Goal: Task Accomplishment & Management: Complete application form

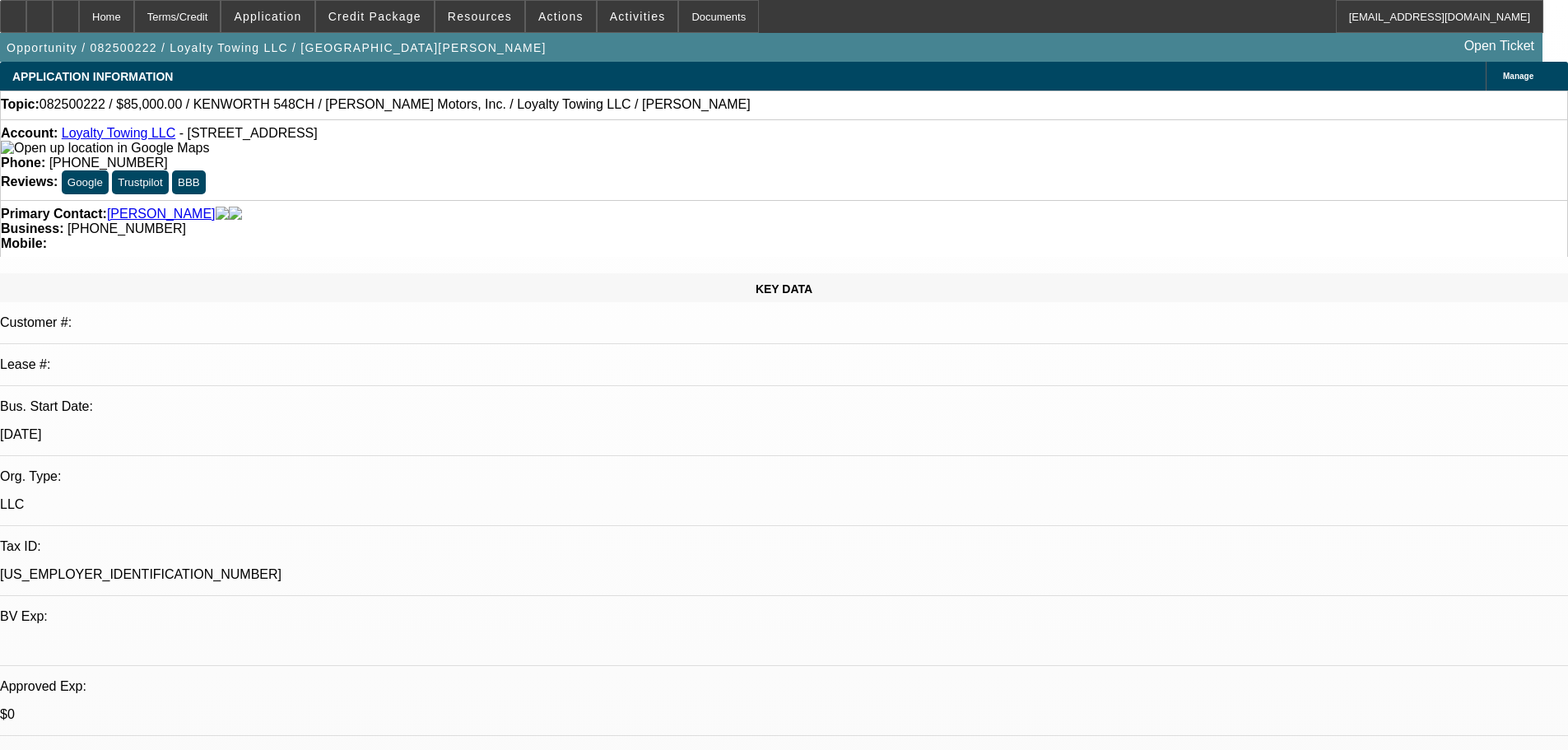
select select "0"
select select "2"
select select "0.1"
select select "4"
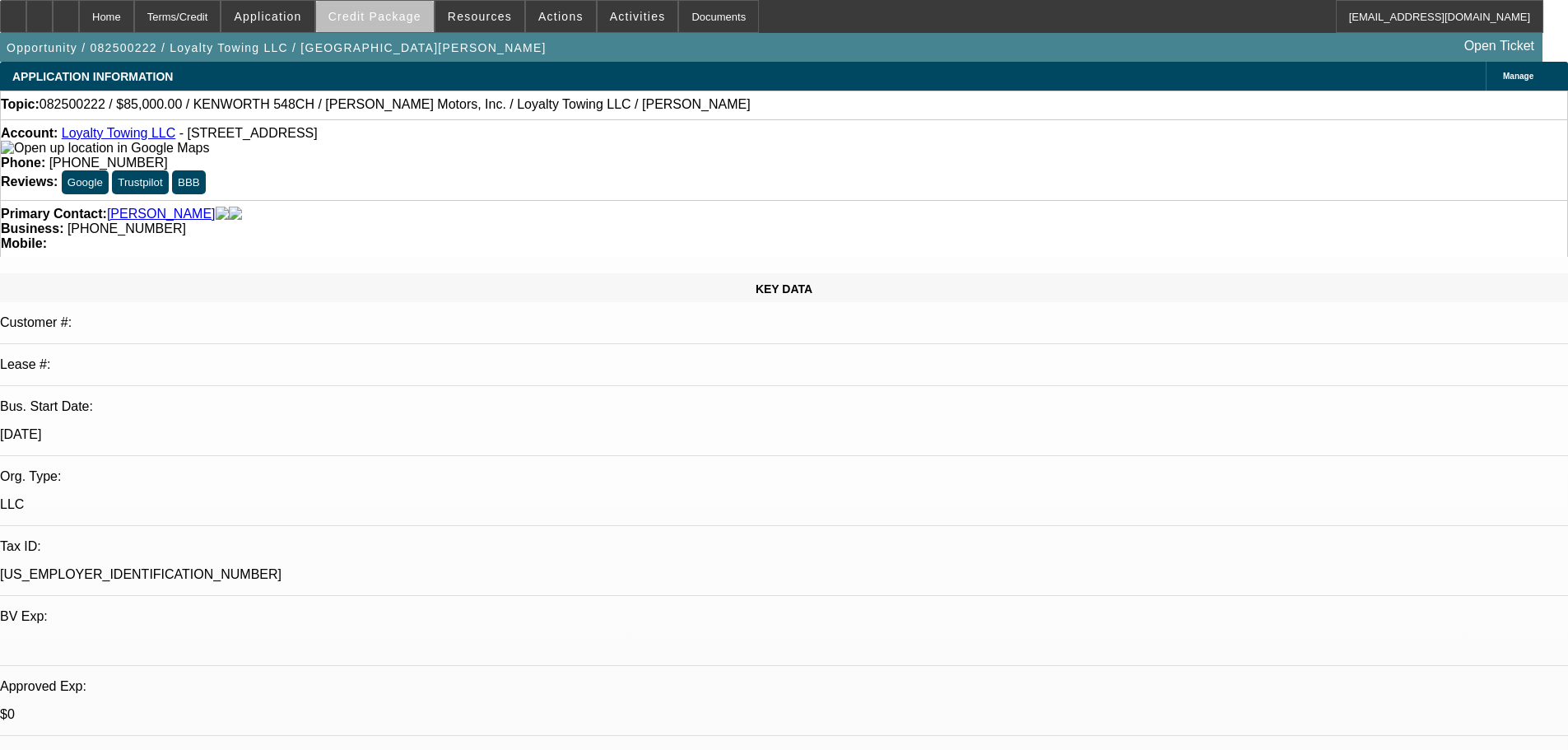
click at [422, 27] on span at bounding box center [375, 16] width 117 height 40
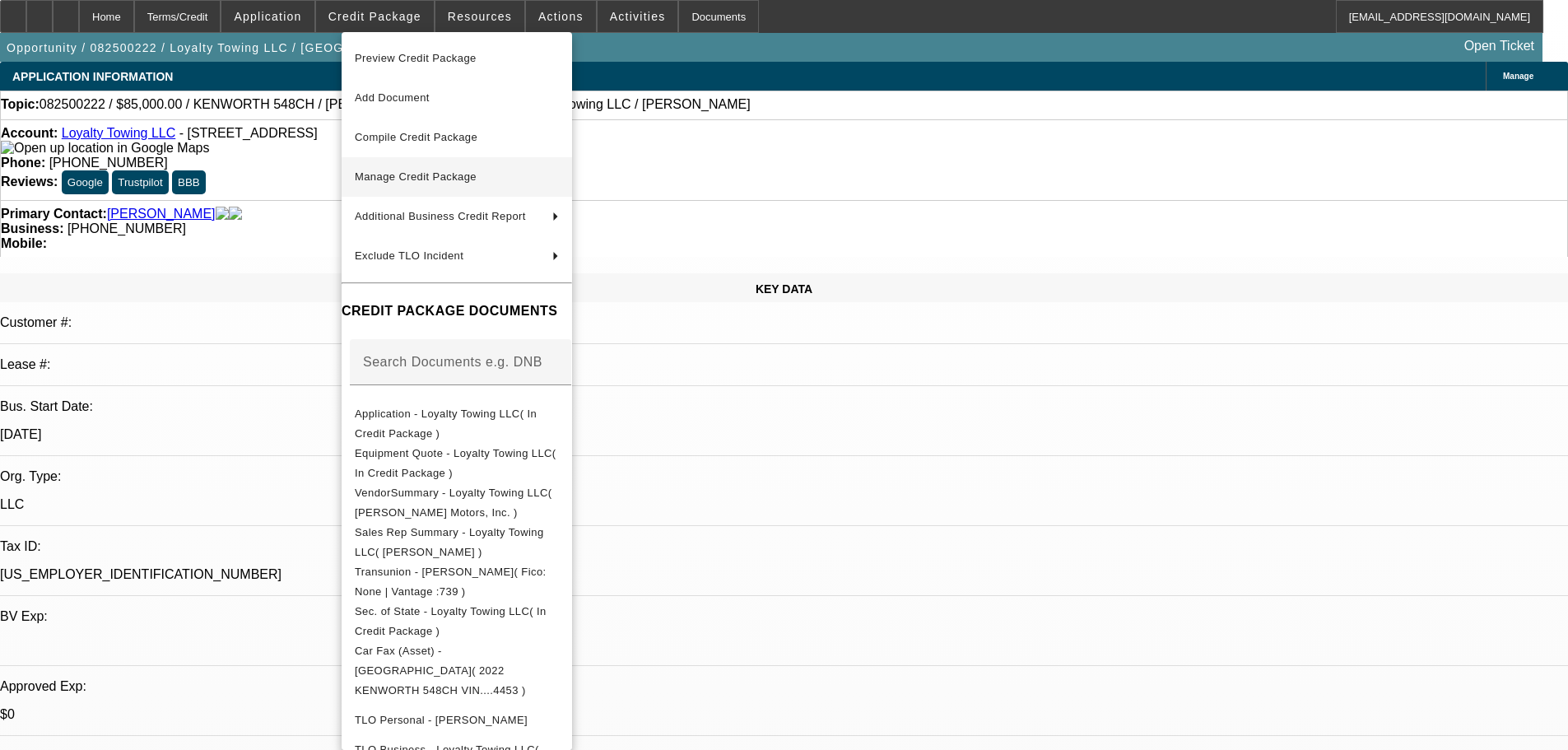
click at [413, 178] on span "Manage Credit Package" at bounding box center [415, 177] width 122 height 13
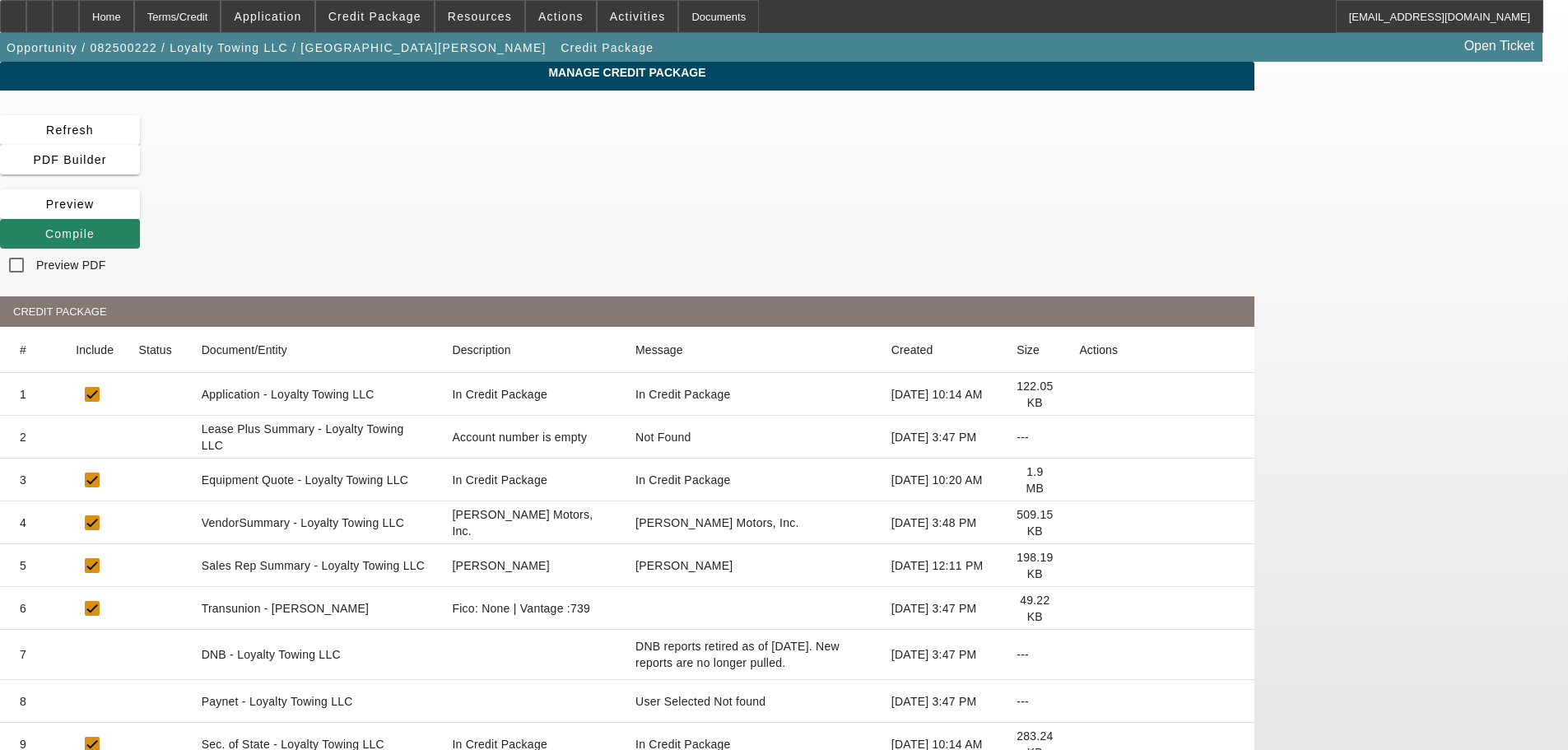
click at [1080, 437] on icon at bounding box center [1080, 437] width 0 height 0
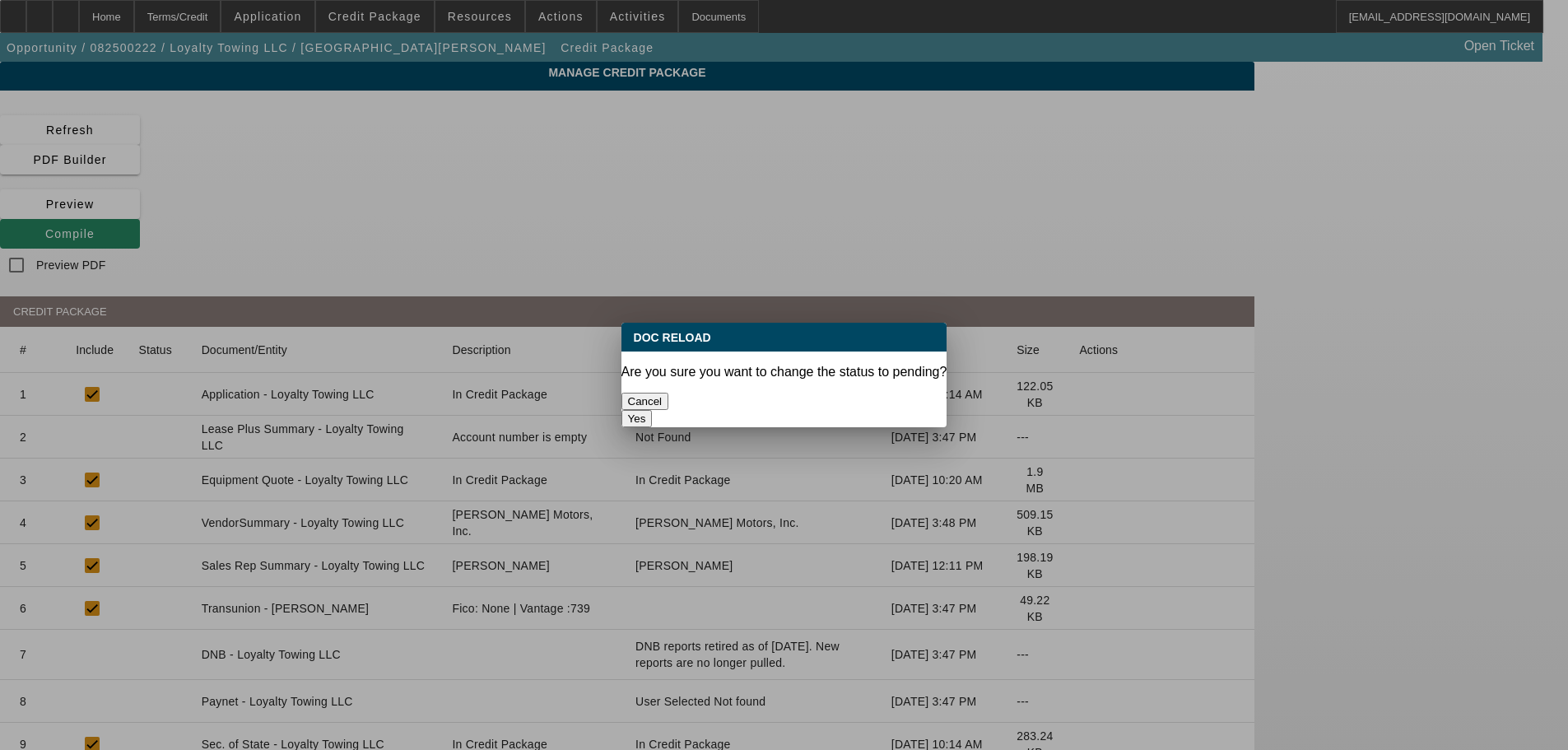
click at [653, 410] on button "Yes" at bounding box center [636, 418] width 32 height 17
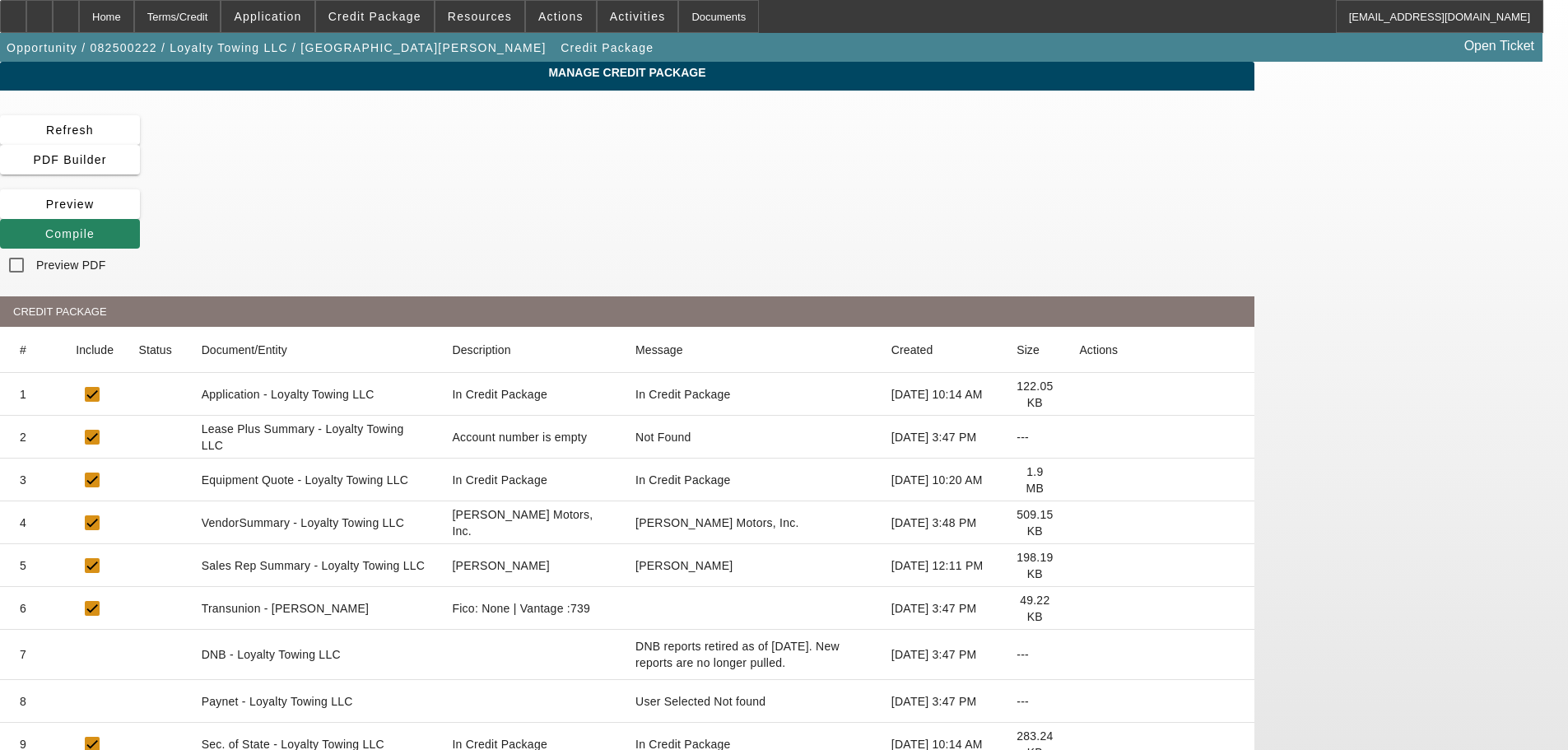
click at [1080, 523] on icon at bounding box center [1080, 523] width 0 height 0
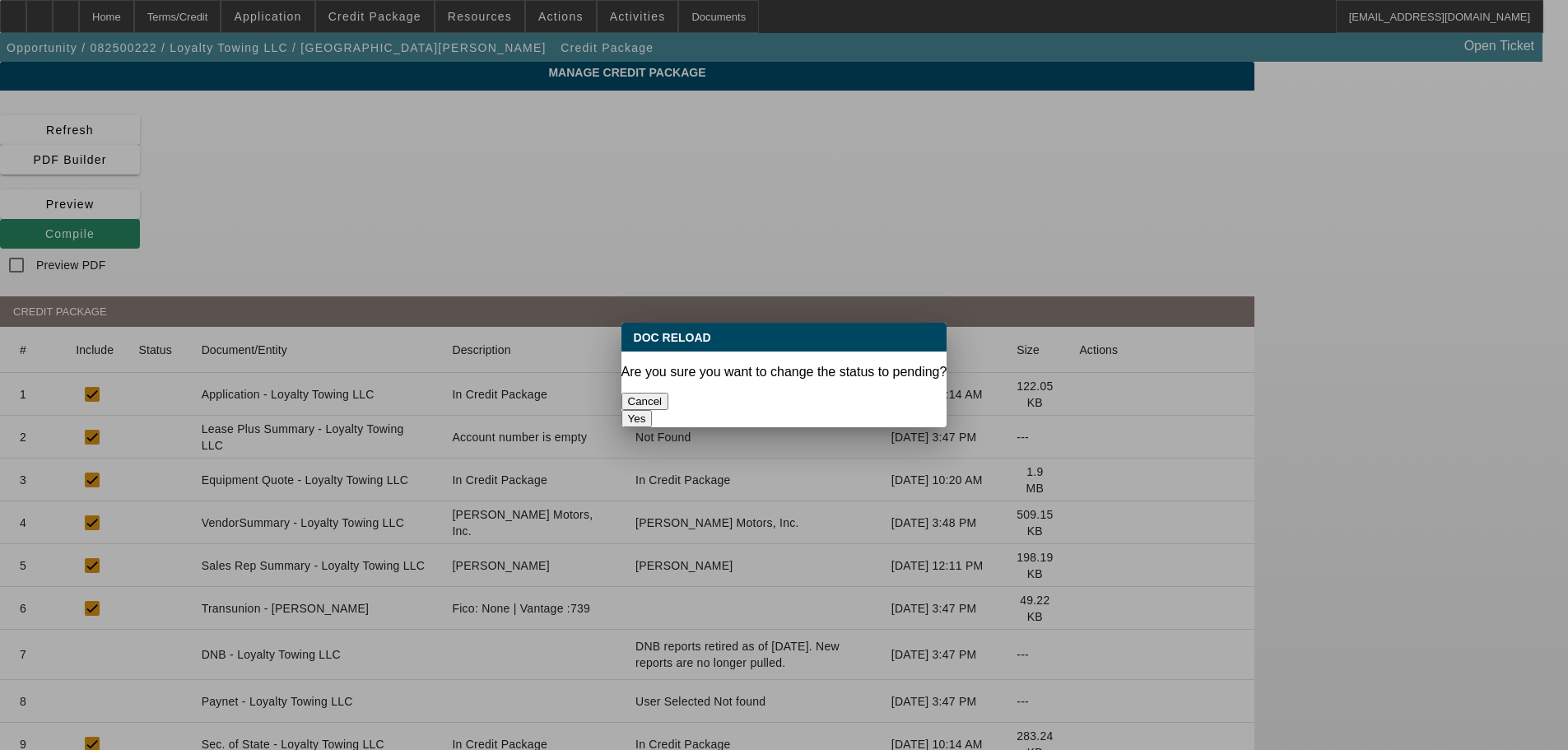
click at [653, 410] on button "Yes" at bounding box center [636, 418] width 32 height 17
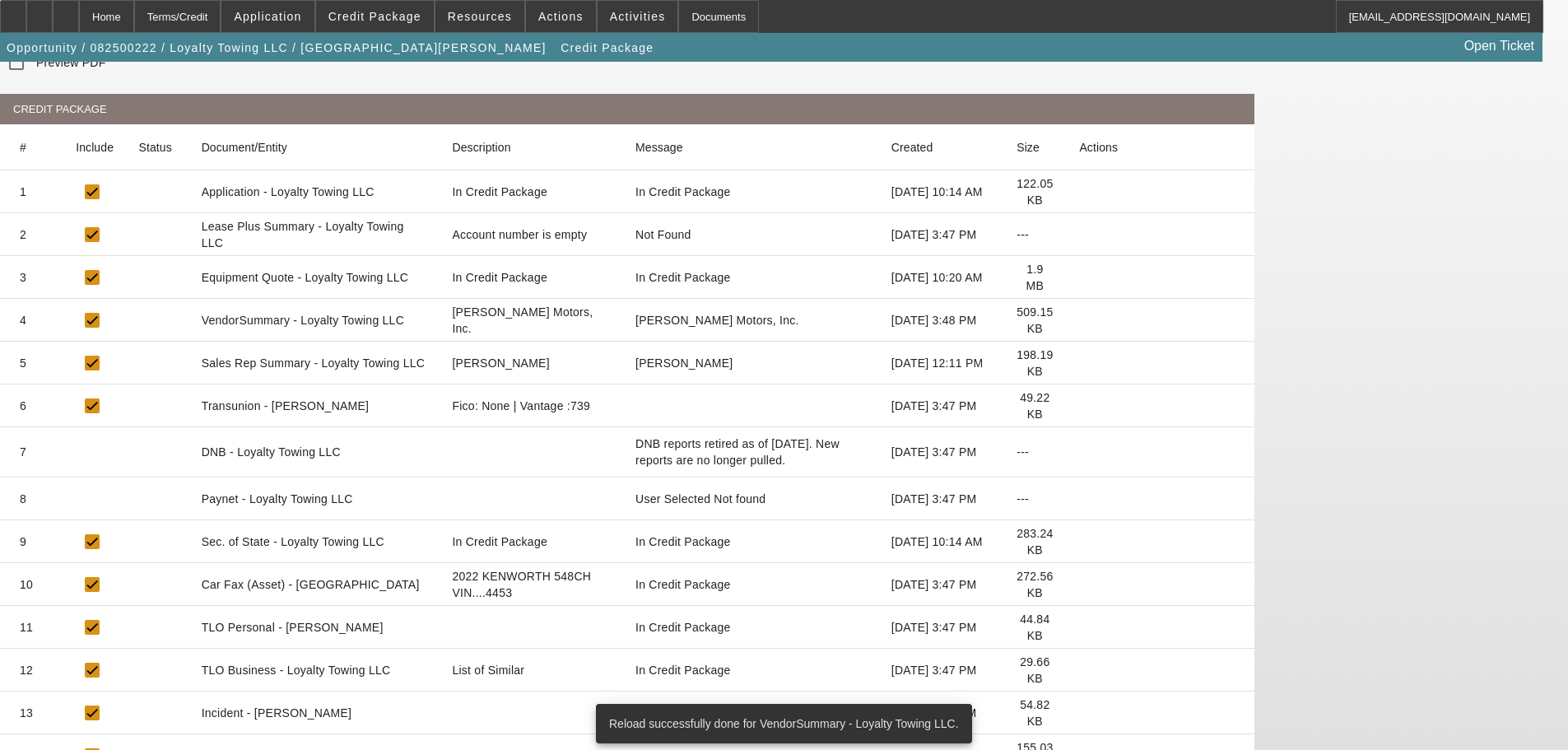
scroll to position [224, 0]
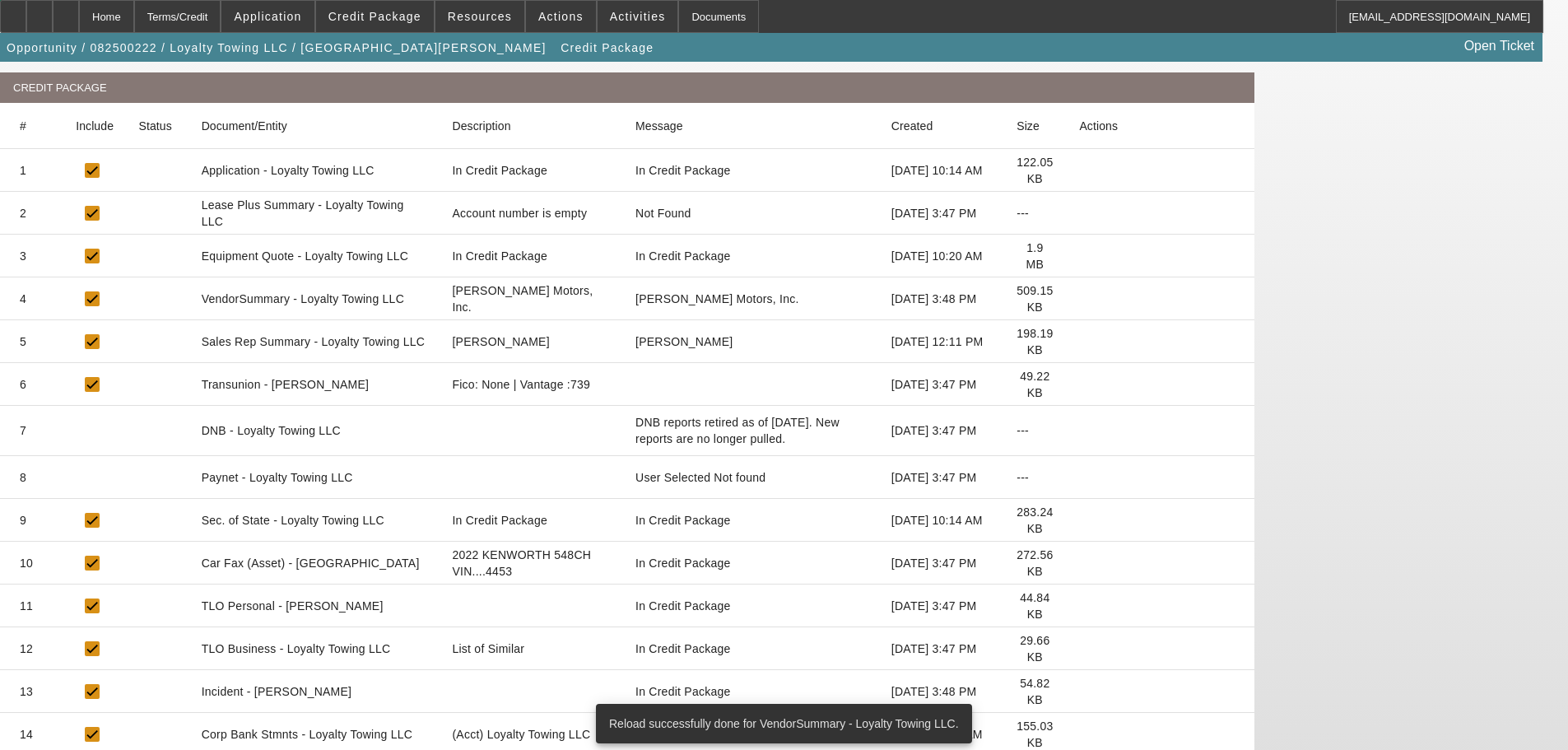
click at [1080, 649] on icon at bounding box center [1080, 649] width 0 height 0
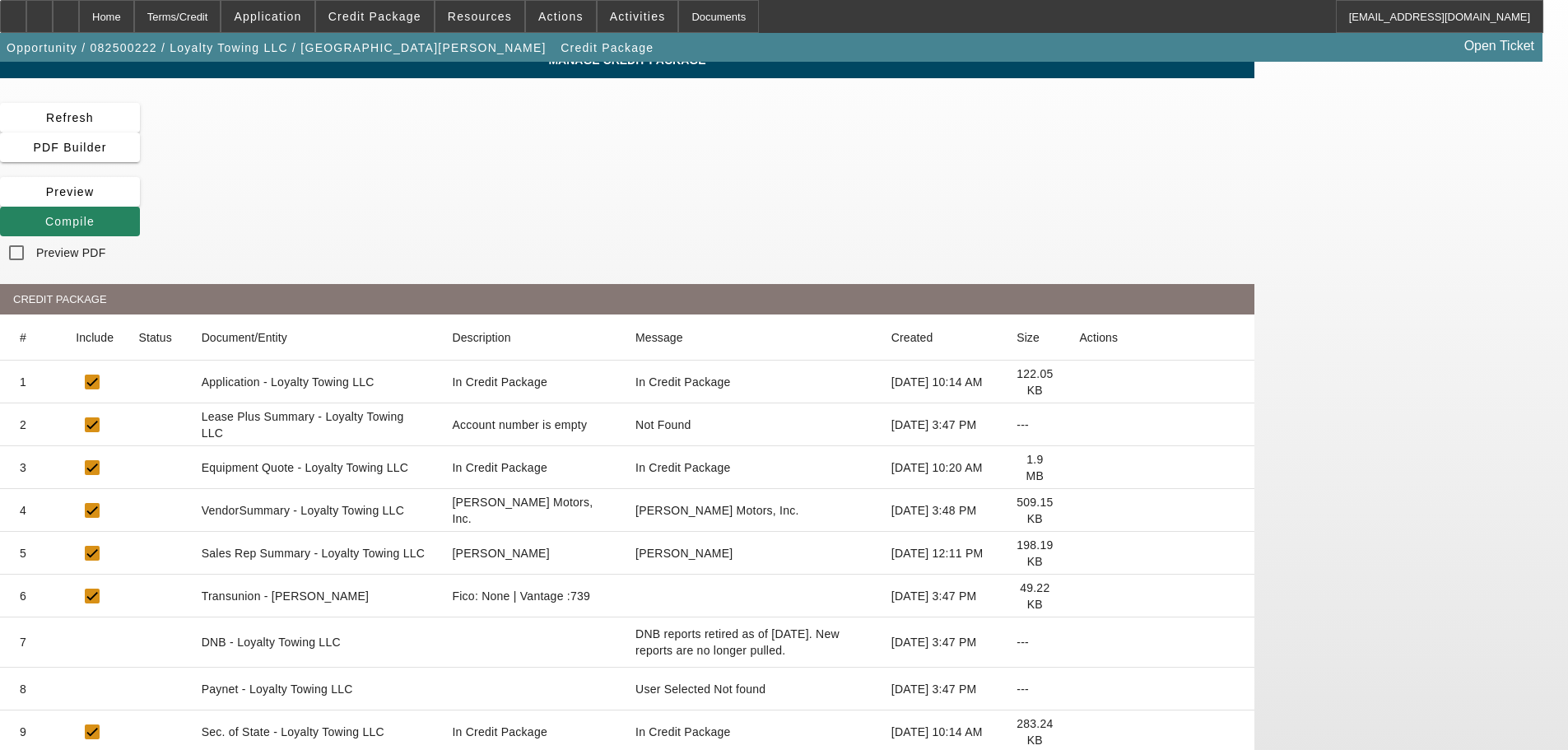
scroll to position [0, 0]
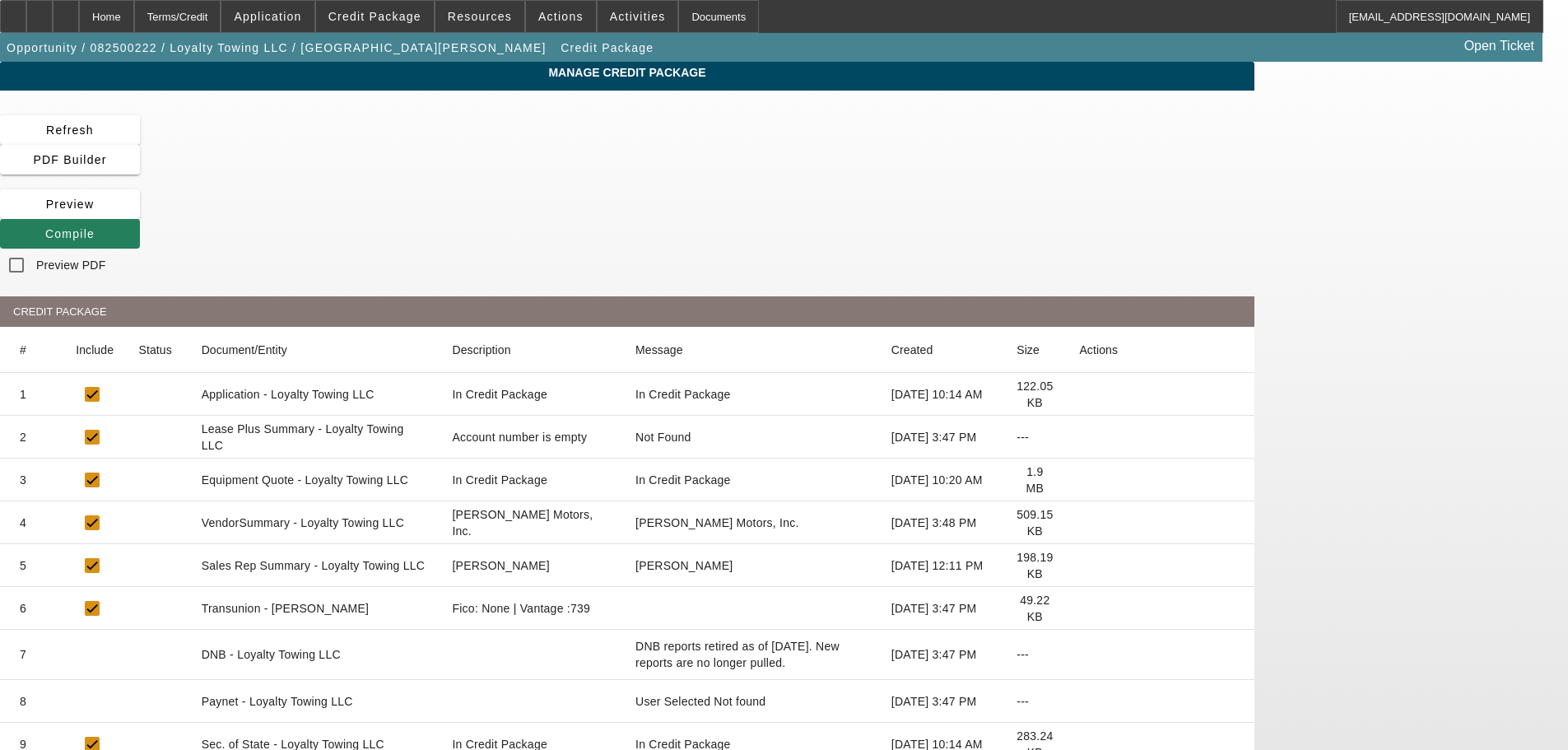
click at [45, 227] on icon at bounding box center [45, 234] width 0 height 14
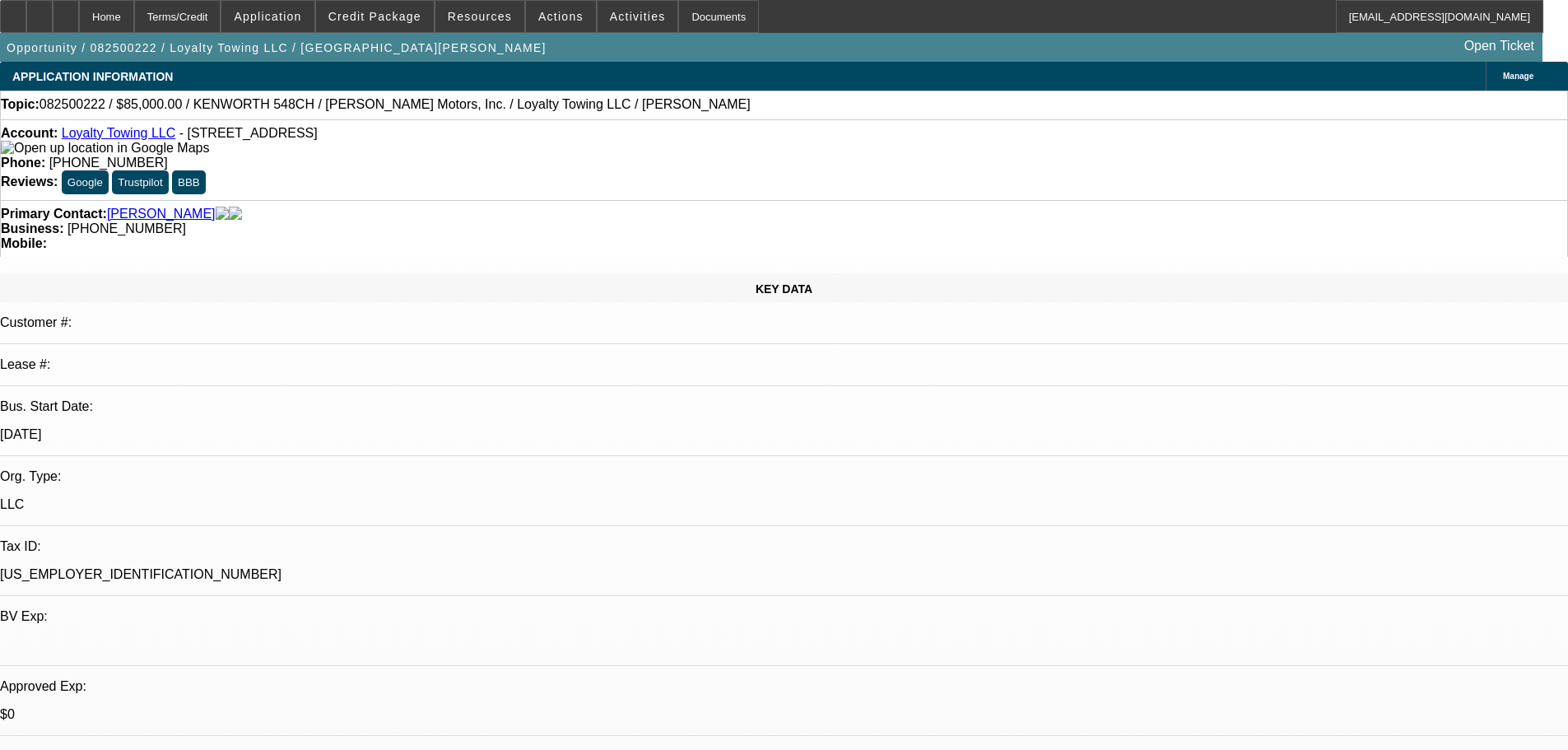
select select "0"
select select "2"
select select "0.1"
select select "4"
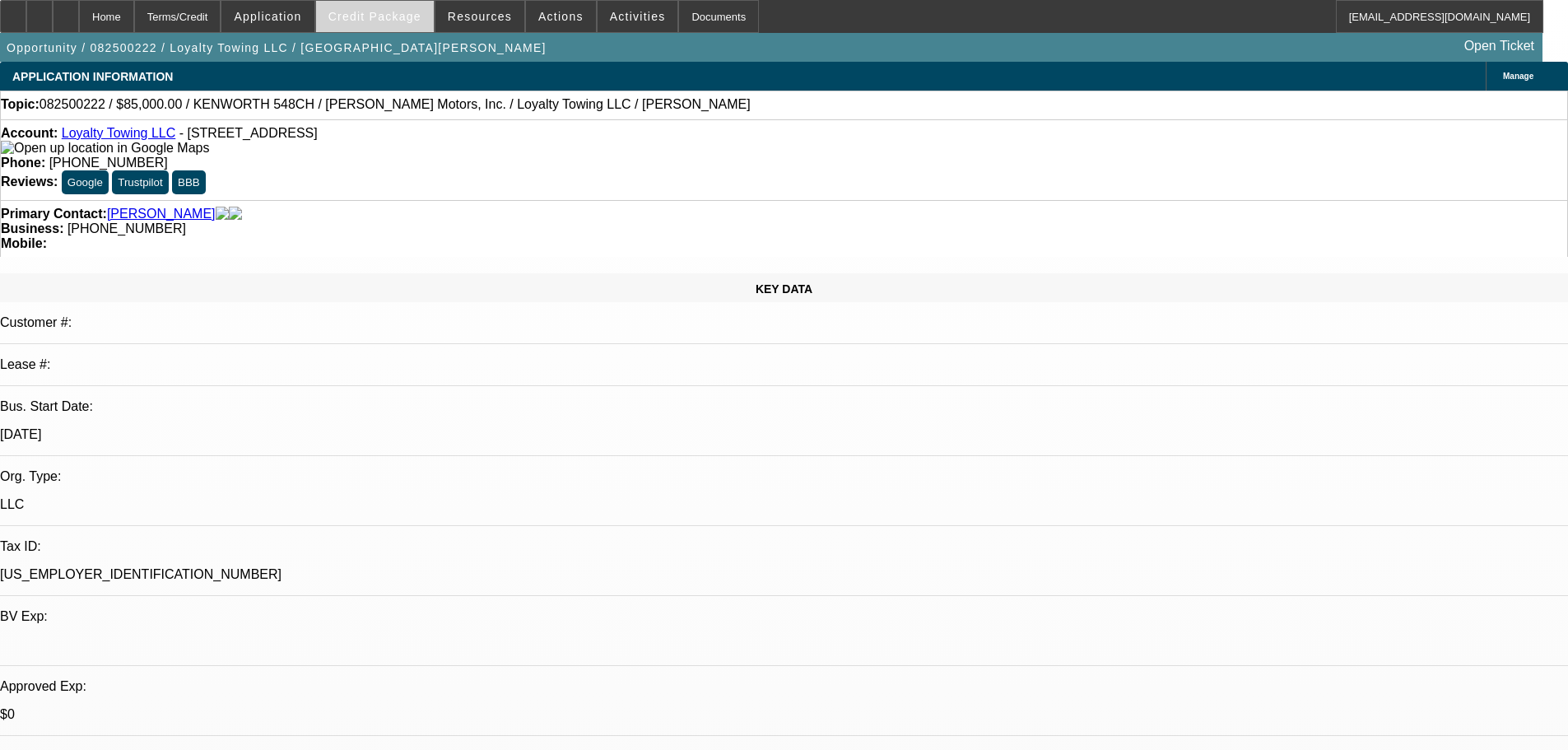
click at [398, 10] on span "Credit Package" at bounding box center [375, 16] width 93 height 14
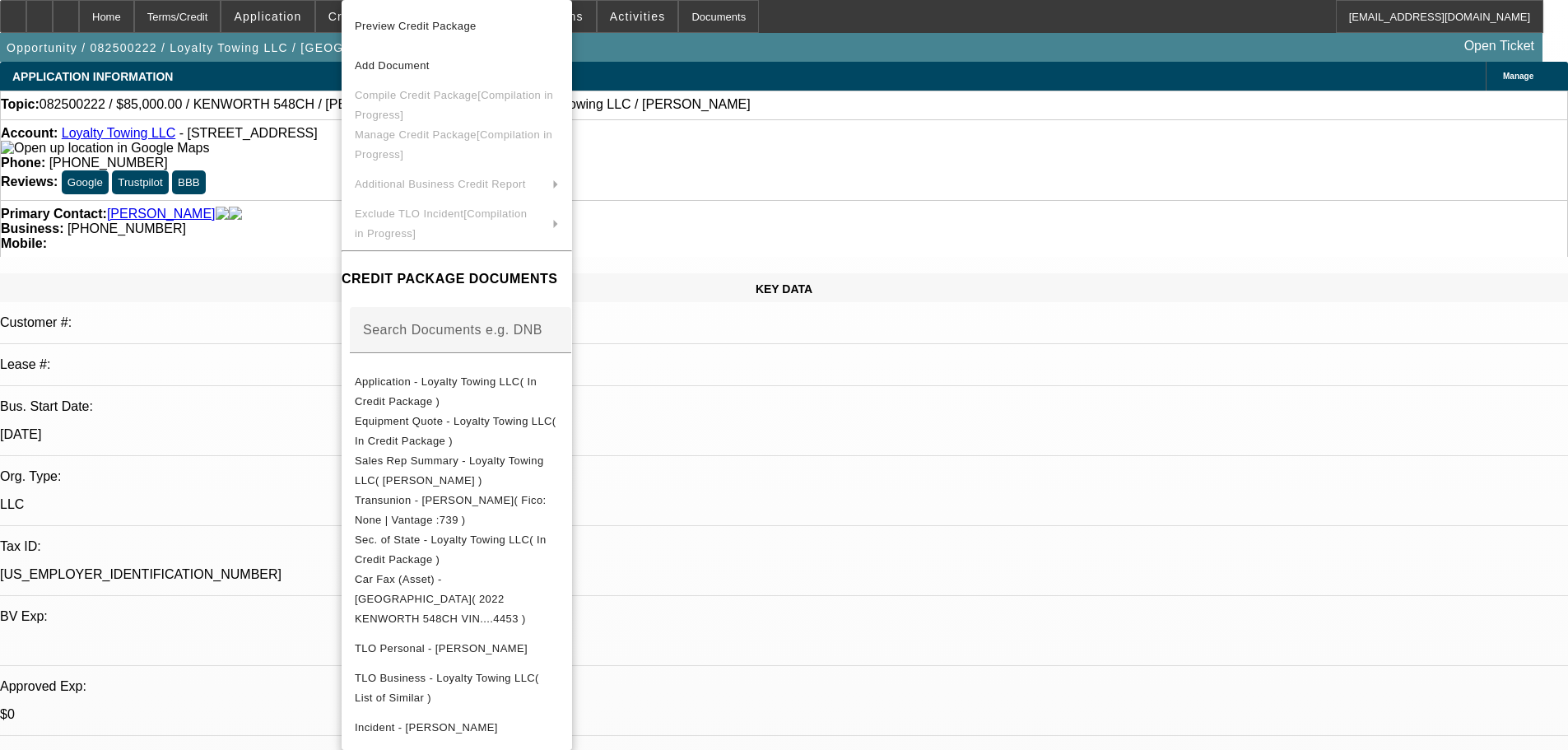
click at [281, 233] on div at bounding box center [784, 375] width 1568 height 750
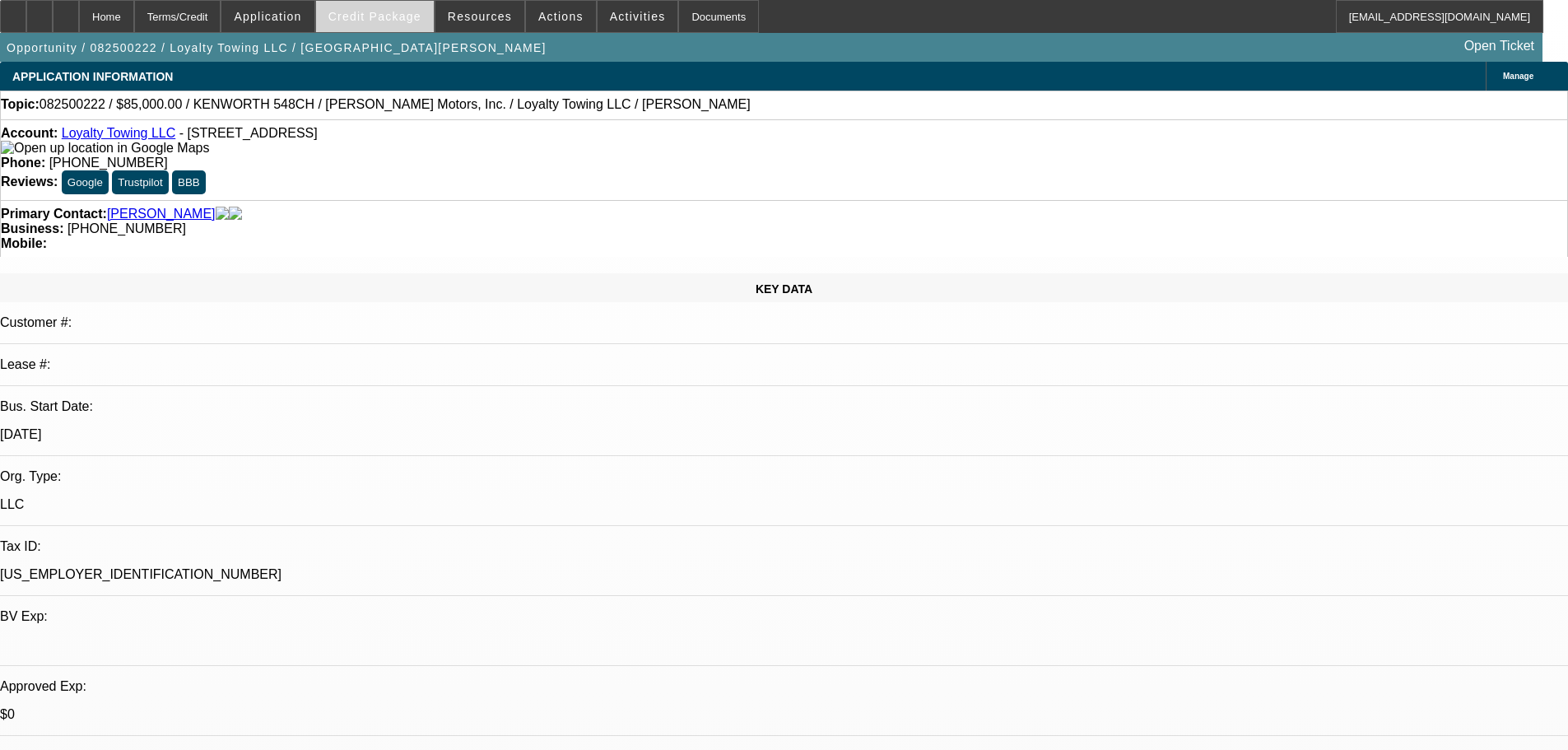
click at [385, 17] on span "Credit Package" at bounding box center [375, 16] width 93 height 14
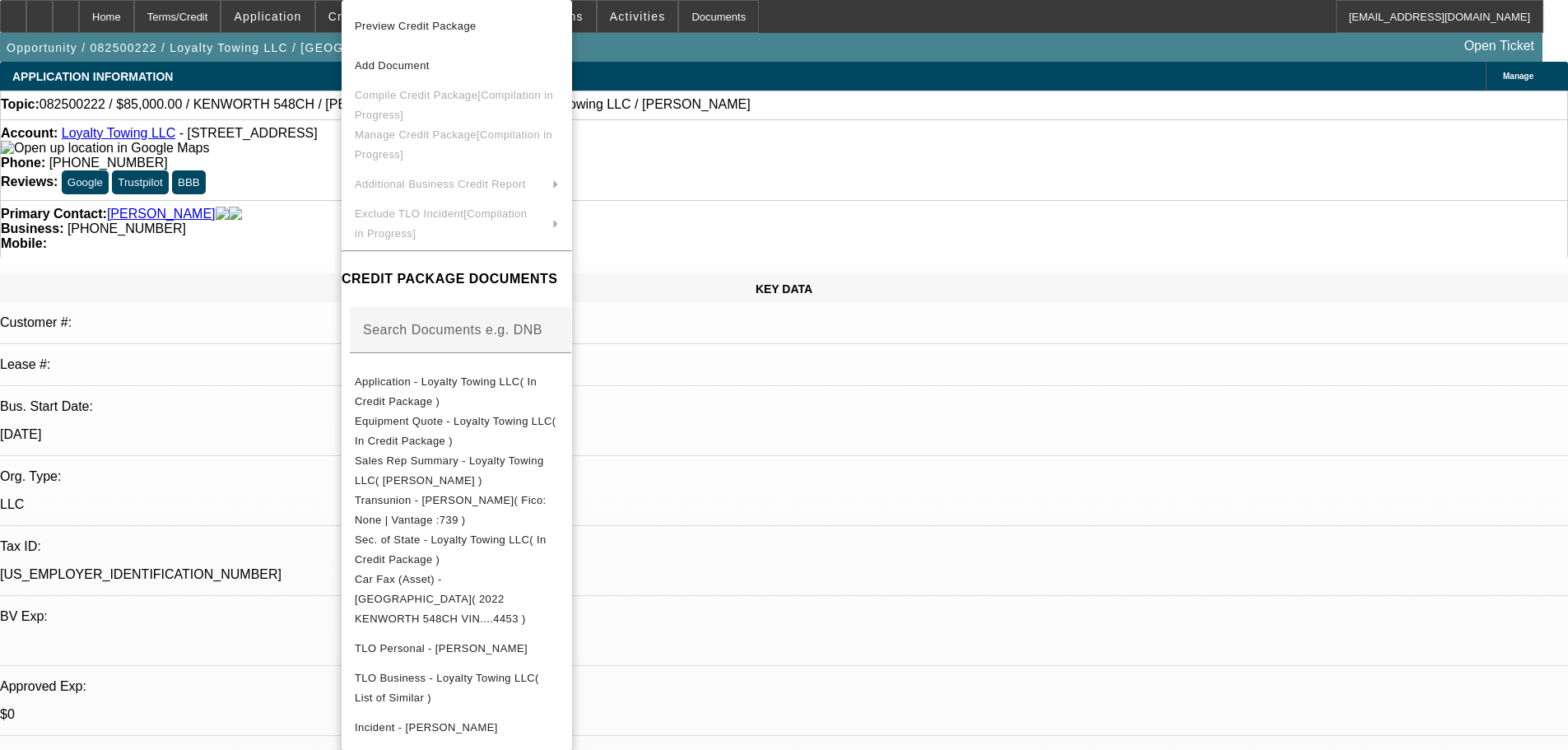
click at [294, 250] on div at bounding box center [784, 375] width 1568 height 750
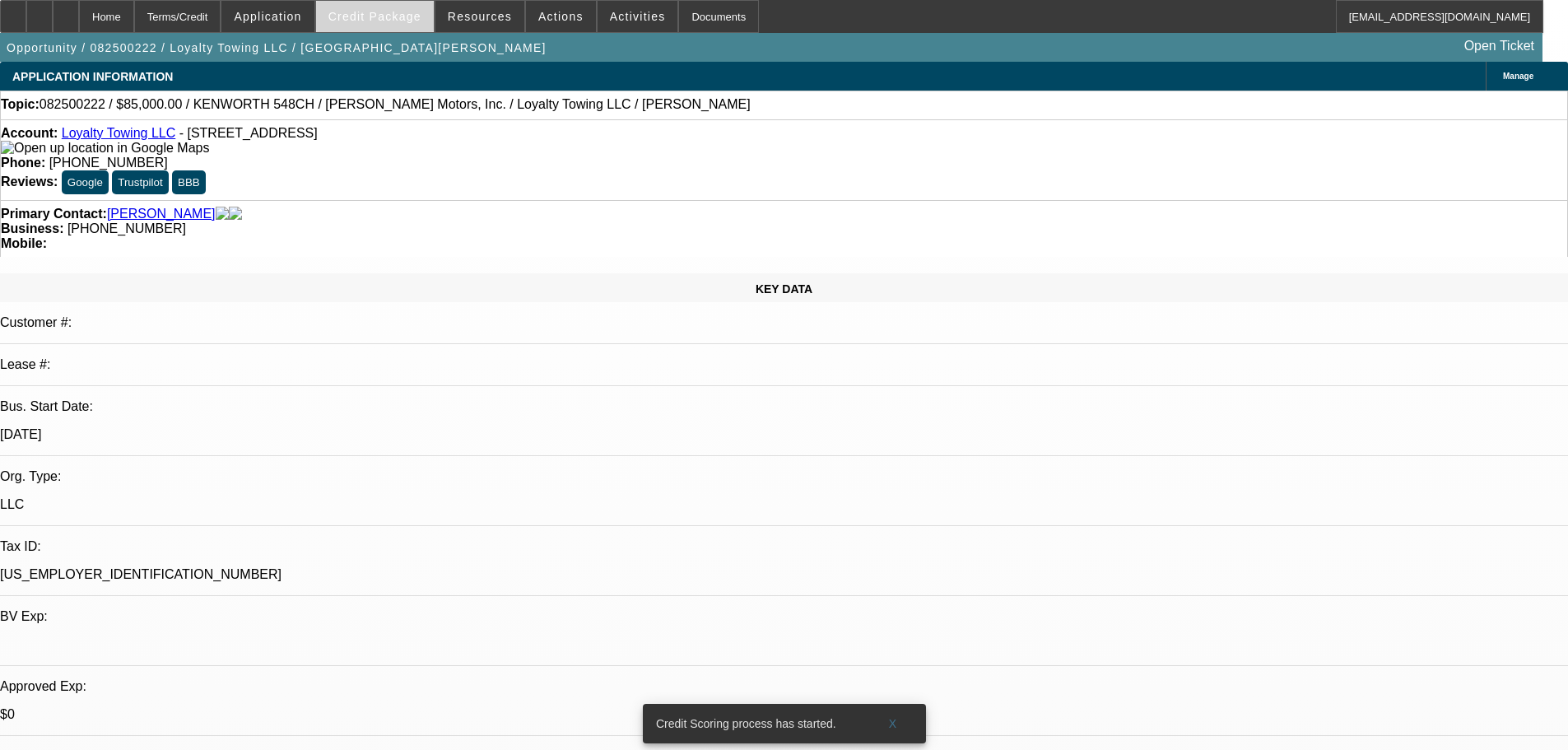
click at [373, 29] on span at bounding box center [375, 16] width 117 height 40
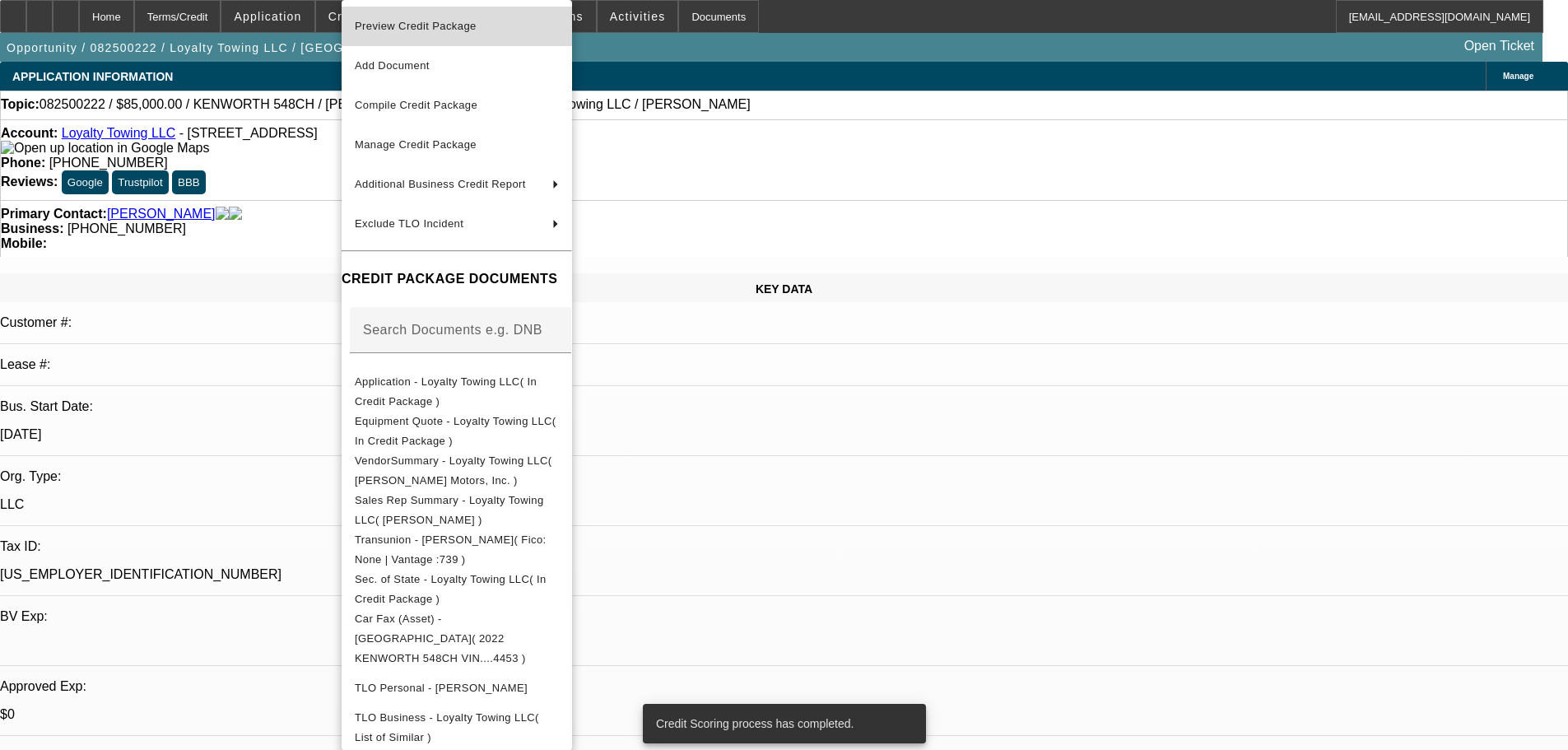
click at [398, 26] on span "Preview Credit Package" at bounding box center [415, 26] width 122 height 13
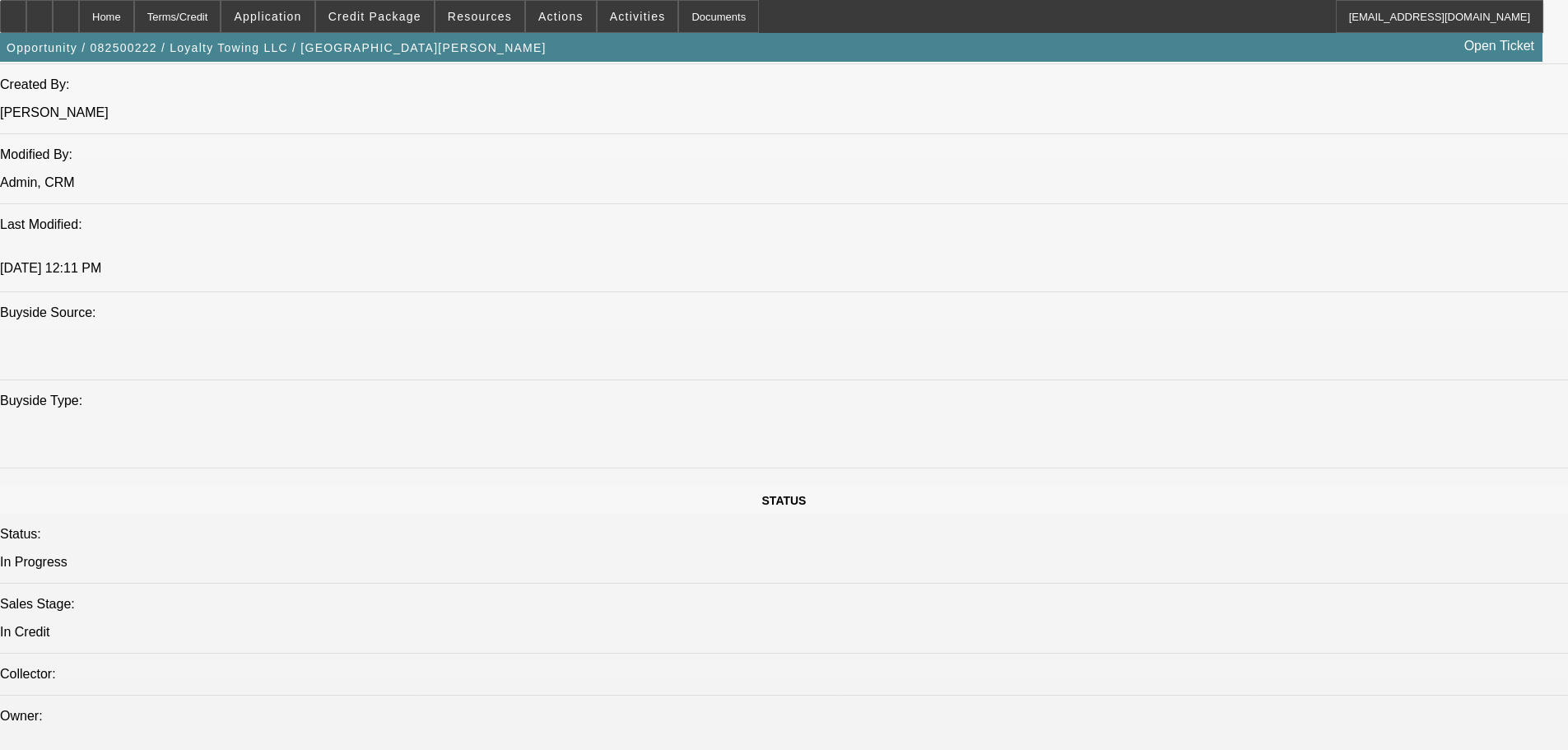
scroll to position [1399, 0]
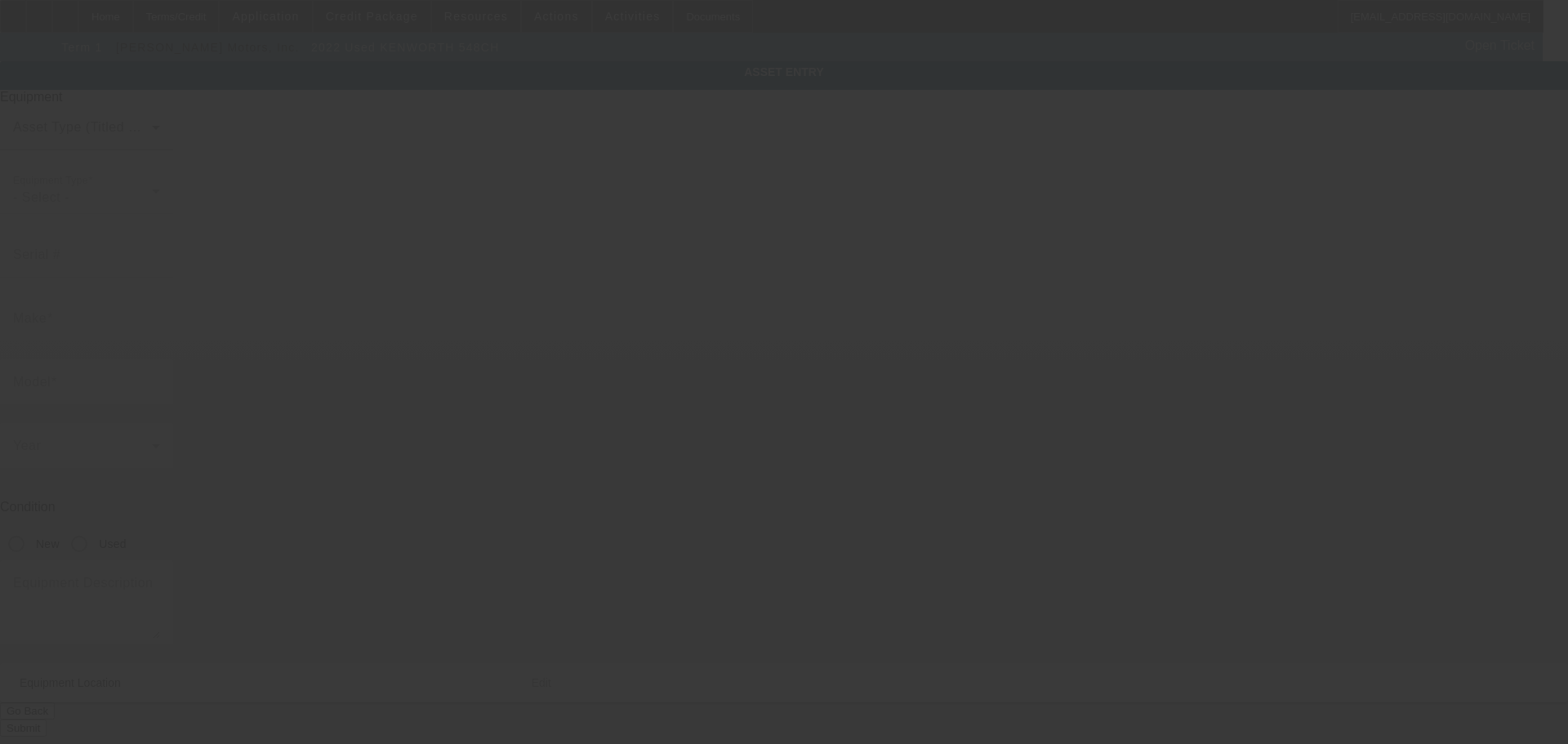
type input "[US_VEHICLE_IDENTIFICATION_NUMBER]"
type input "KENWORTH"
type input "548CH"
radio input "true"
type input "[STREET_ADDRESS]"
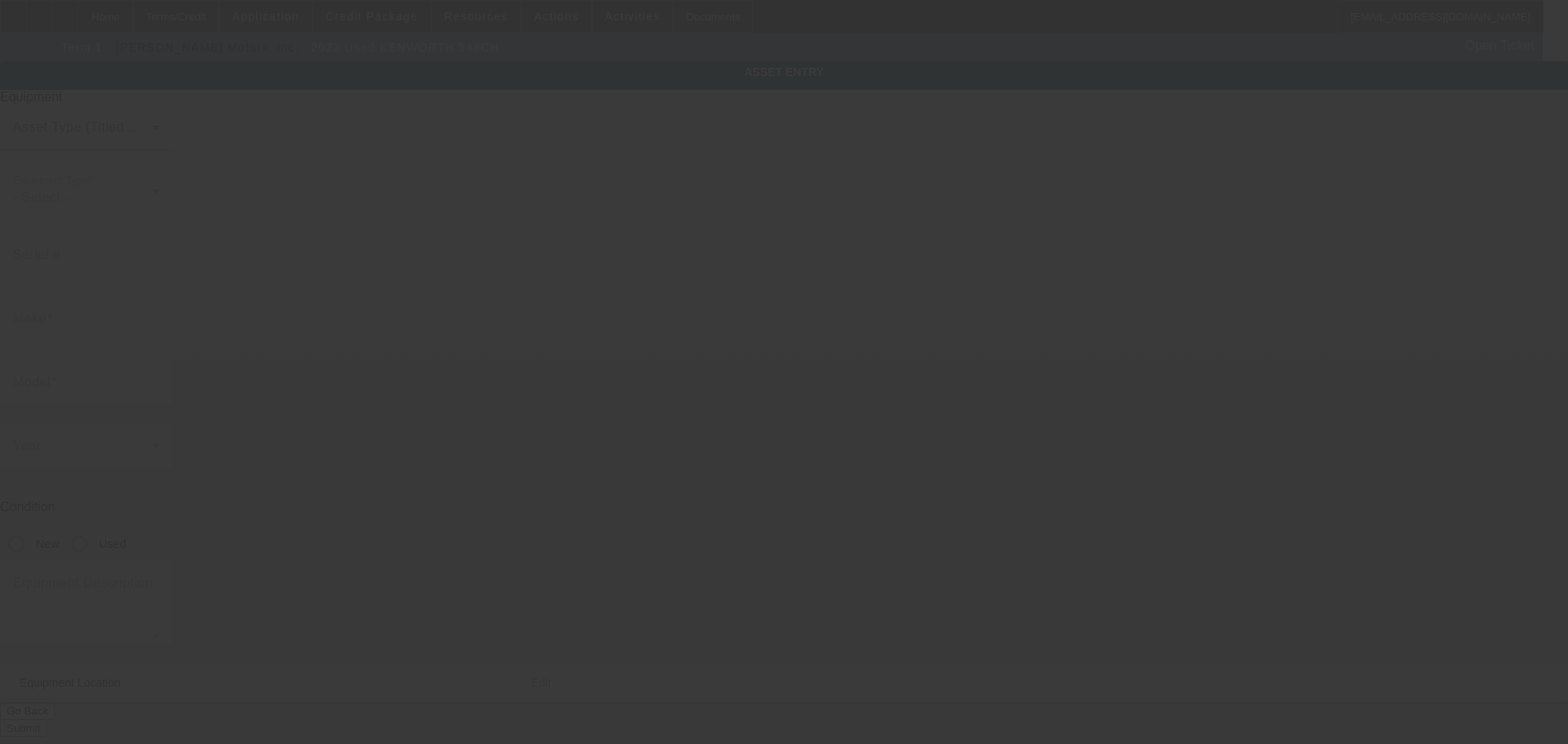
type input "[GEOGRAPHIC_DATA]"
type input "35203"
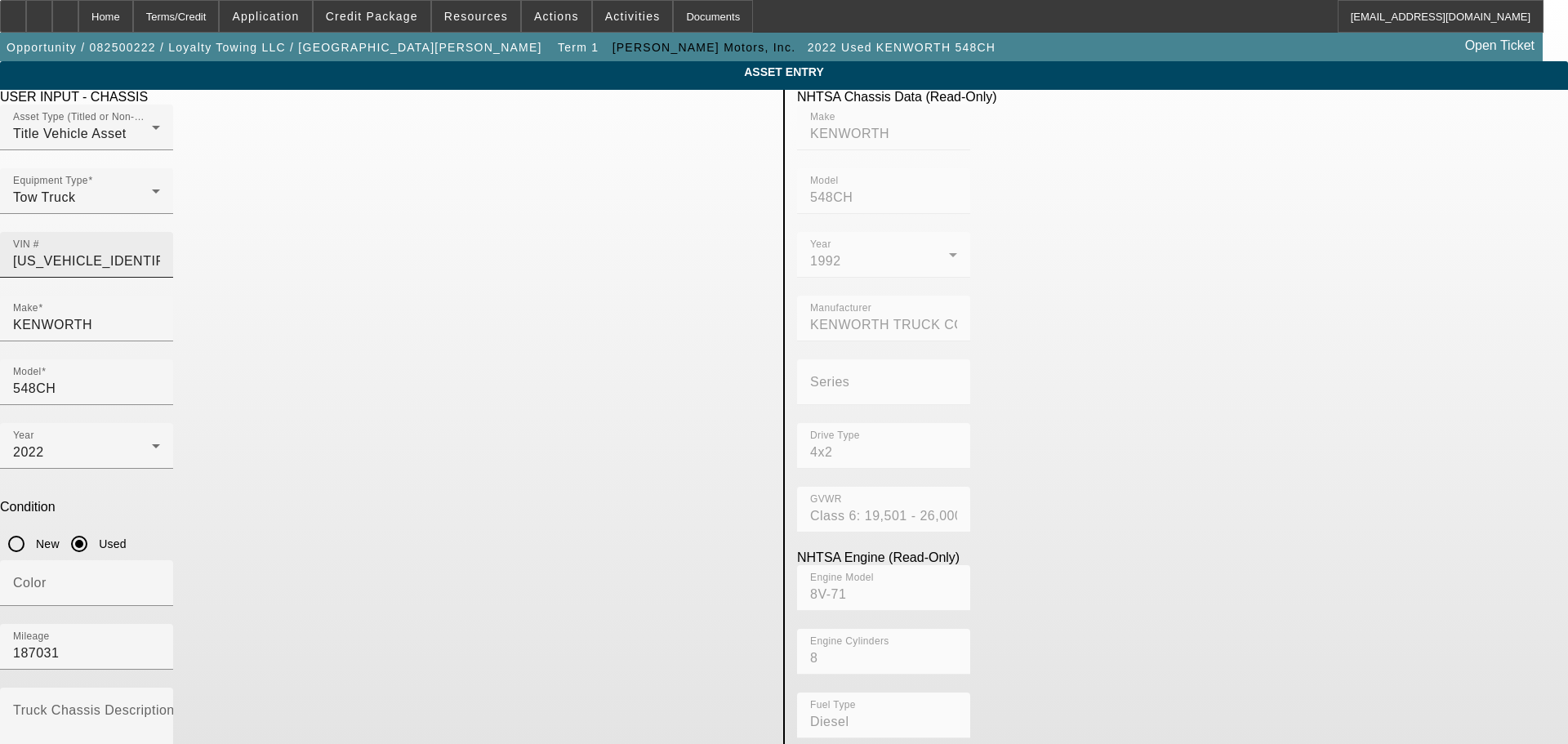
click at [160, 252] on input "[US_VEHICLE_IDENTIFICATION_NUMBER]" at bounding box center [87, 261] width 147 height 20
drag, startPoint x: 700, startPoint y: 227, endPoint x: 428, endPoint y: 238, distance: 272.2
click at [441, 227] on div "Asset Type (Titled or Non-Titled) Title Vehicle Asset Equipment Type Tow Truck …" at bounding box center [385, 200] width 771 height 191
type input "2"
type input "[US_VEHICLE_IDENTIFICATION_NUMBER]"
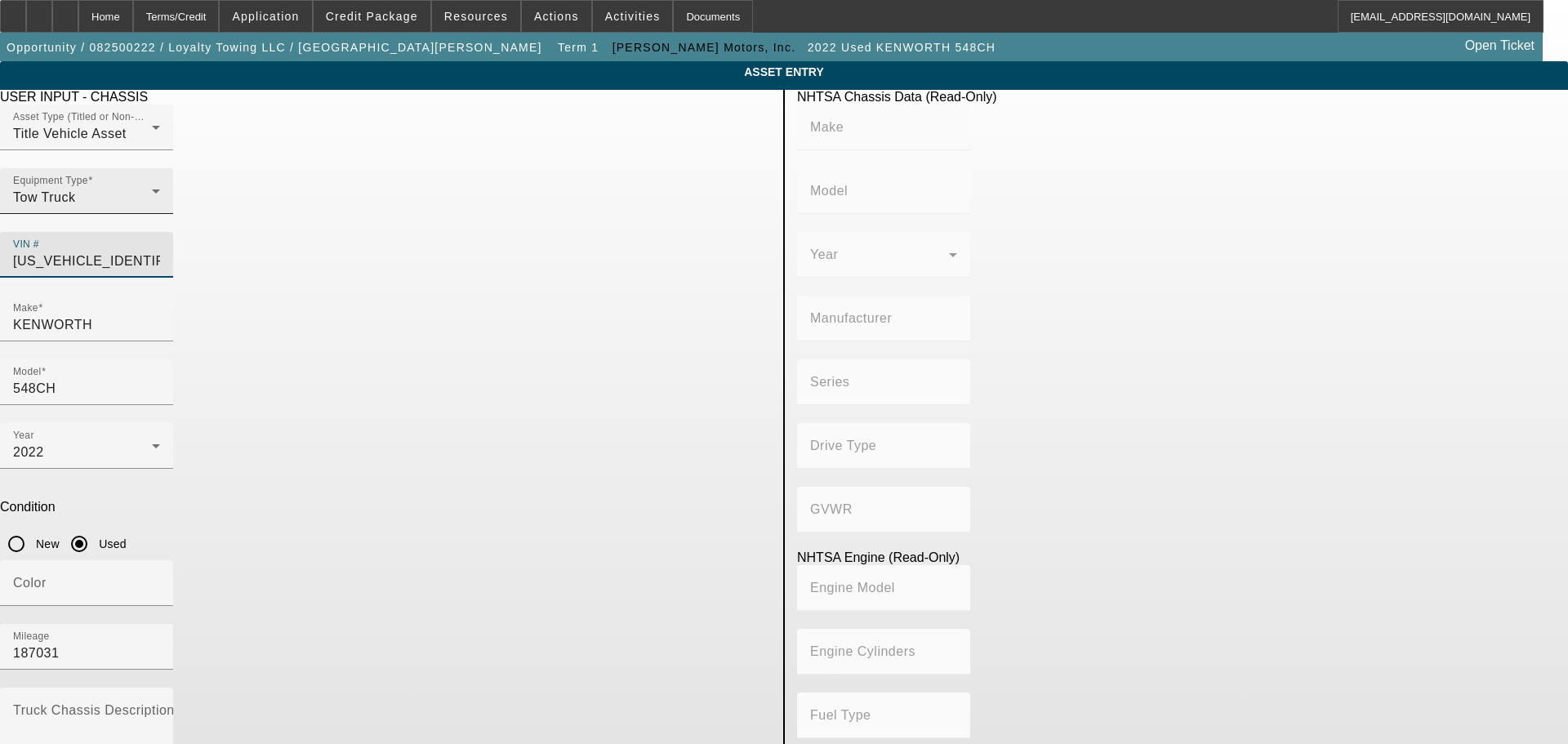
type input "KENWORTH"
type input "548CH"
type input "KENWORTH TRUCK COMPANY"
type input "4x2"
type input "Class 6: 19,501 - 26,000 lb (8,845 - 11,794 kg)"
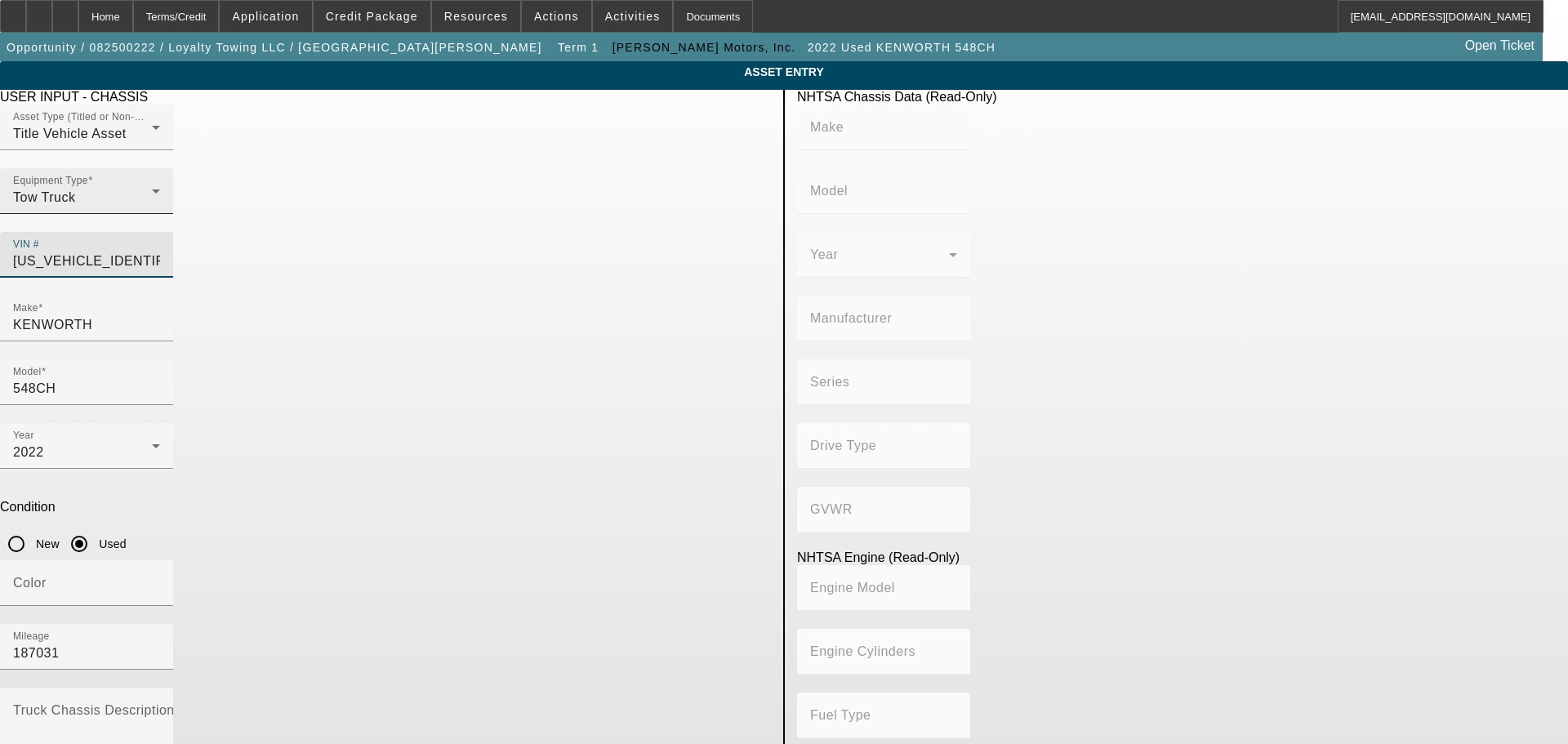
type input "8V-71"
type input "8"
type input "Diesel"
type input "567.52082008101"
type input "9.3"
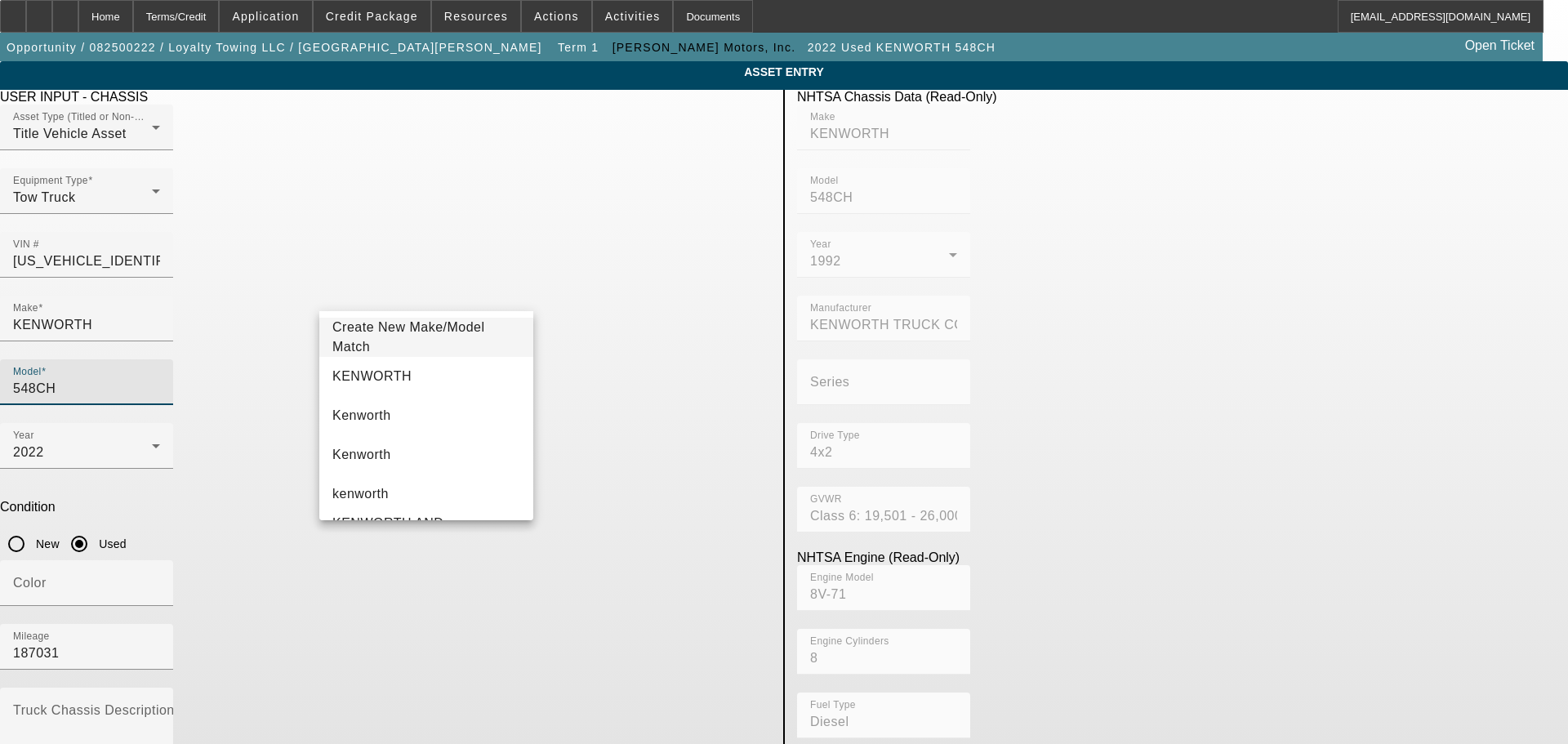
drag, startPoint x: 629, startPoint y: 298, endPoint x: 547, endPoint y: 297, distance: 82.0
click at [547, 359] on div "Model 548CH" at bounding box center [385, 390] width 771 height 64
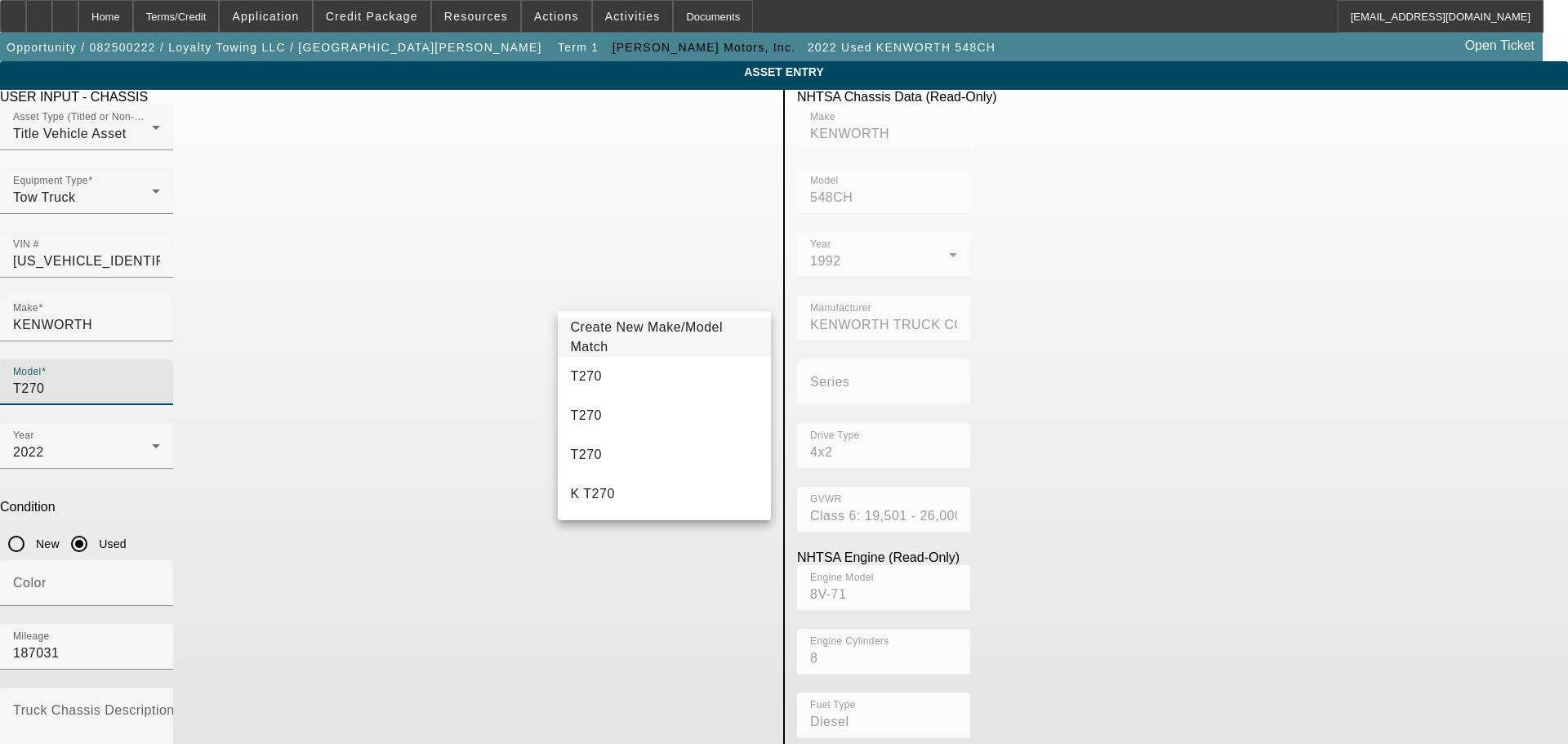
type input "T270"
click at [595, 375] on span "T270" at bounding box center [586, 376] width 31 height 20
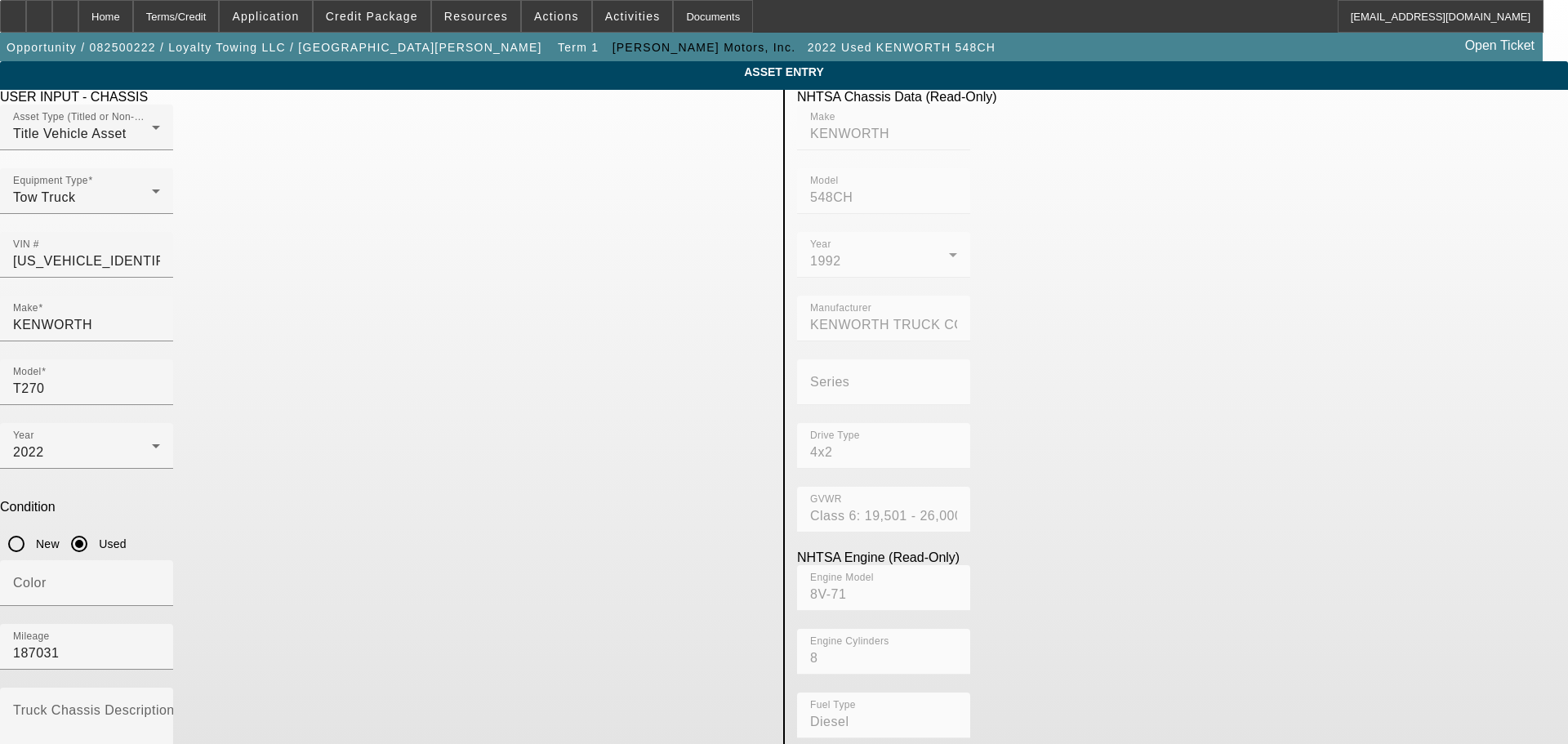
click at [200, 455] on app-asset-collateral-manage "ASSET ENTRY Delete asset USER INPUT - CHASSIS Asset Type (Titled or Non-Titled)…" at bounding box center [784, 513] width 1568 height 905
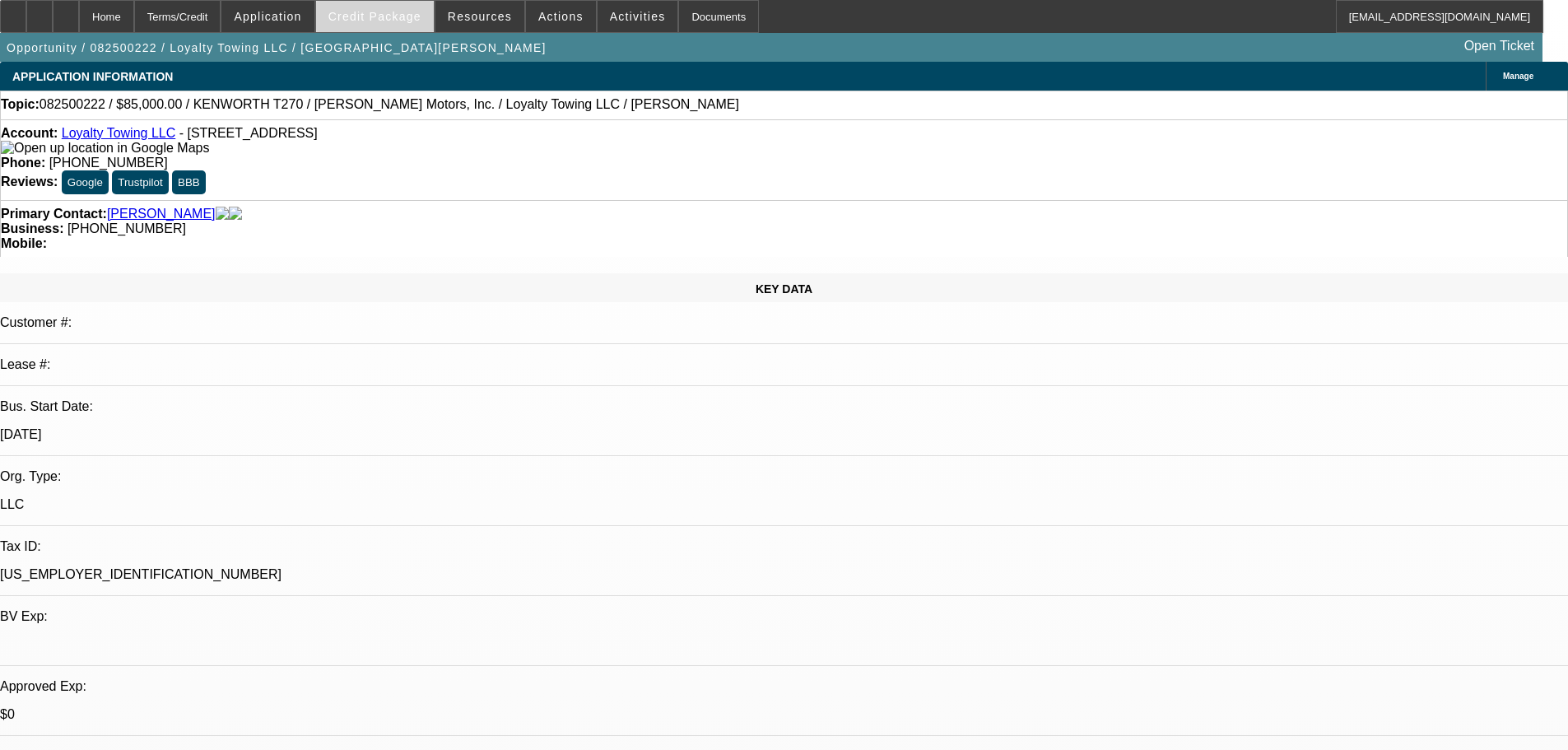
select select "0"
select select "2"
select select "0.1"
select select "4"
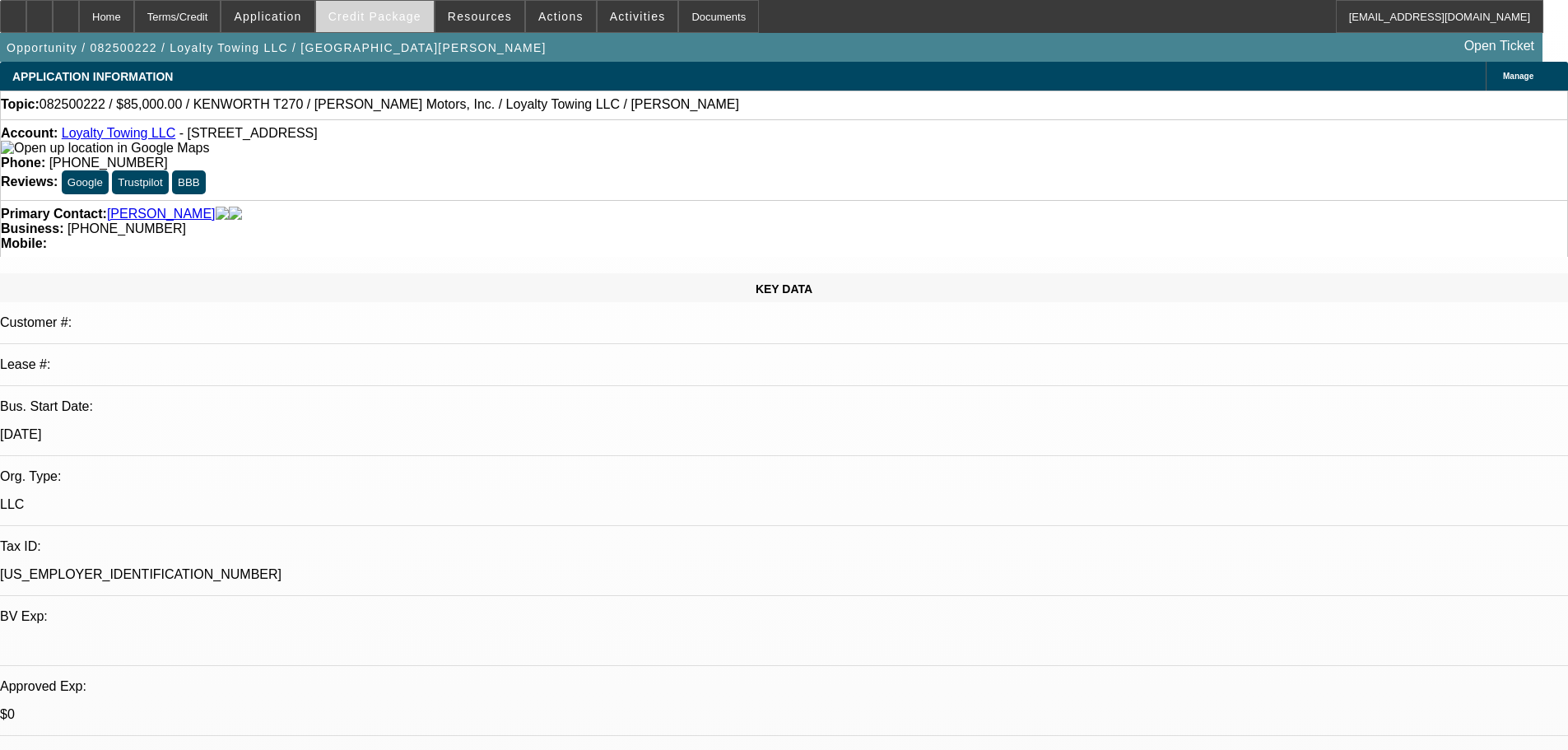
click at [397, 26] on span at bounding box center [375, 16] width 117 height 40
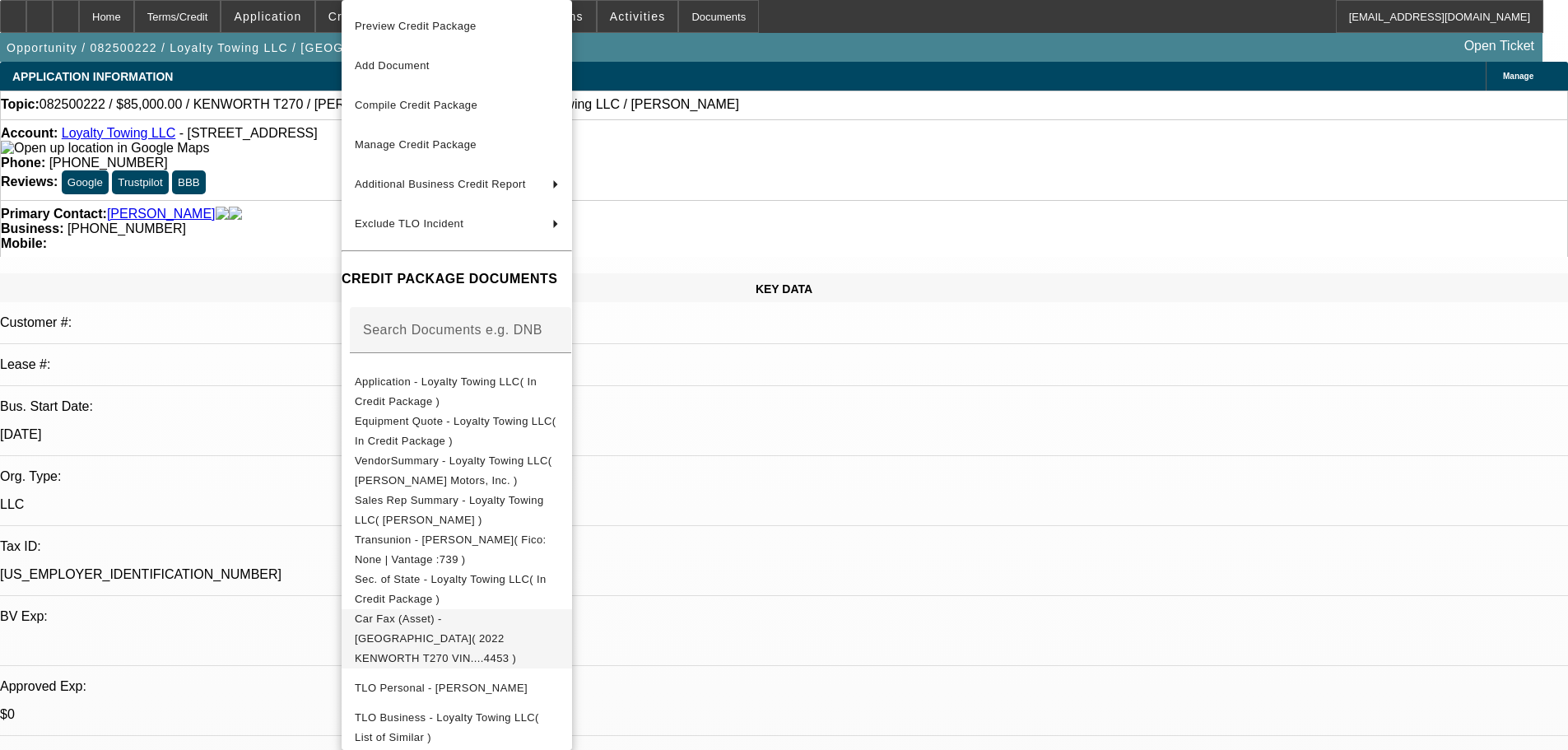
click at [463, 617] on span "Car Fax (Asset) - [GEOGRAPHIC_DATA]( 2022 KENWORTH T270 VIN....4453 )" at bounding box center [435, 637] width 162 height 51
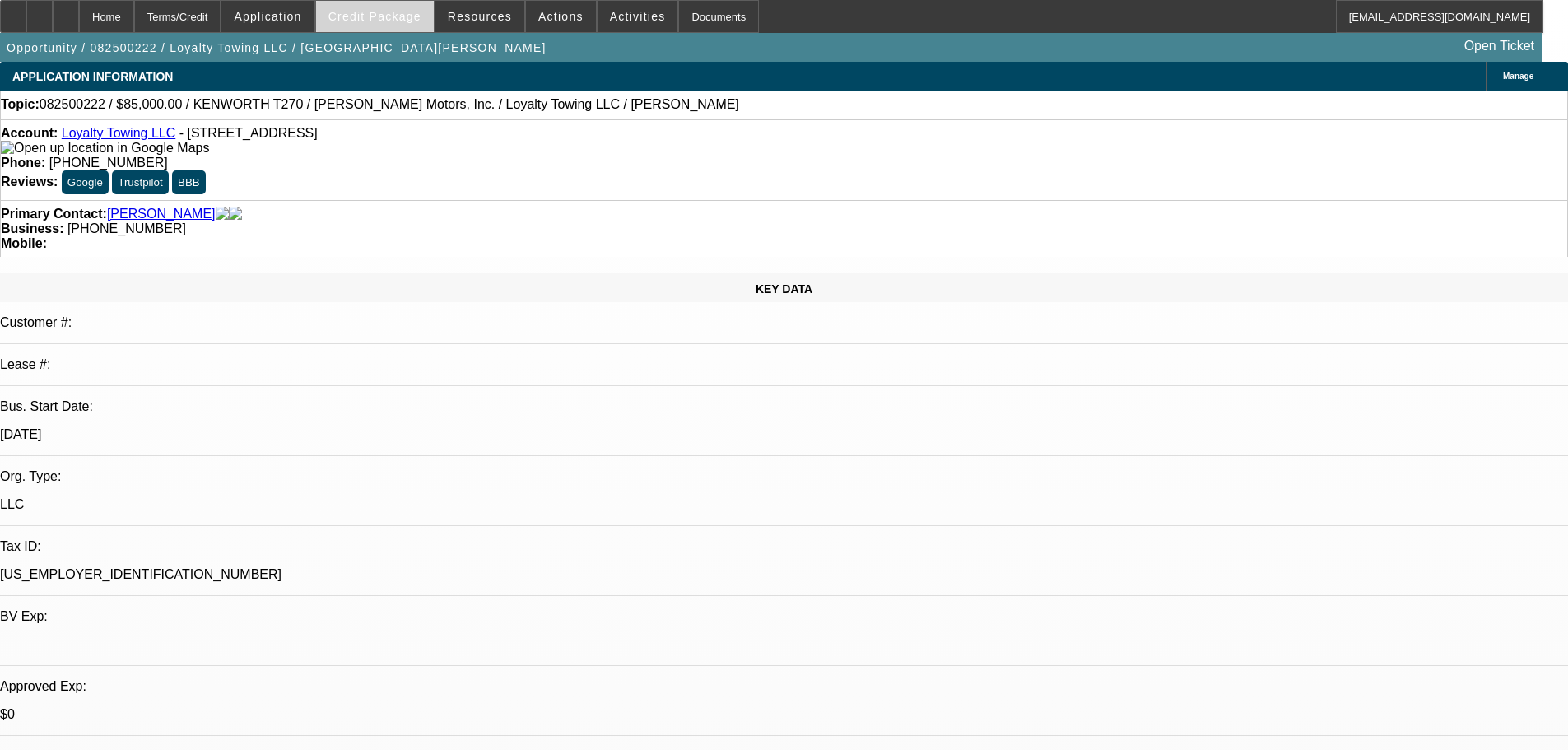
click at [392, 23] on span "Credit Package" at bounding box center [375, 16] width 93 height 14
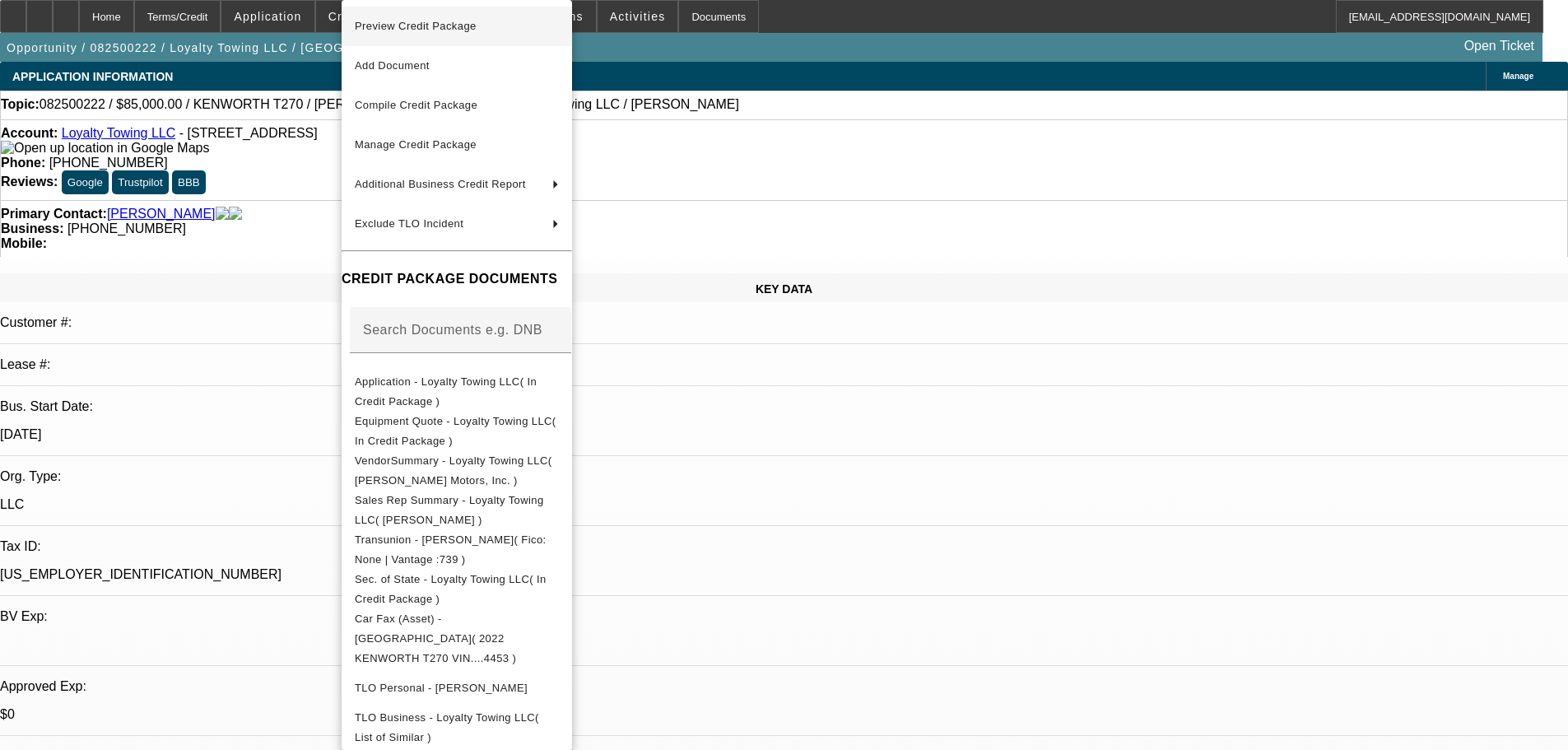
click at [395, 23] on span "Preview Credit Package" at bounding box center [415, 26] width 122 height 13
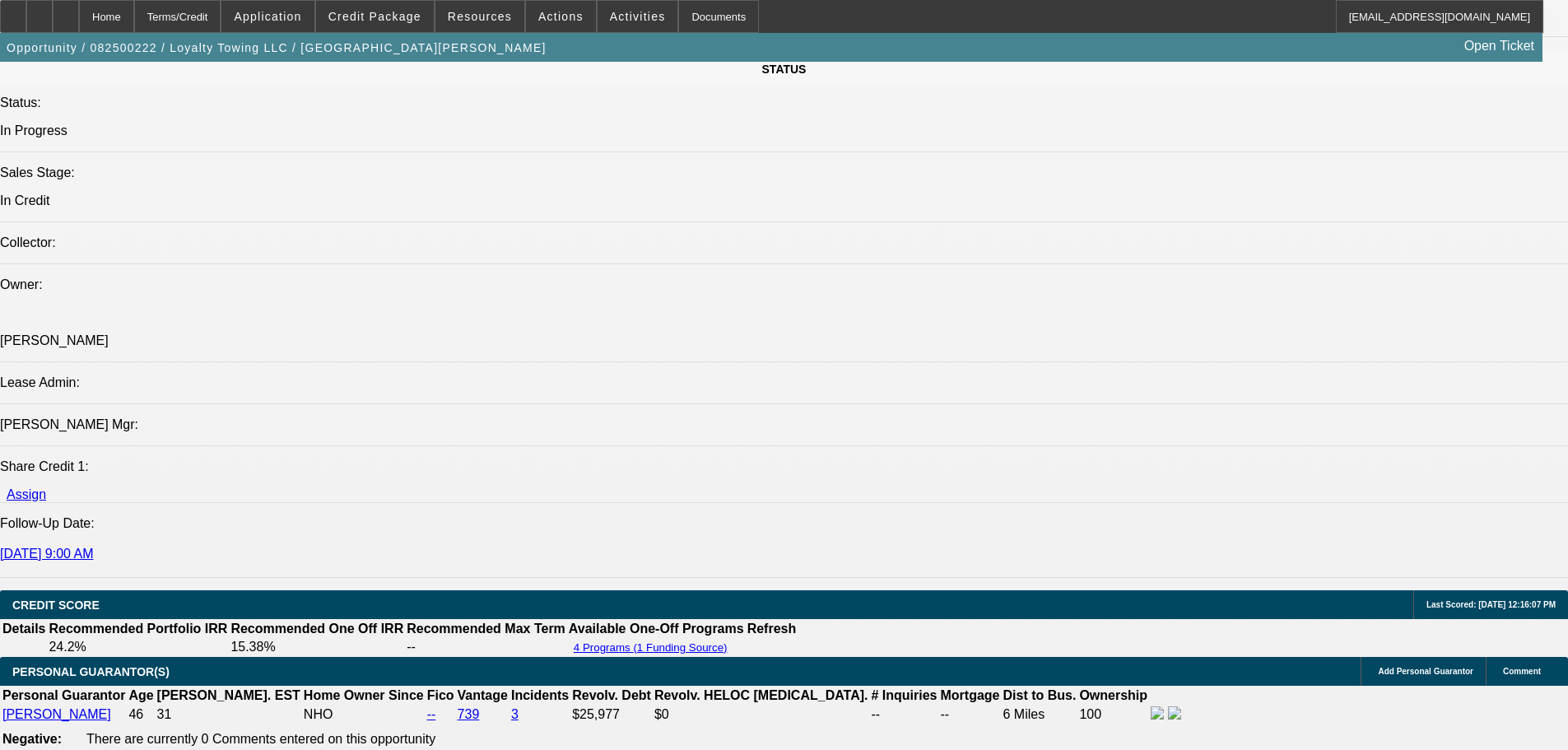
scroll to position [1728, 0]
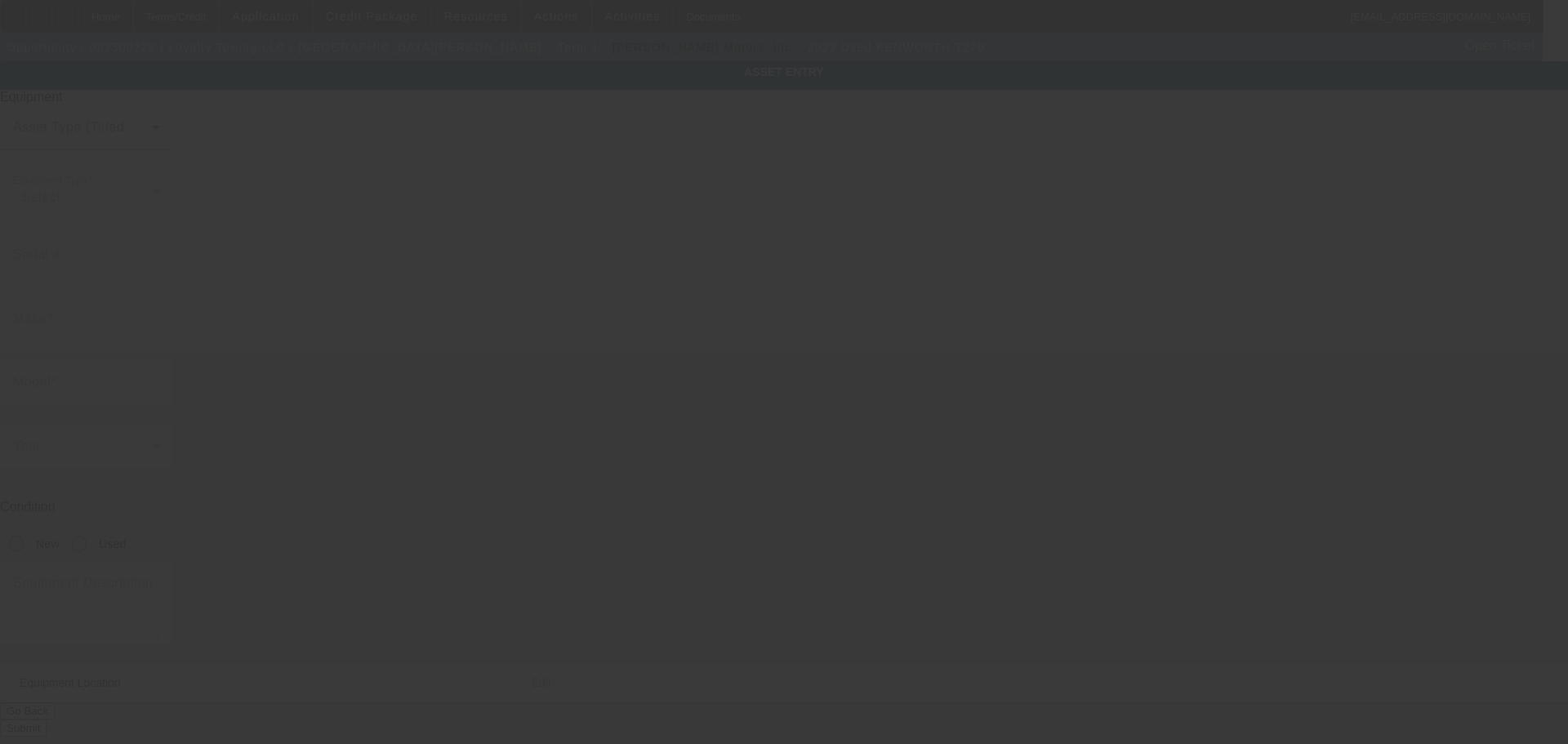
type input "[US_VEHICLE_IDENTIFICATION_NUMBER]"
type input "KENWORTH"
type input "T270"
radio input "true"
type input "[STREET_ADDRESS]"
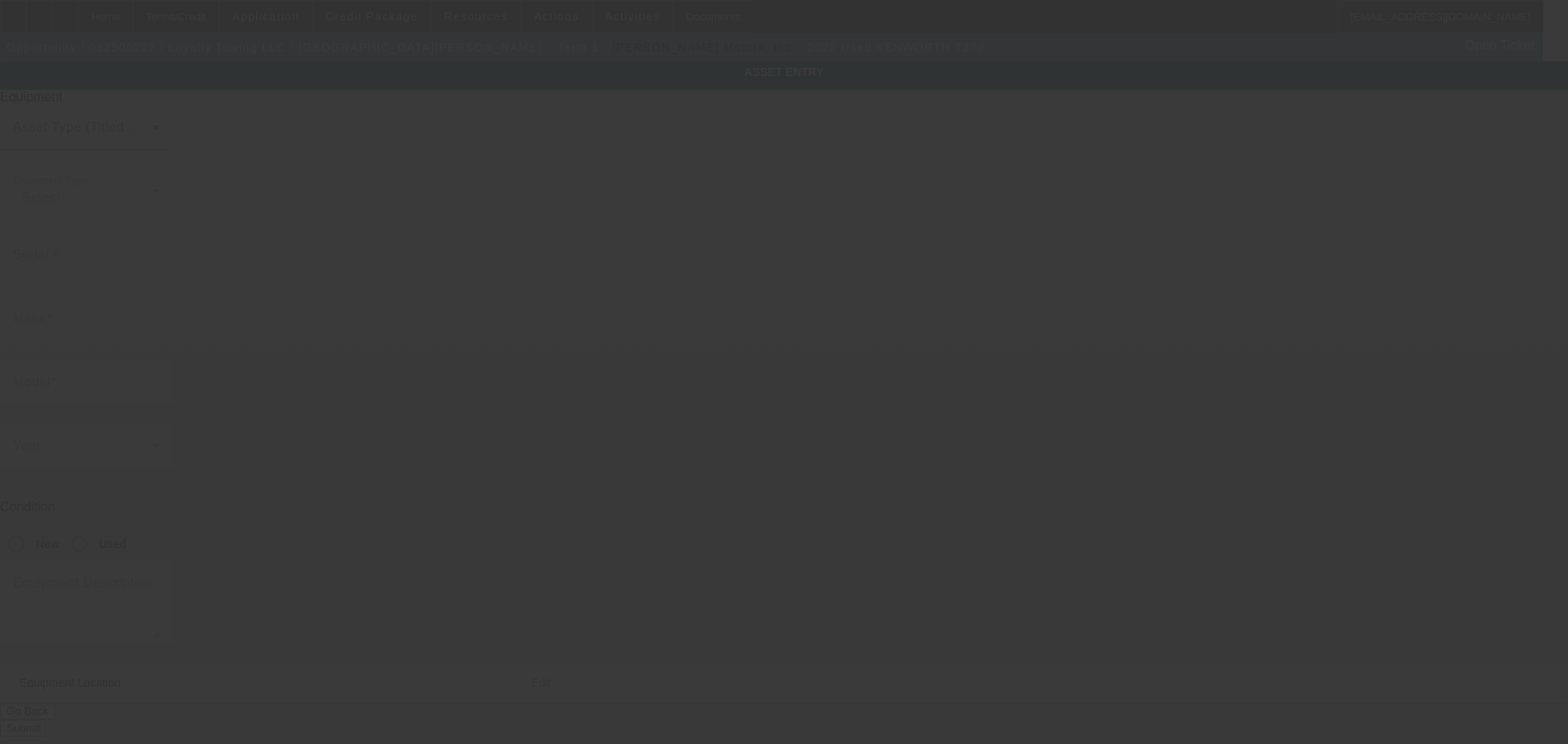
type input "[GEOGRAPHIC_DATA]"
type input "35203"
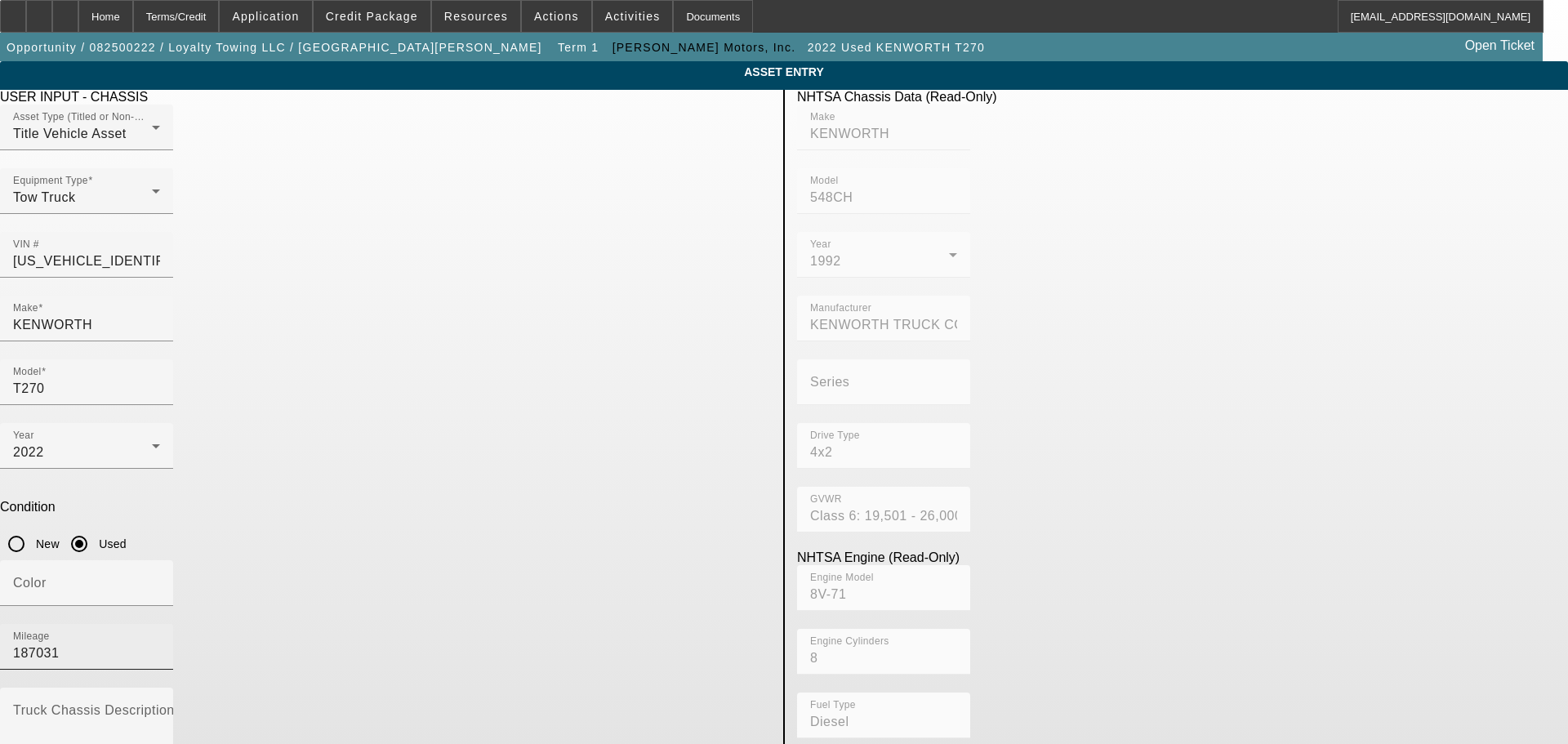
click at [160, 644] on input "187031" at bounding box center [87, 654] width 147 height 20
type input "187032"
click at [160, 579] on input "Color" at bounding box center [87, 589] width 147 height 20
type input "RED"
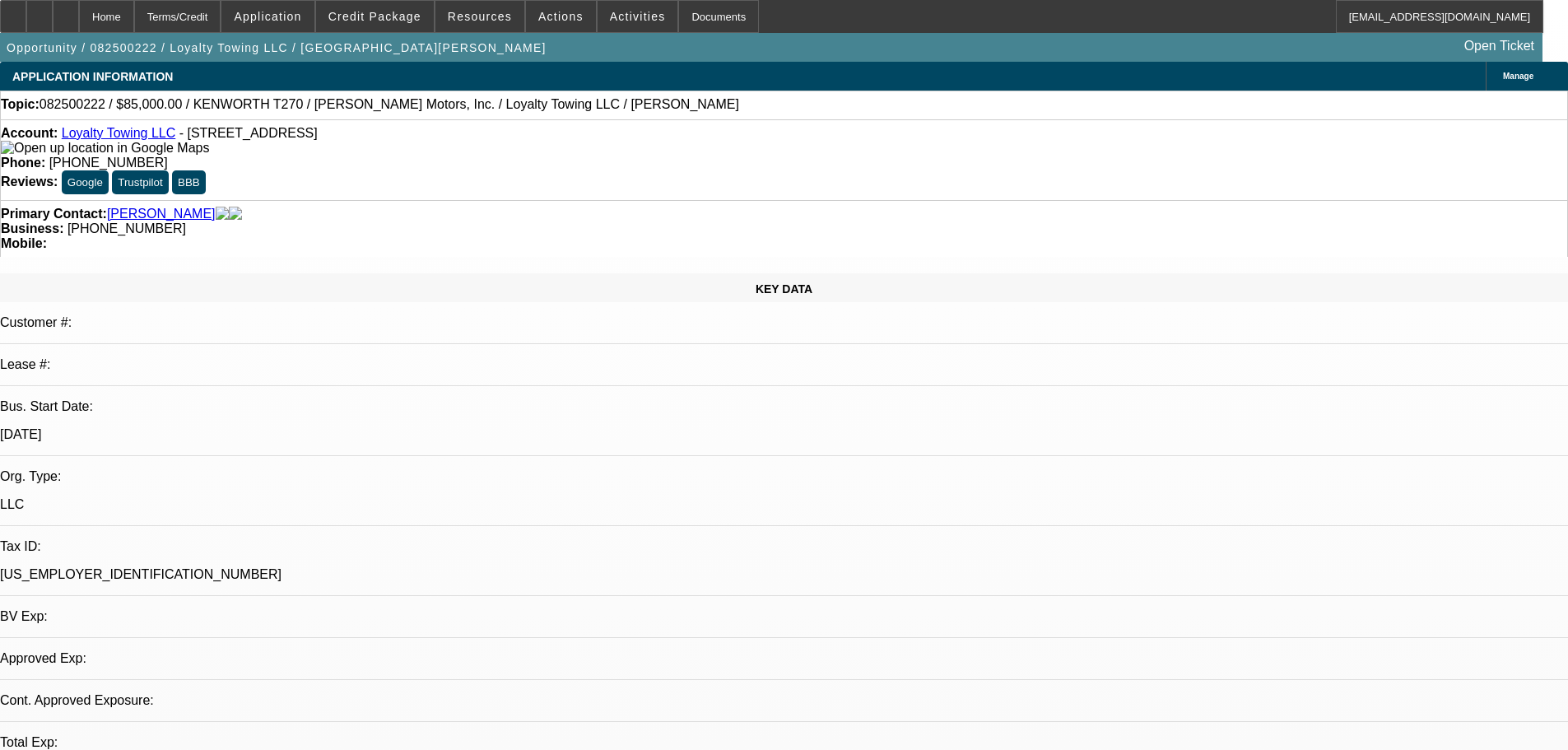
select select "0"
select select "2"
select select "0.1"
select select "4"
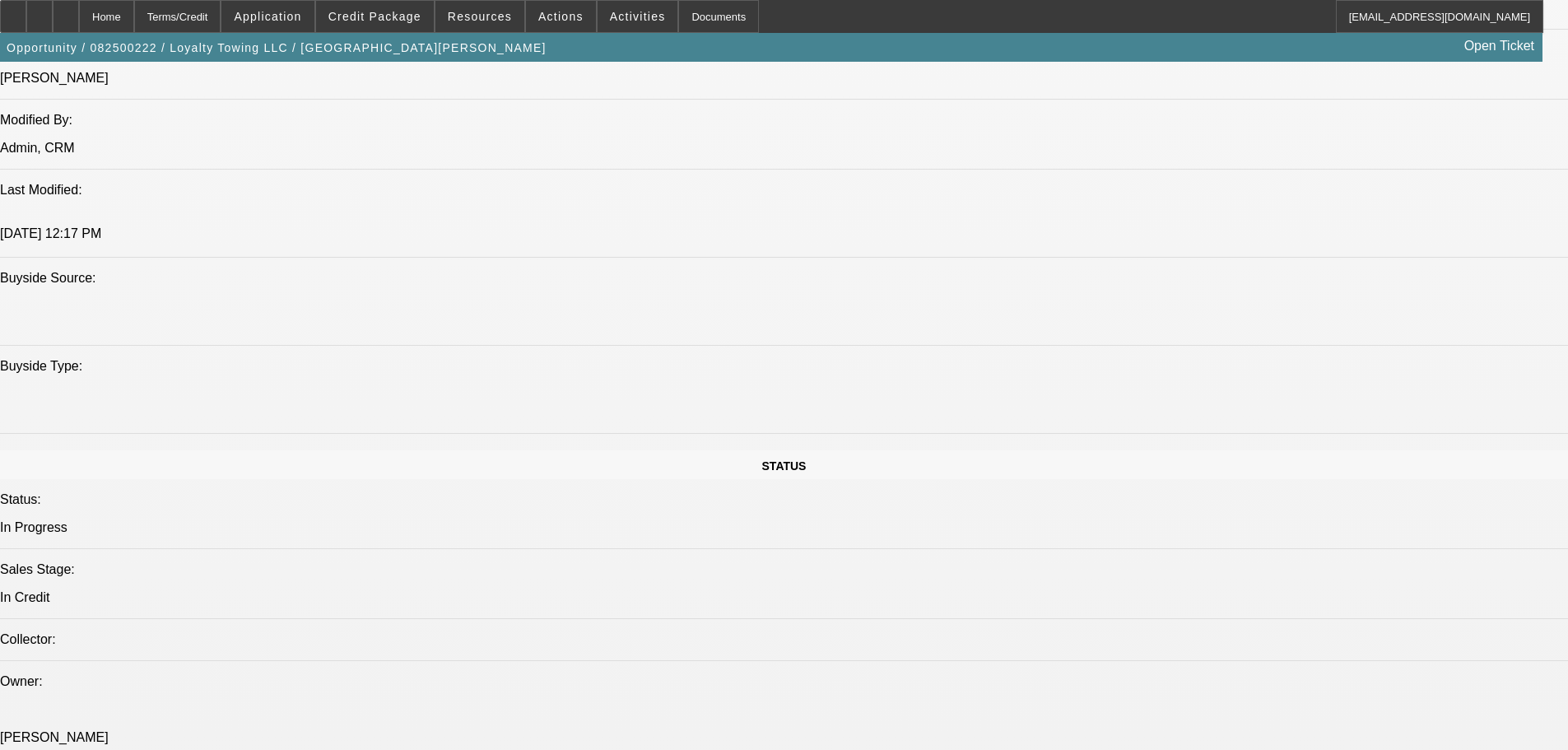
scroll to position [1646, 0]
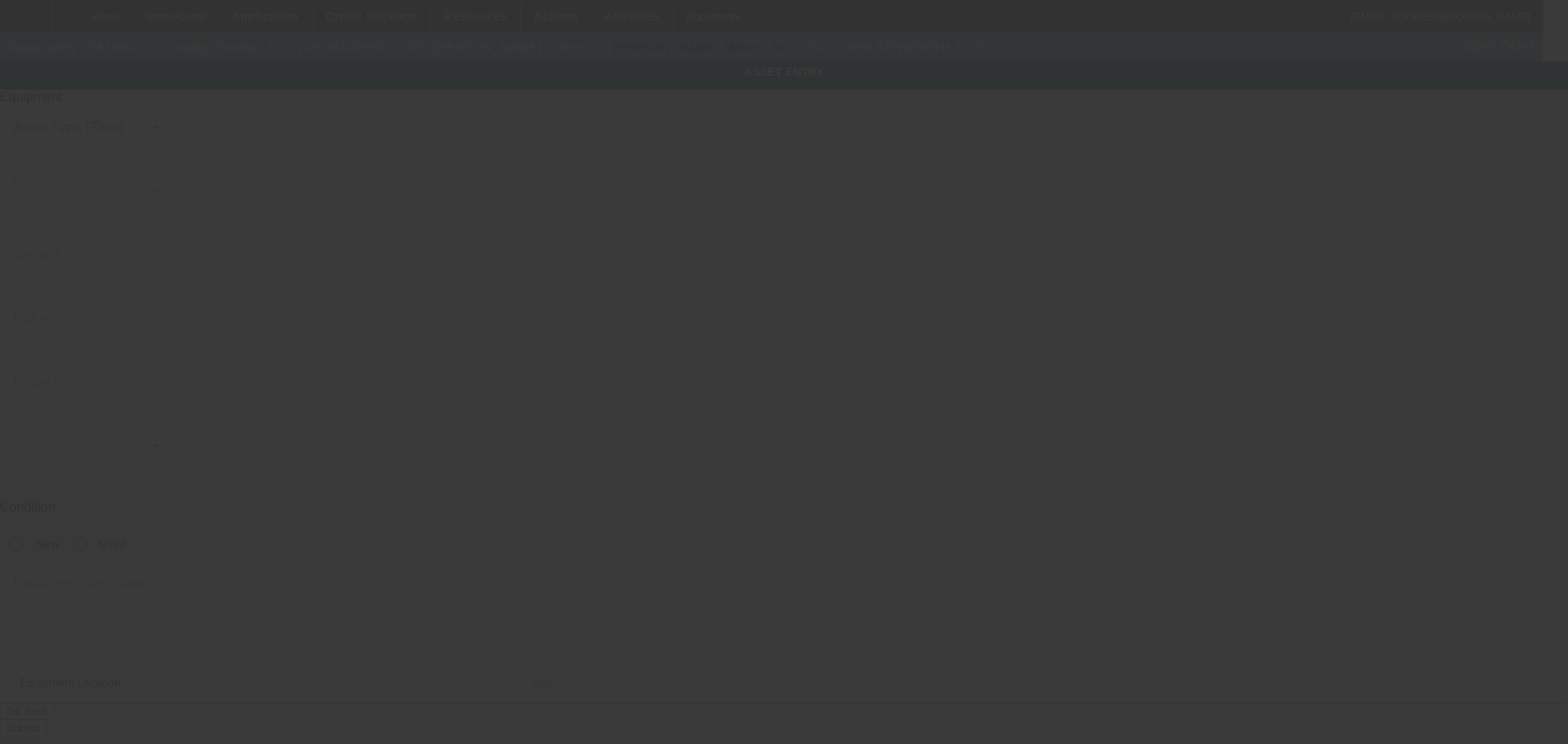
type input "[US_VEHICLE_IDENTIFICATION_NUMBER]"
type input "KENWORTH"
type input "T270"
radio input "true"
type input "[STREET_ADDRESS]"
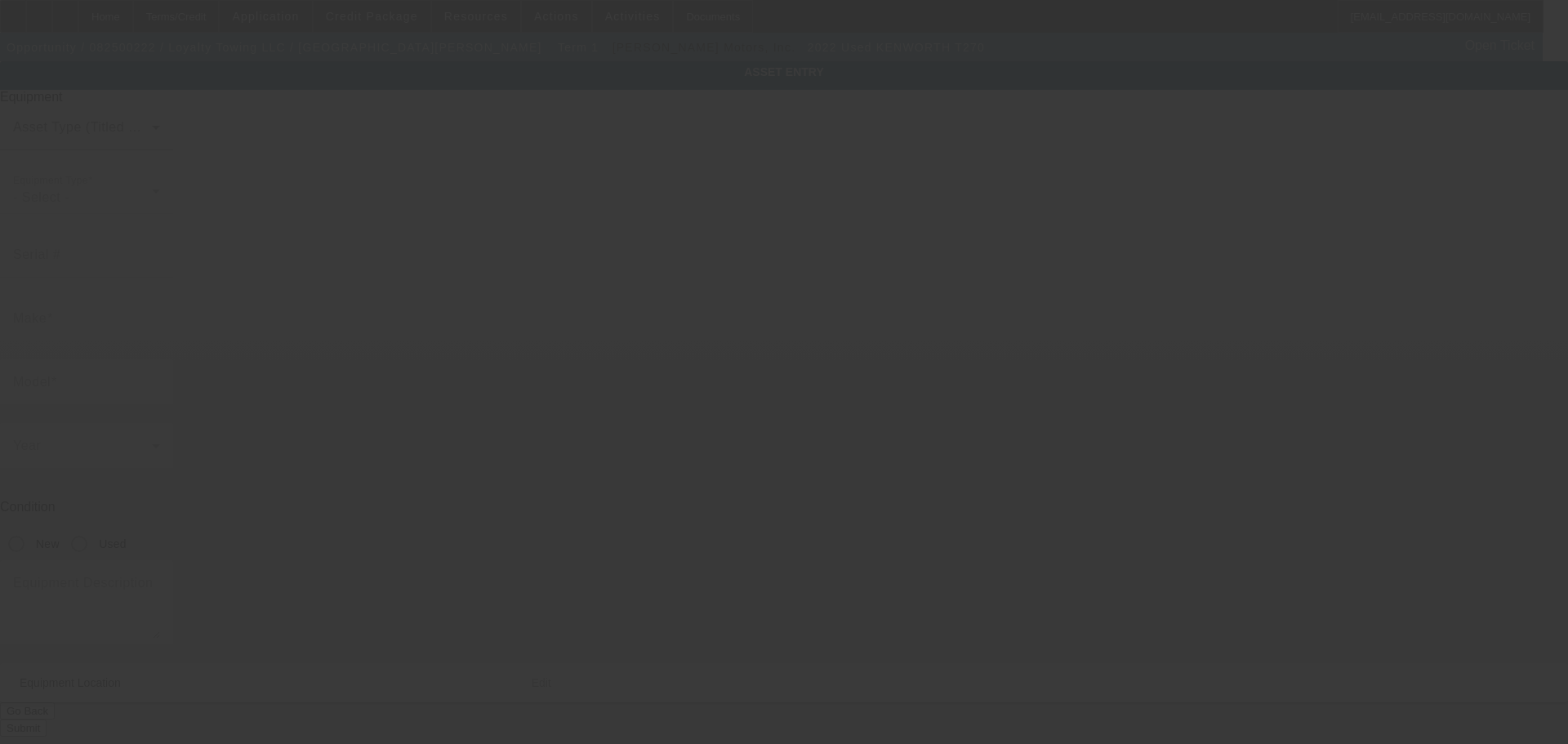
type input "[GEOGRAPHIC_DATA]"
type input "35203"
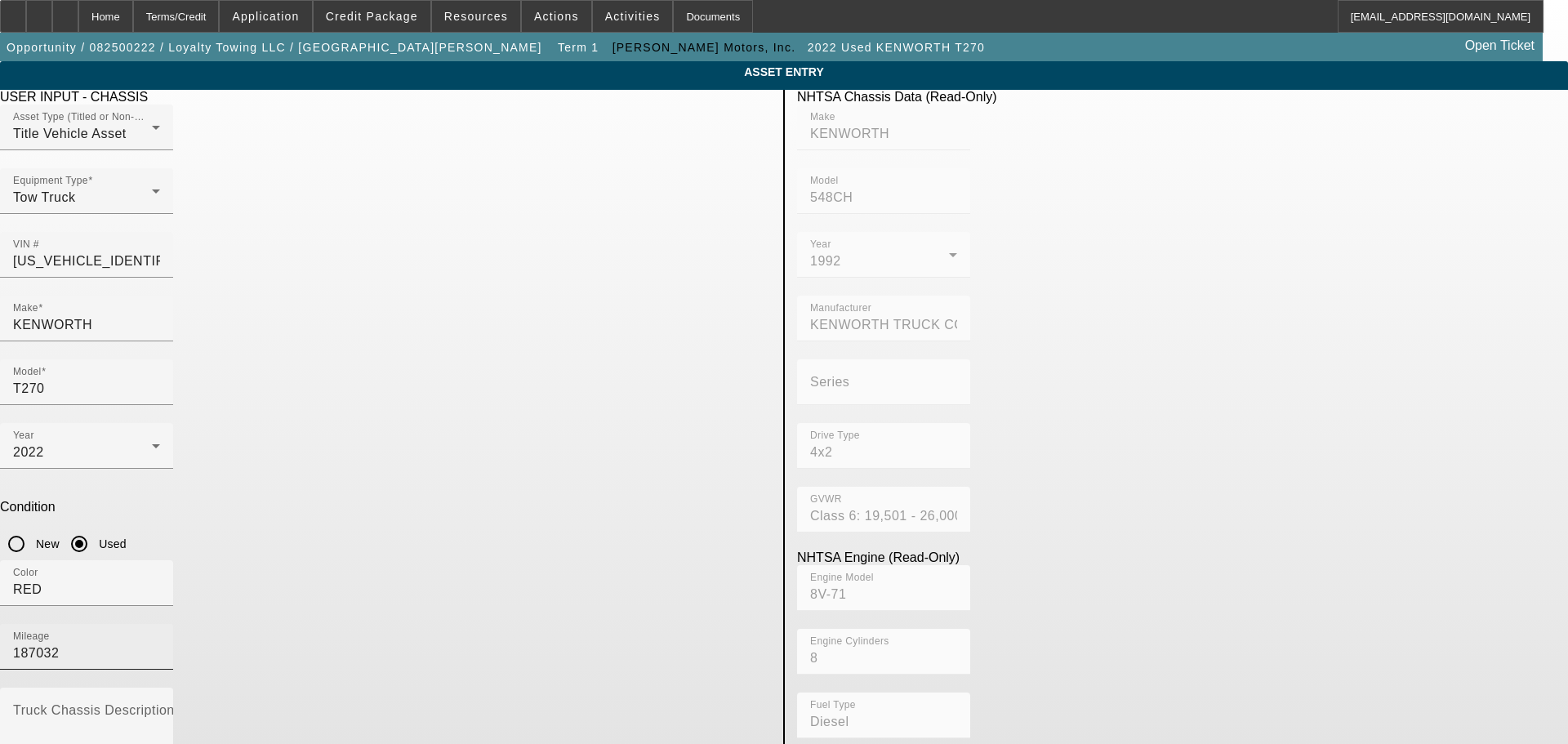
click at [160, 644] on input "187032" at bounding box center [87, 654] width 147 height 20
type input "187031"
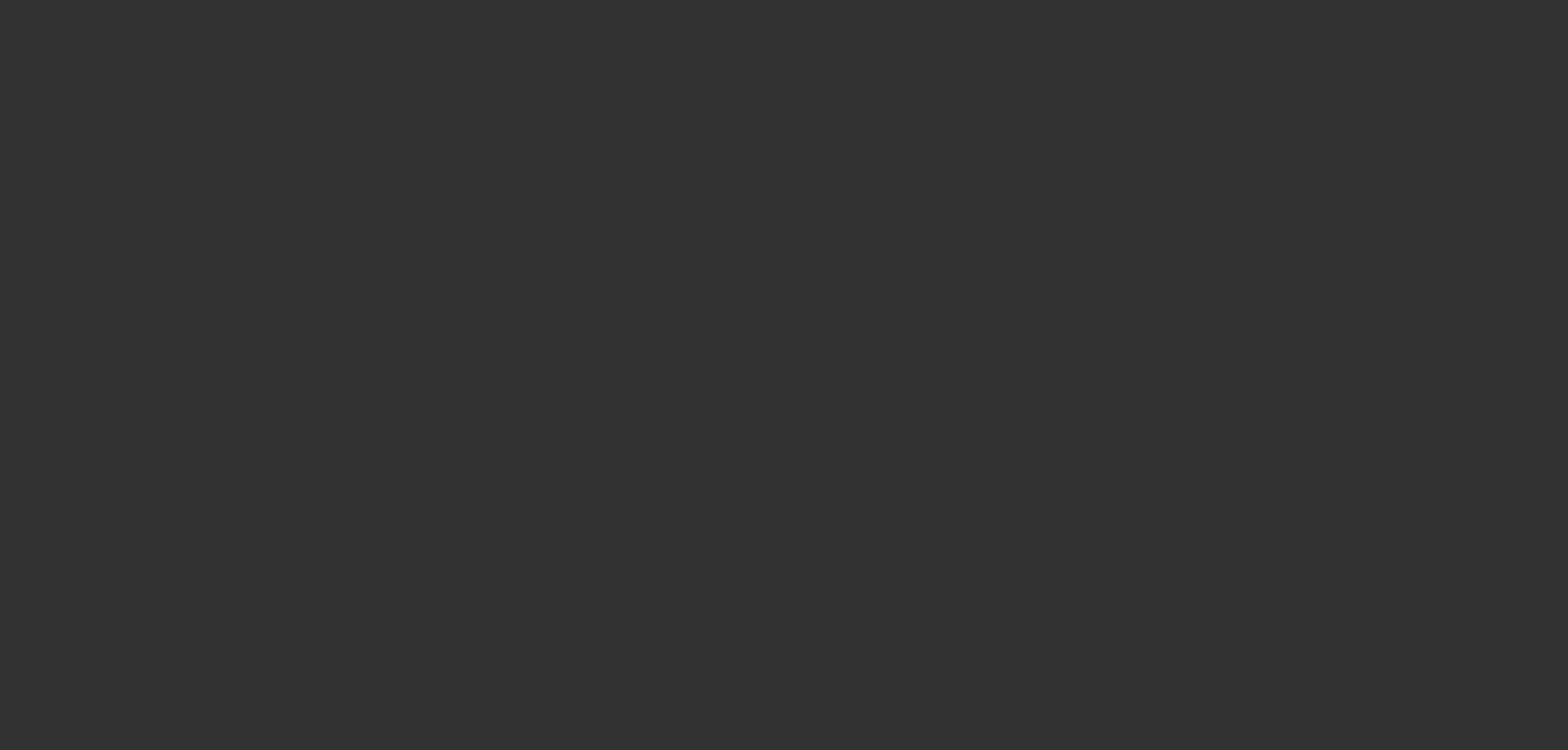
select select "0"
select select "2"
select select "0.1"
select select "4"
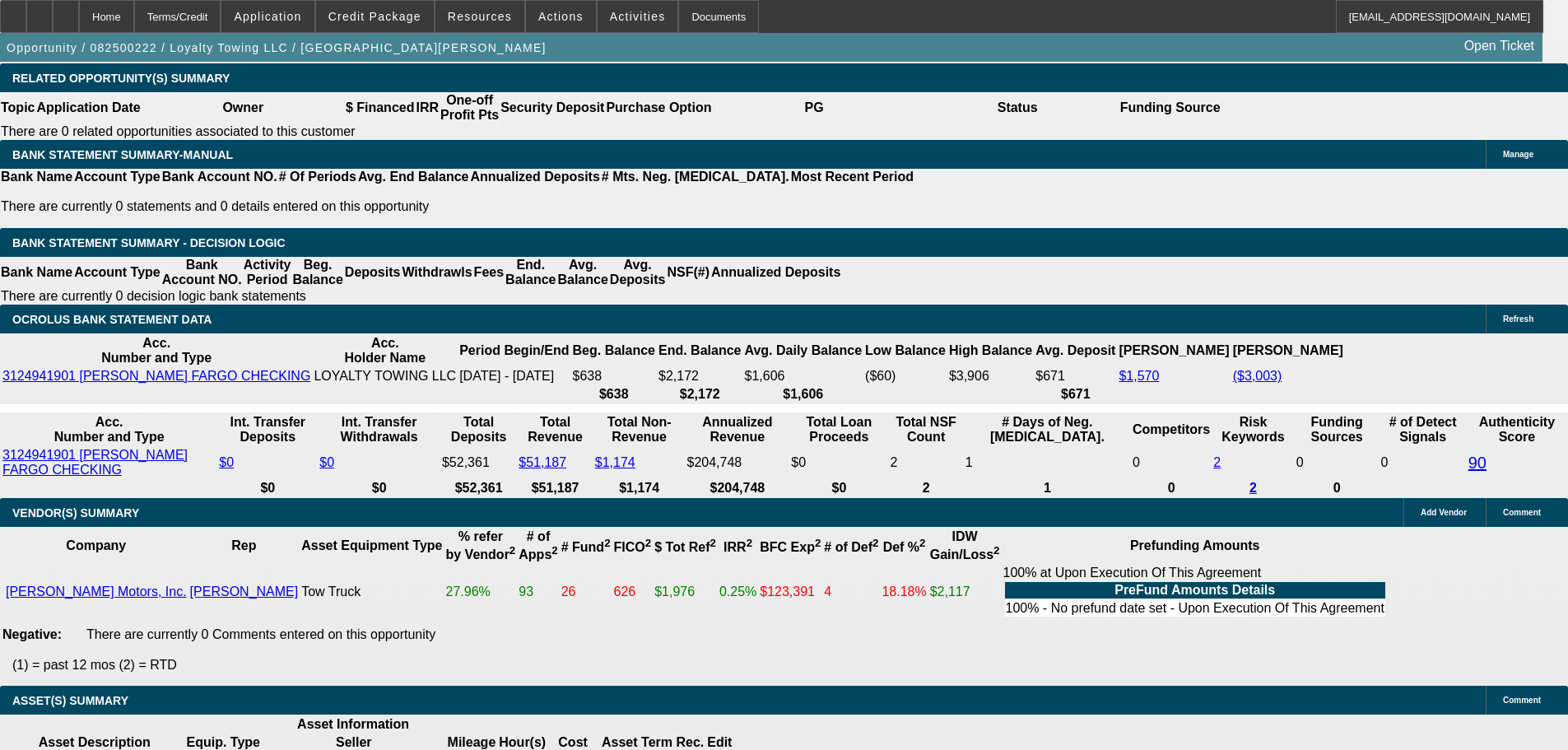
scroll to position [2889, 0]
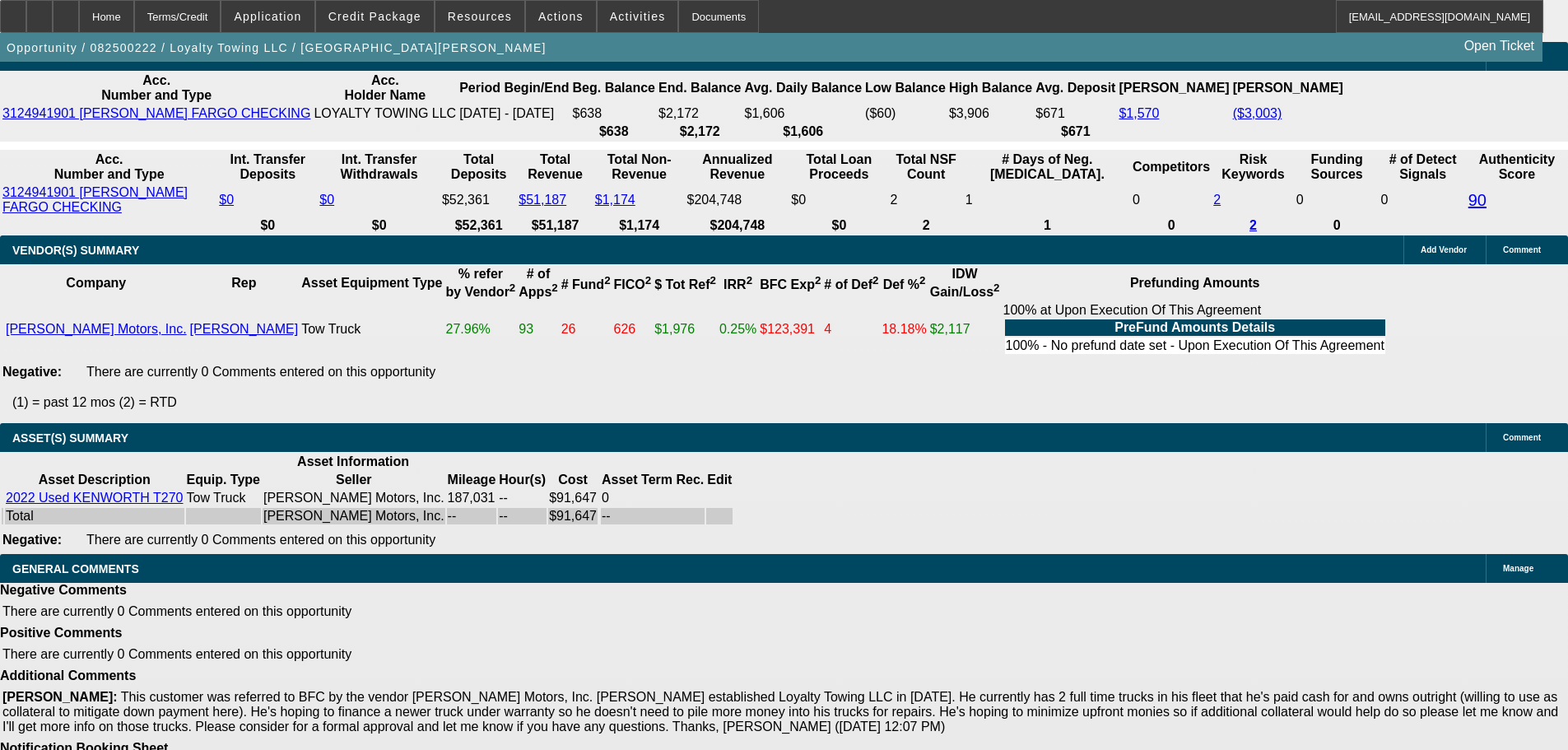
select select "5"
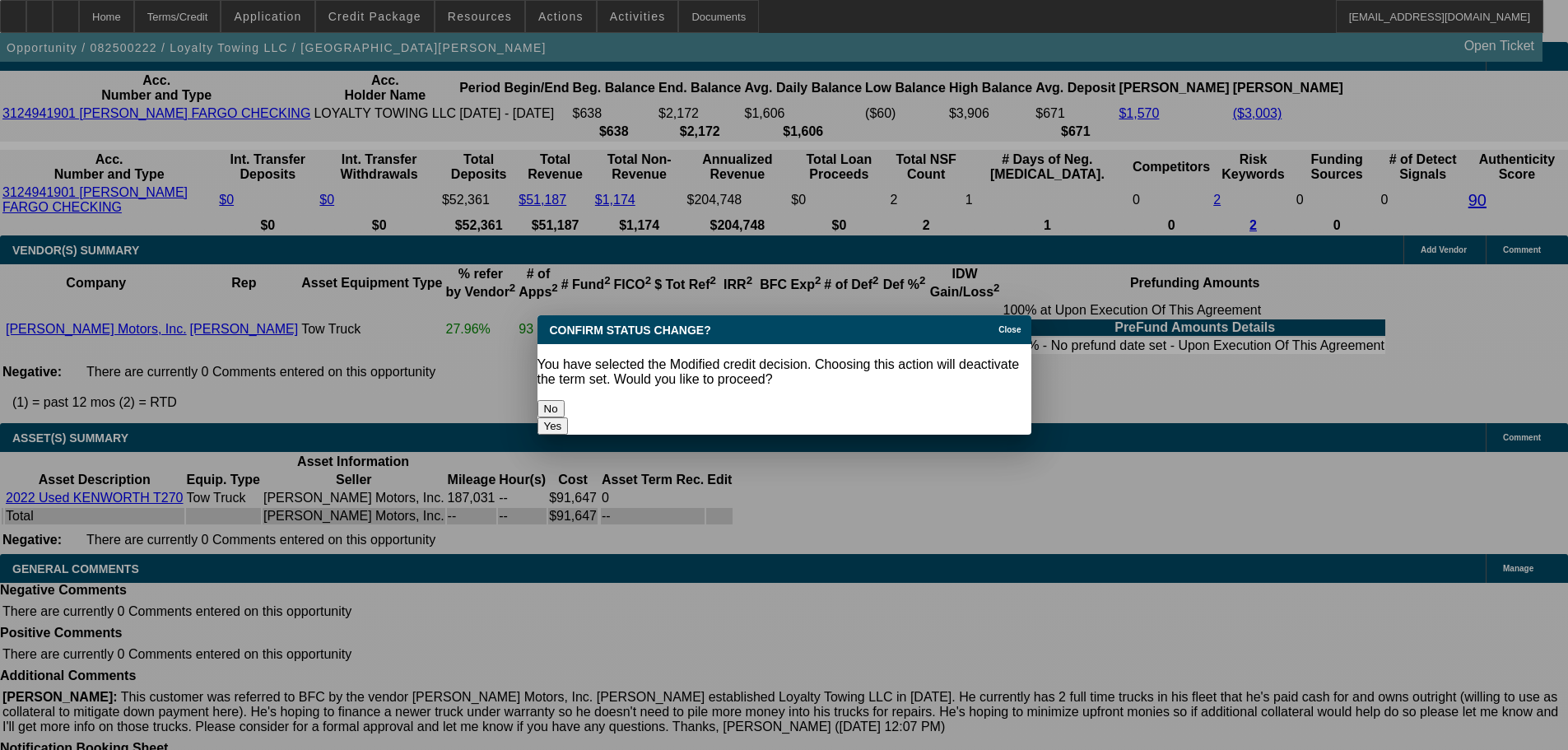
scroll to position [0, 0]
click at [569, 417] on button "Yes" at bounding box center [552, 425] width 32 height 17
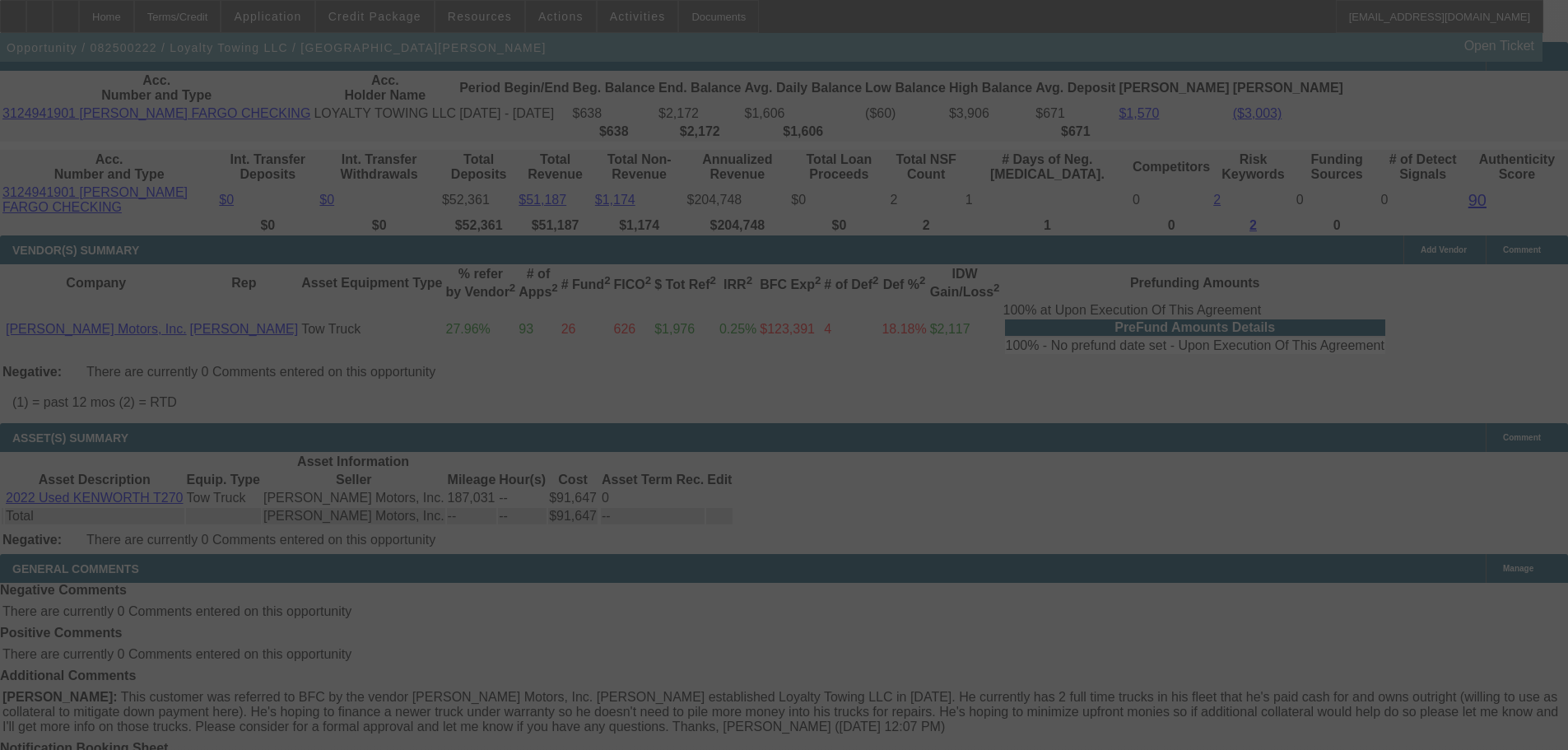
scroll to position [2874, 0]
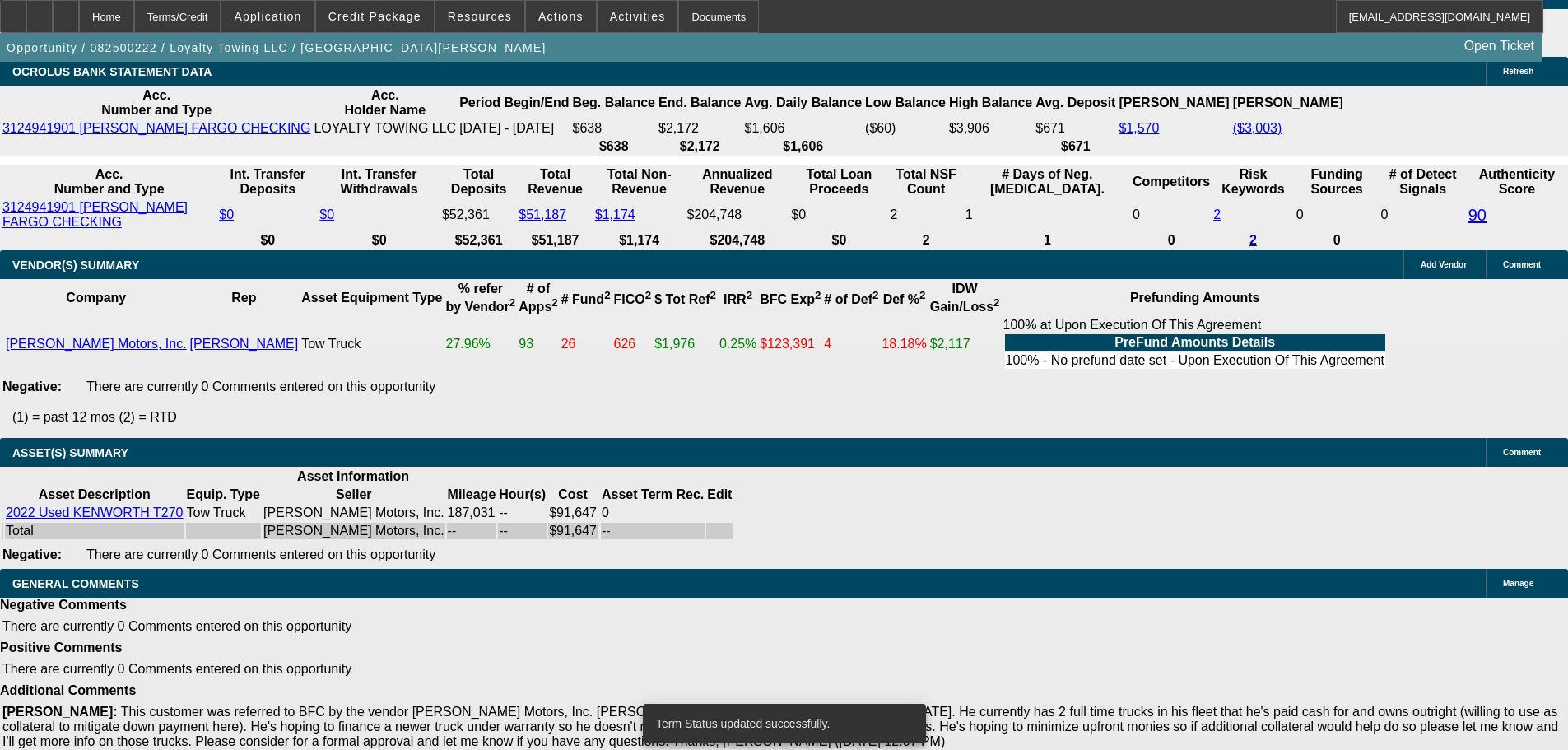
select select "0"
select select "2"
select select "0.1"
select select "4"
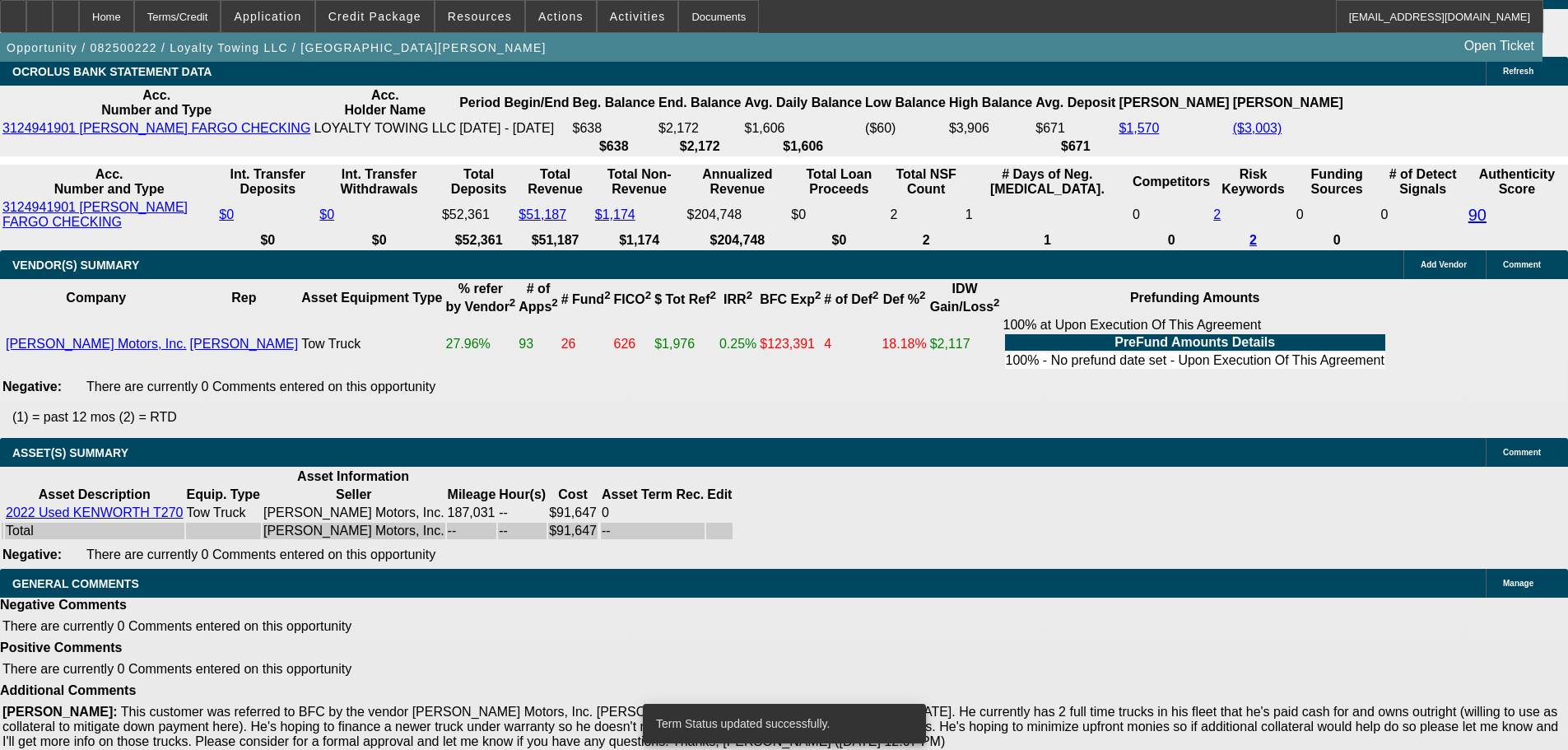
select select "0"
select select "2"
select select "0.1"
select select "4"
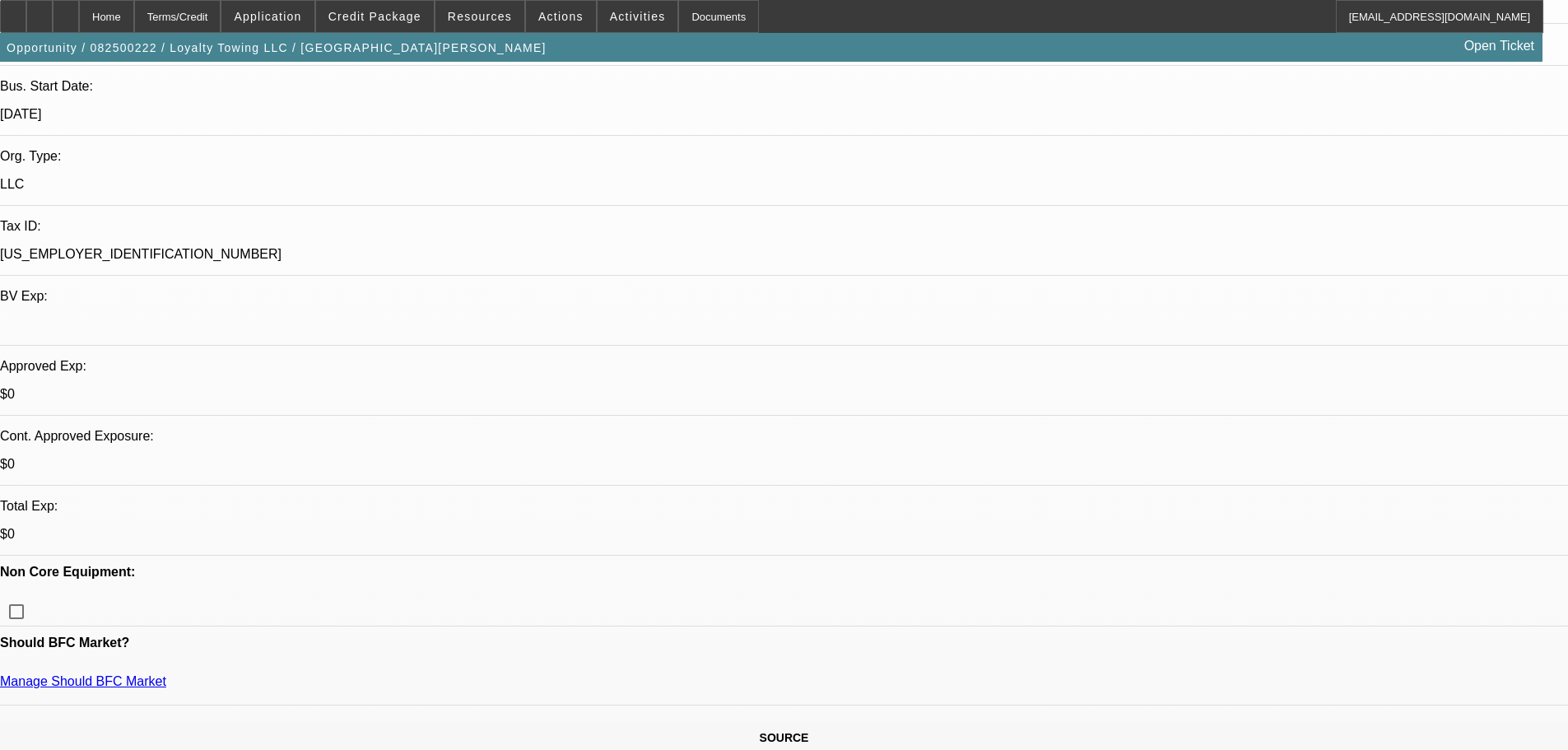
scroll to position [8, 0]
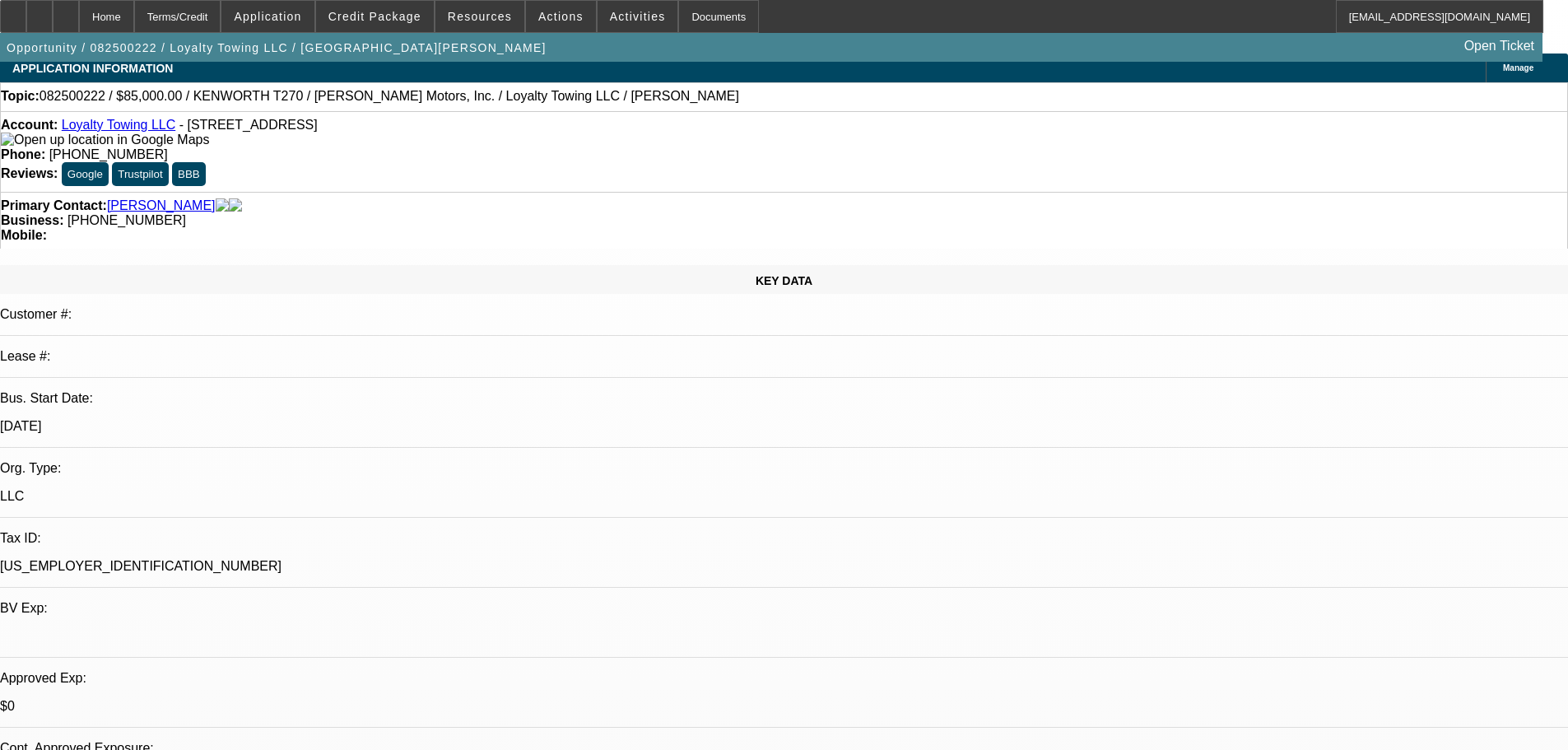
click at [126, 128] on link "Loyalty Towing LLC" at bounding box center [118, 125] width 114 height 14
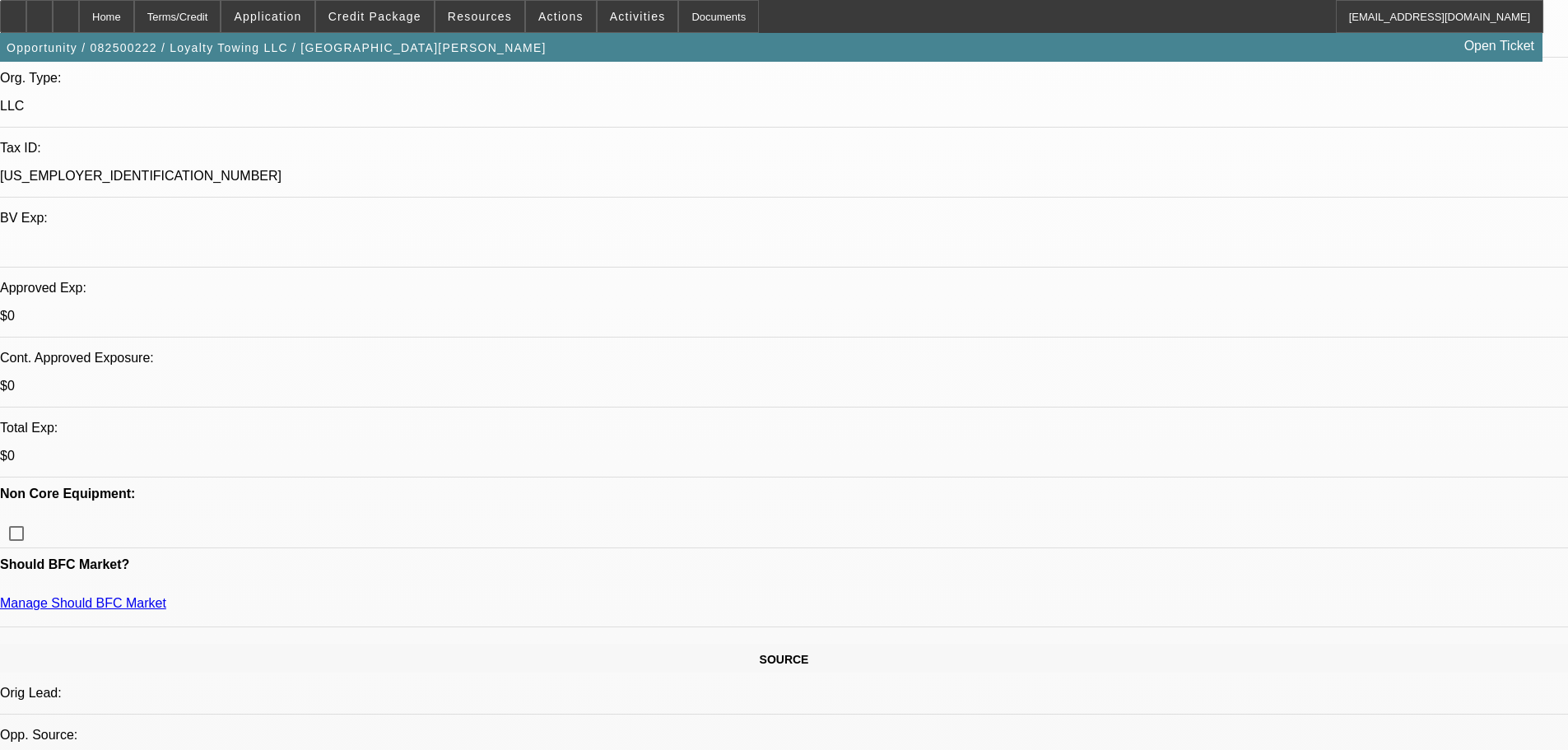
scroll to position [90, 0]
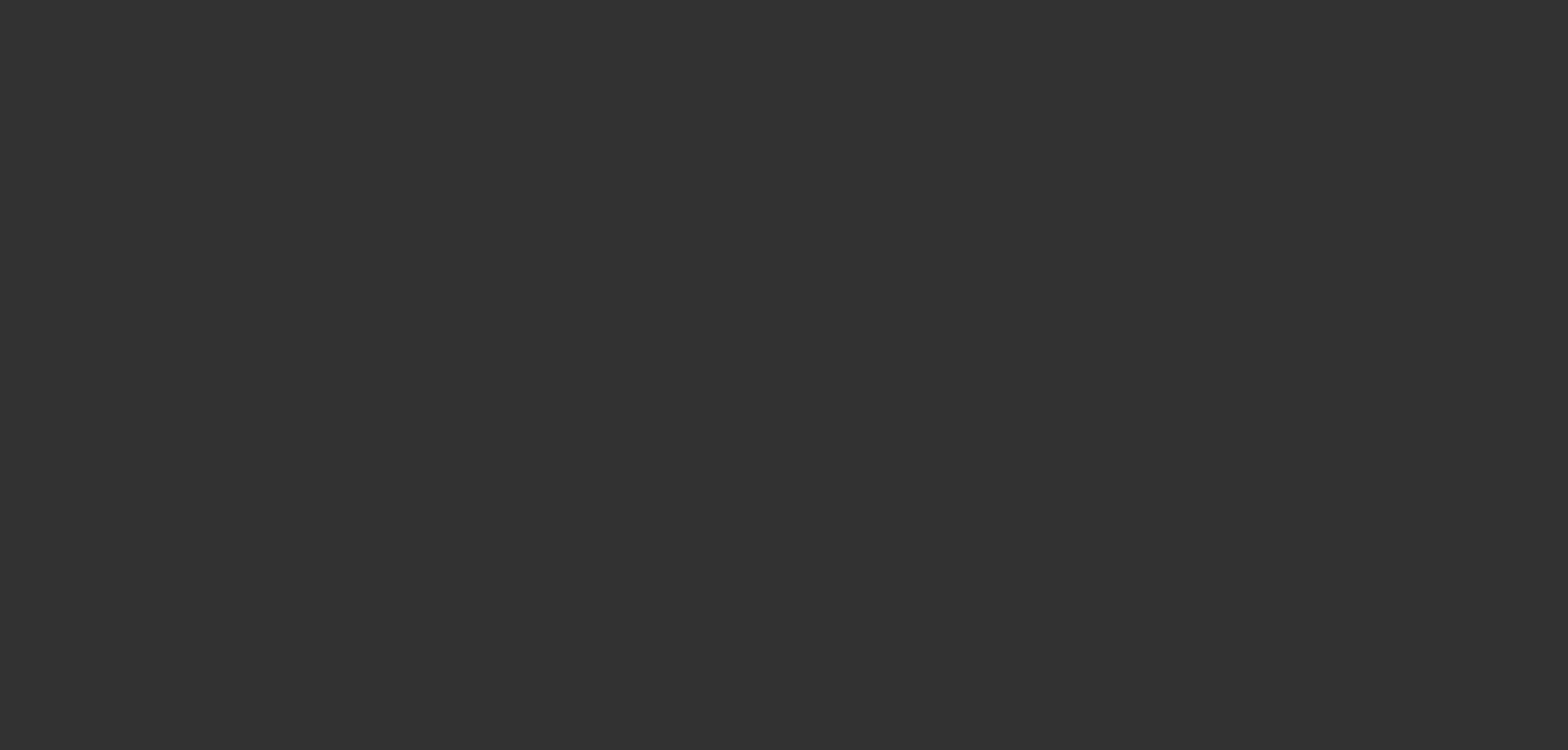
scroll to position [0, 0]
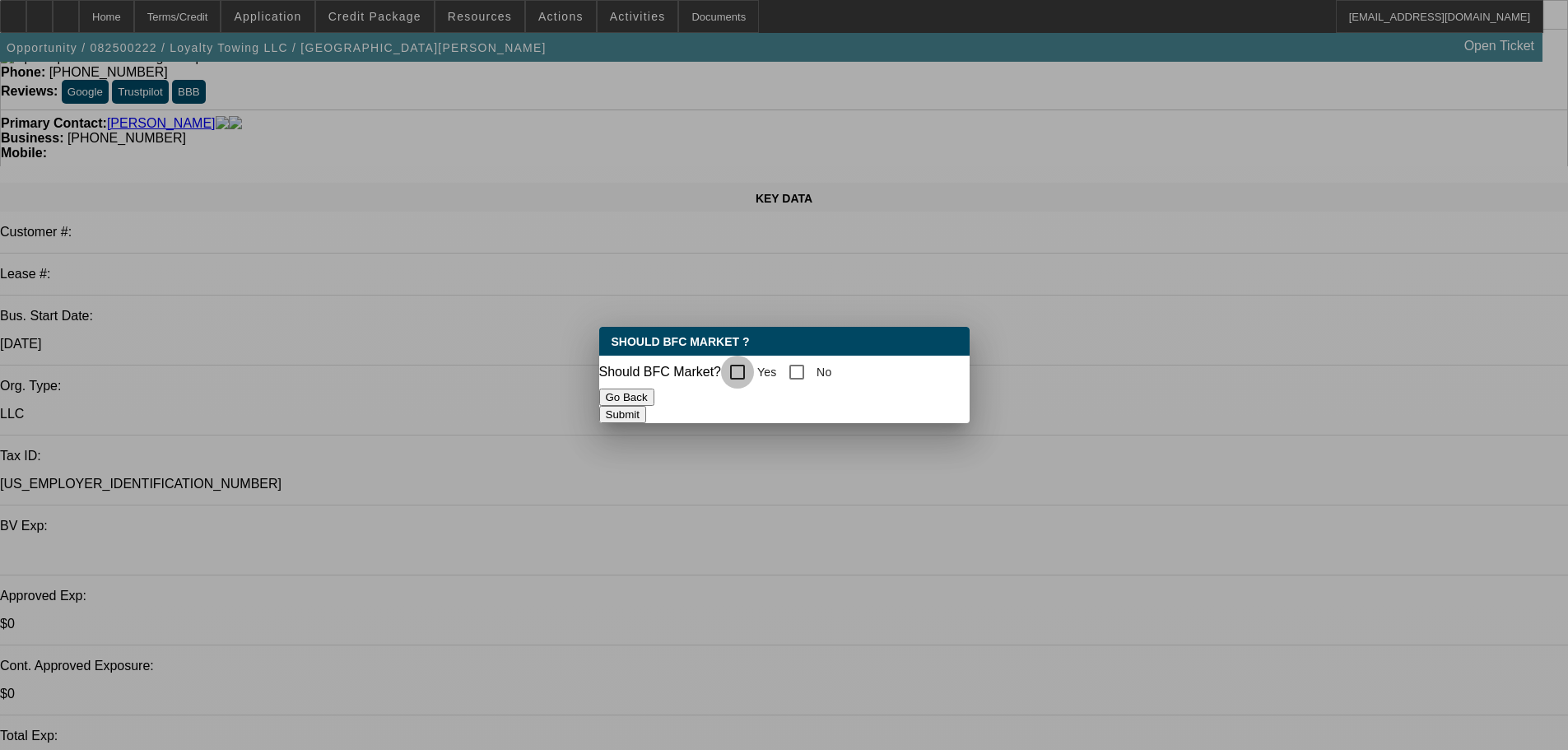
click at [746, 378] on input "Yes" at bounding box center [738, 372] width 32 height 32
checkbox input "true"
click at [646, 407] on button "Submit" at bounding box center [623, 414] width 47 height 17
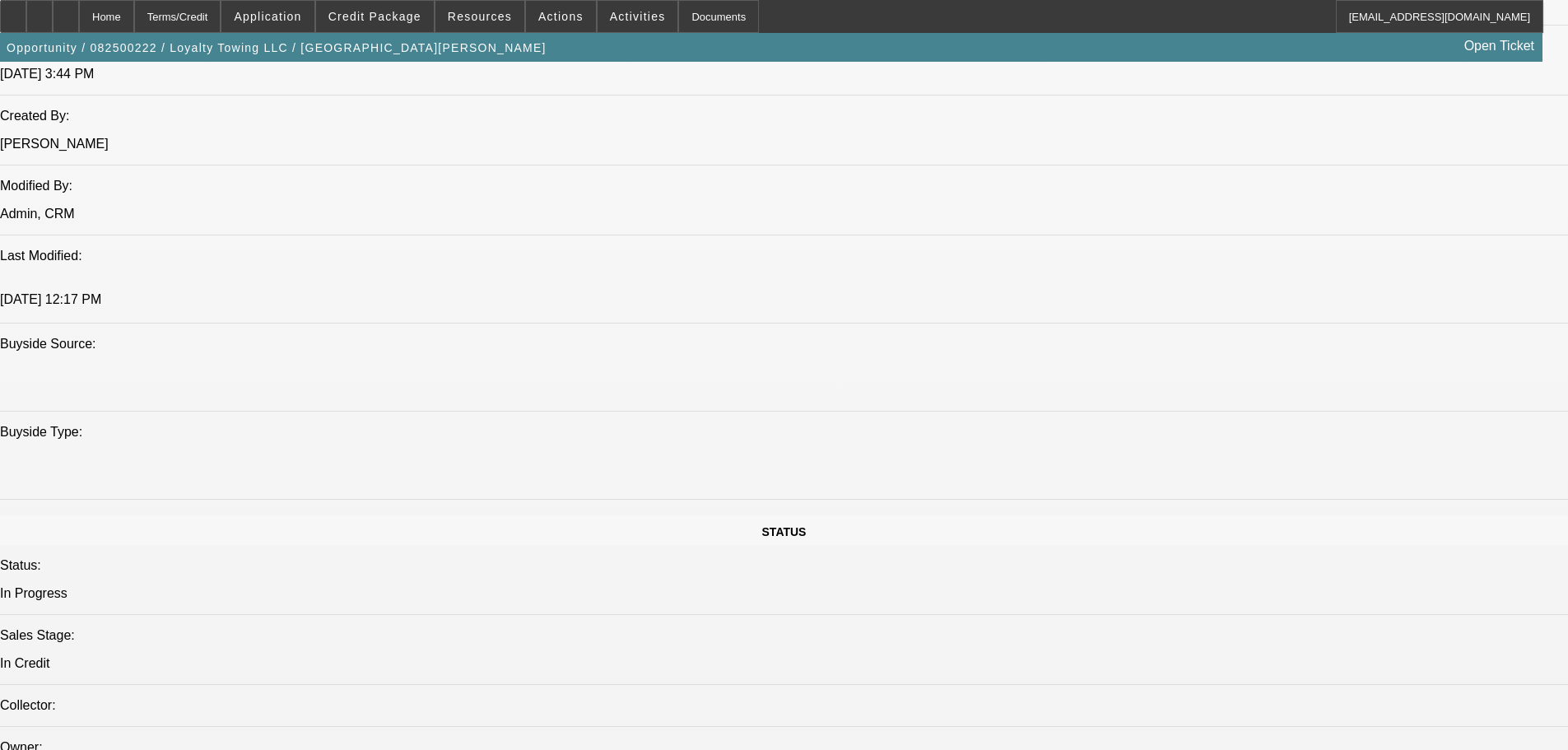
scroll to position [1243, 0]
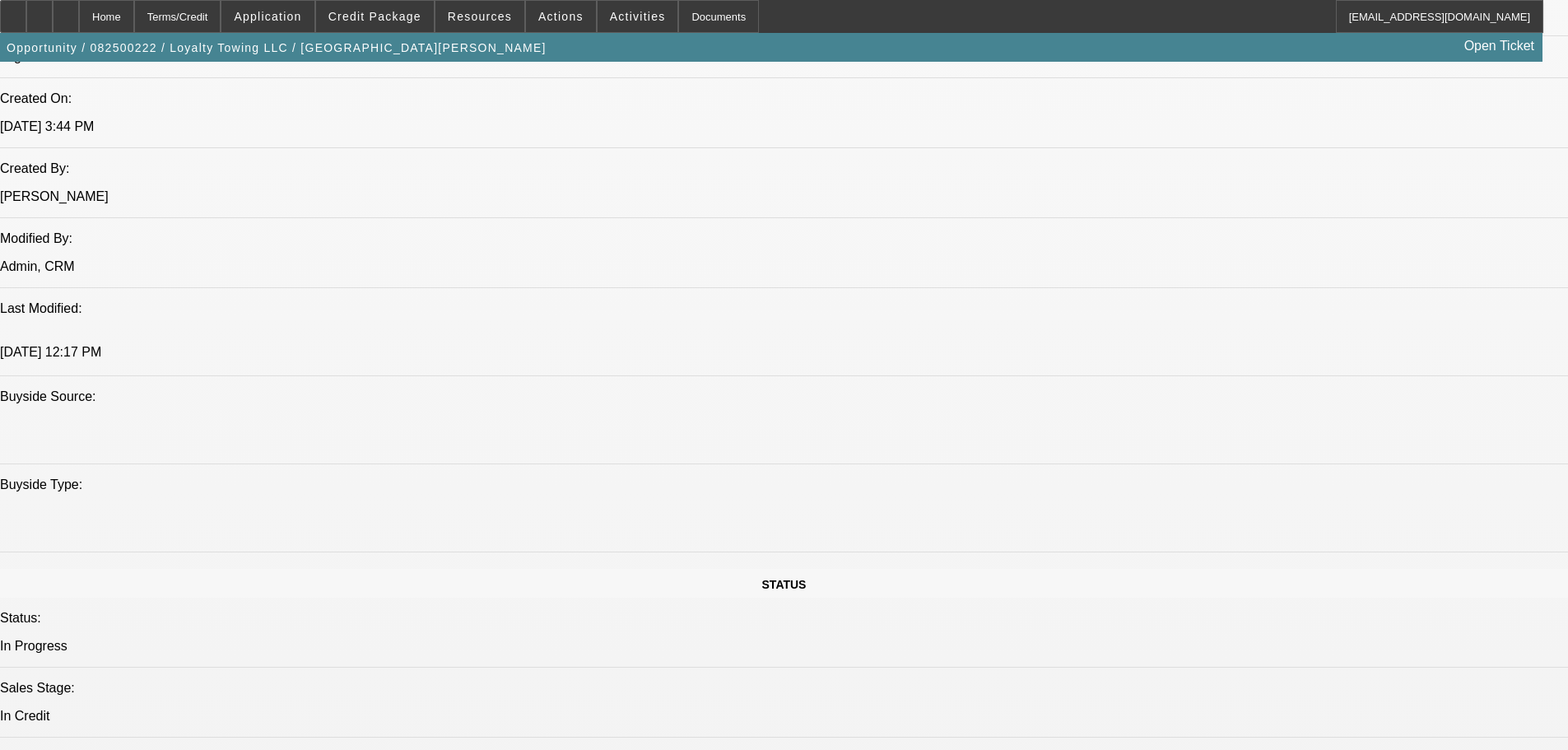
paste textarea "STARTUP; HIGH MILEAGE FOR A 2022 TRUCK AND HIGH PRICE AS WELL. LOGIC POINTS TO …"
type textarea "STARTUP; HIGH MILEAGE FOR A 2022 TRUCK AND HIGH PRICE AS WELL. LOGIC POINTS TO …"
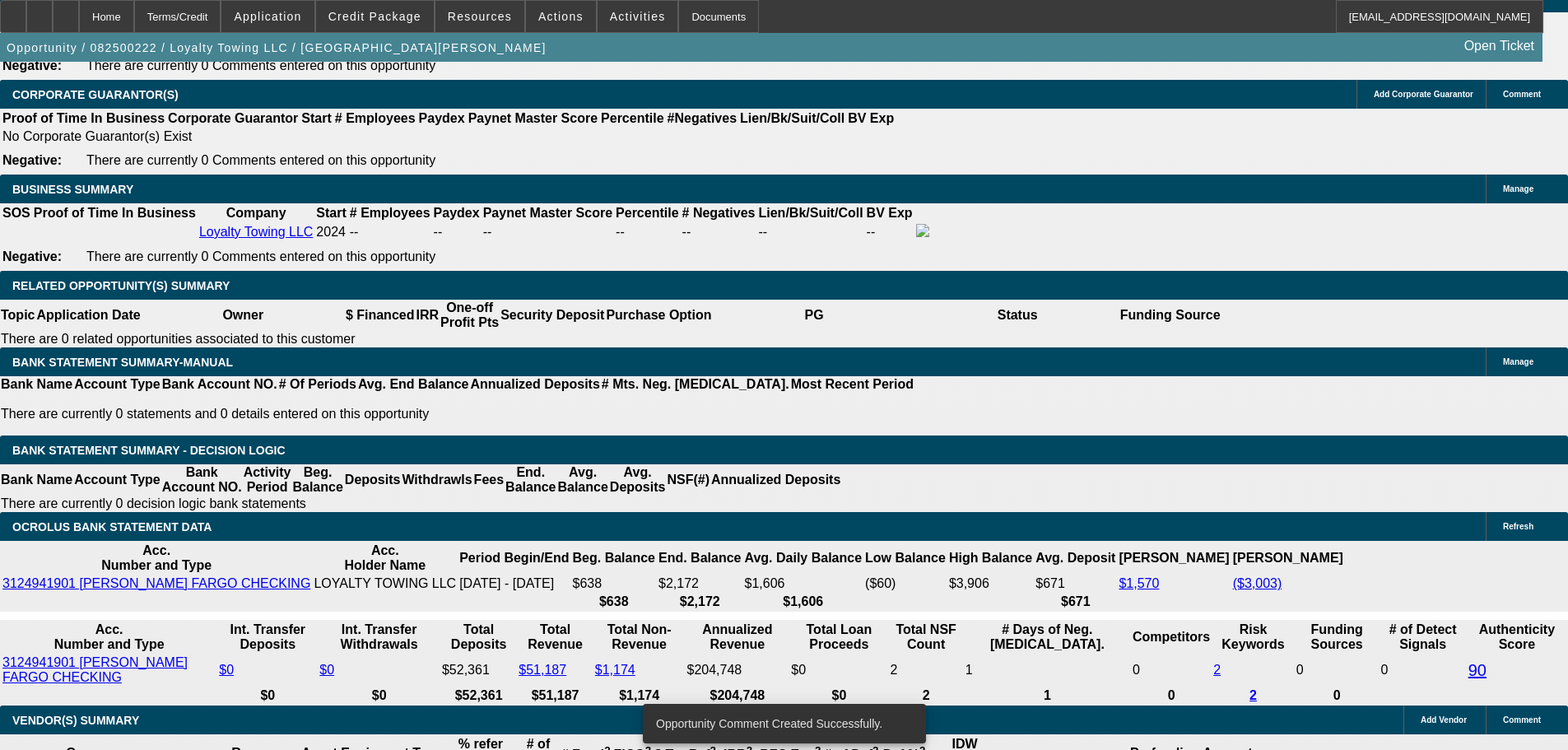
scroll to position [2395, 0]
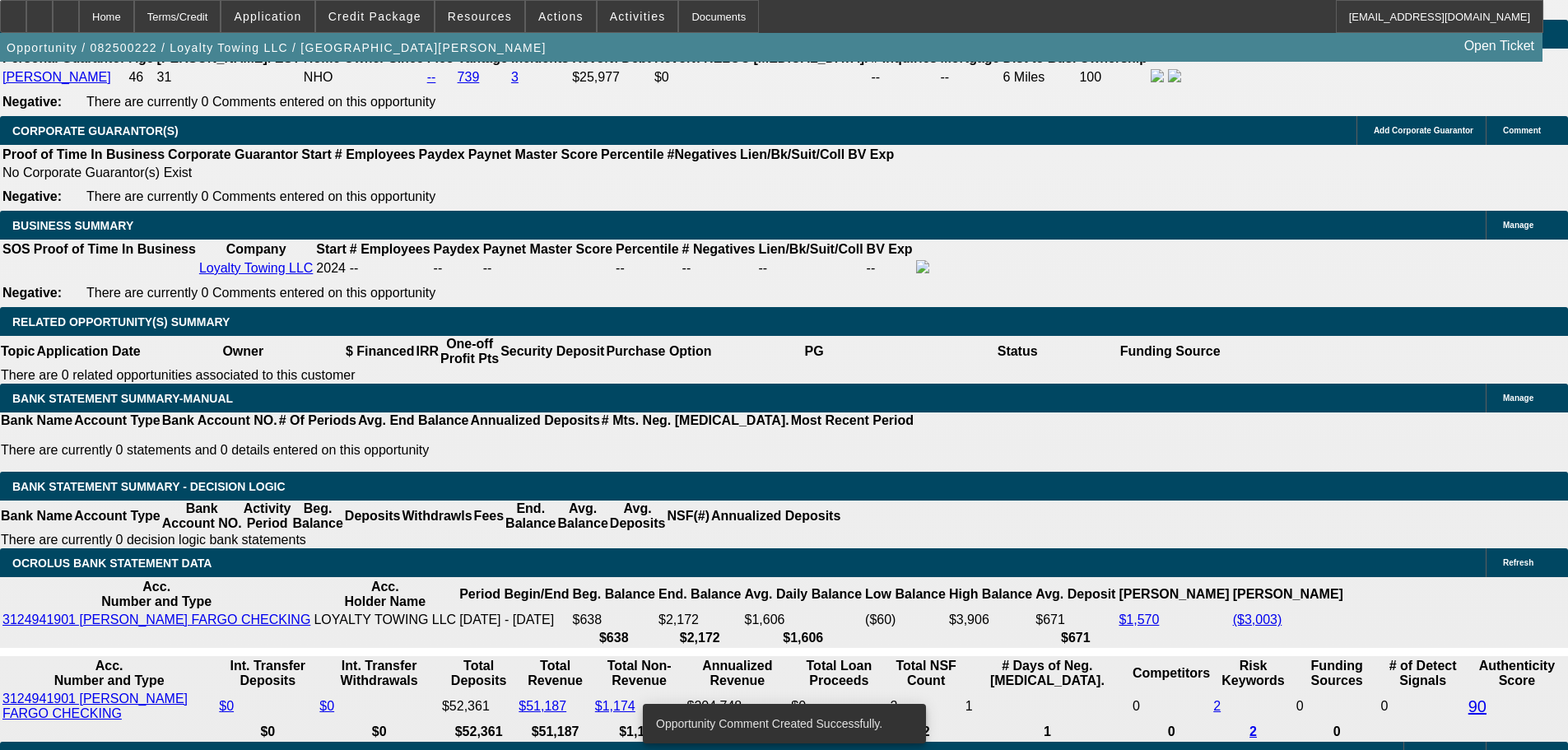
drag, startPoint x: 324, startPoint y: 433, endPoint x: 444, endPoint y: 426, distance: 120.2
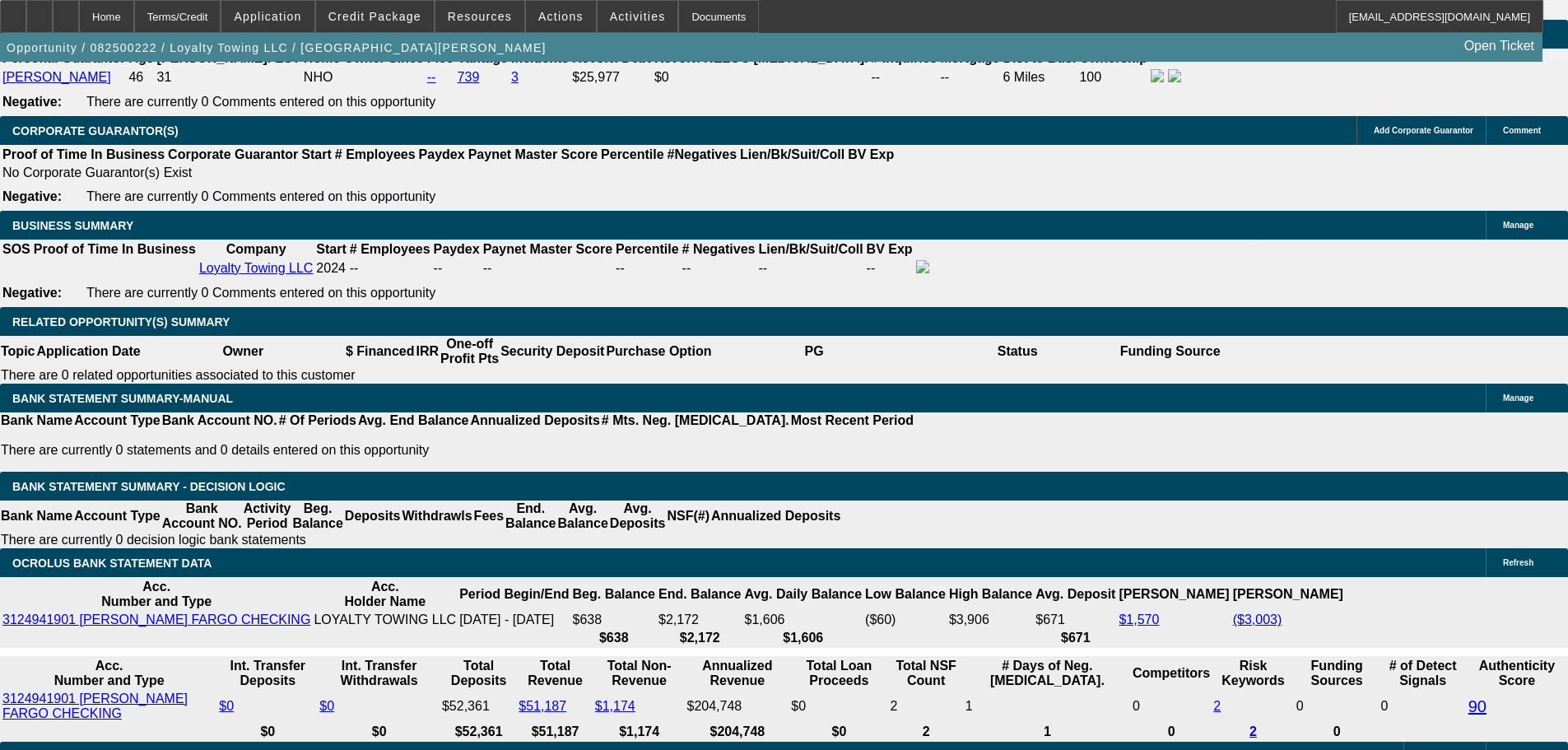
type input "4"
type input "UNKNOWN"
type input "$22,055.95"
type input "$44,111.90"
type input "42"
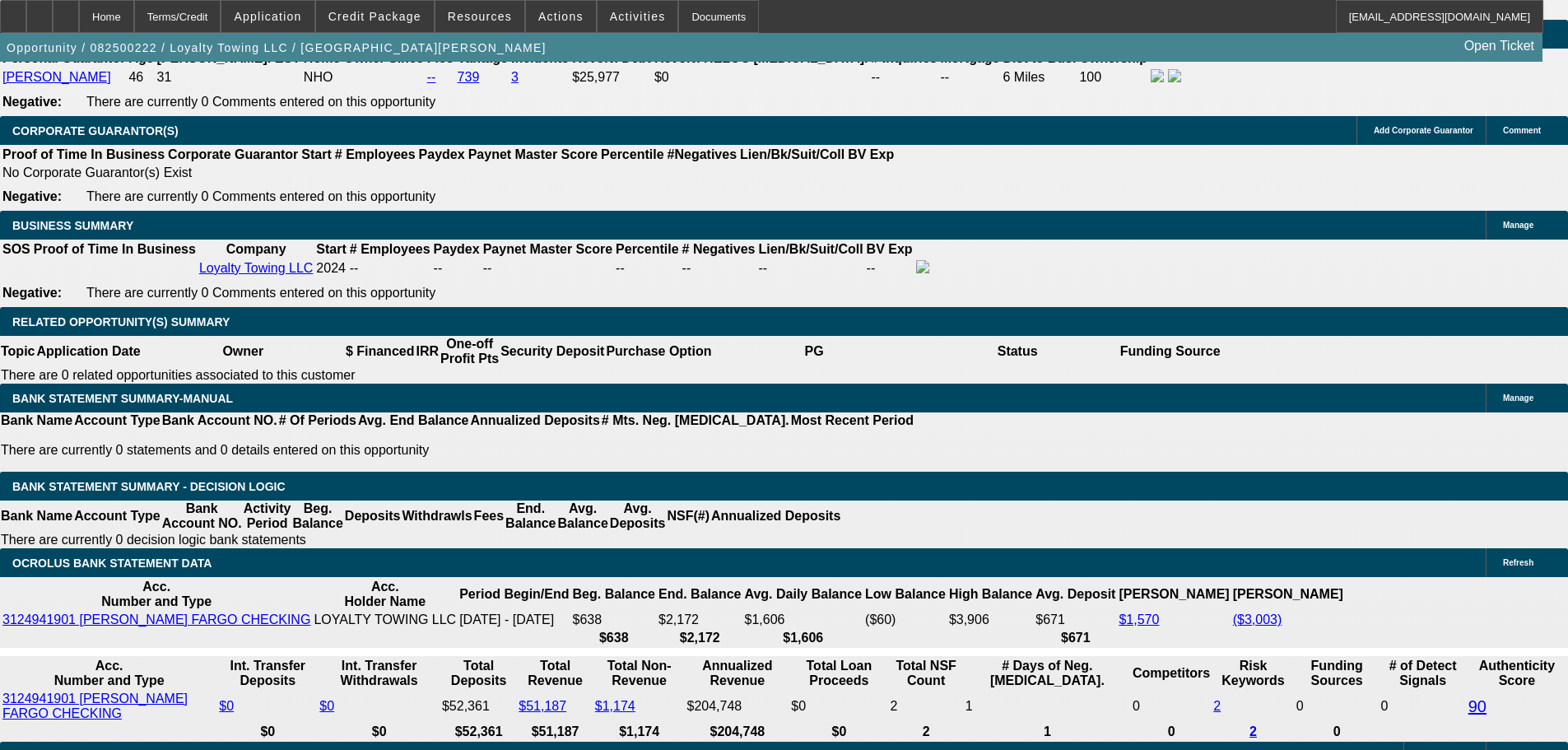
type input "$2,745.51"
type input "$5,491.02"
type input "42"
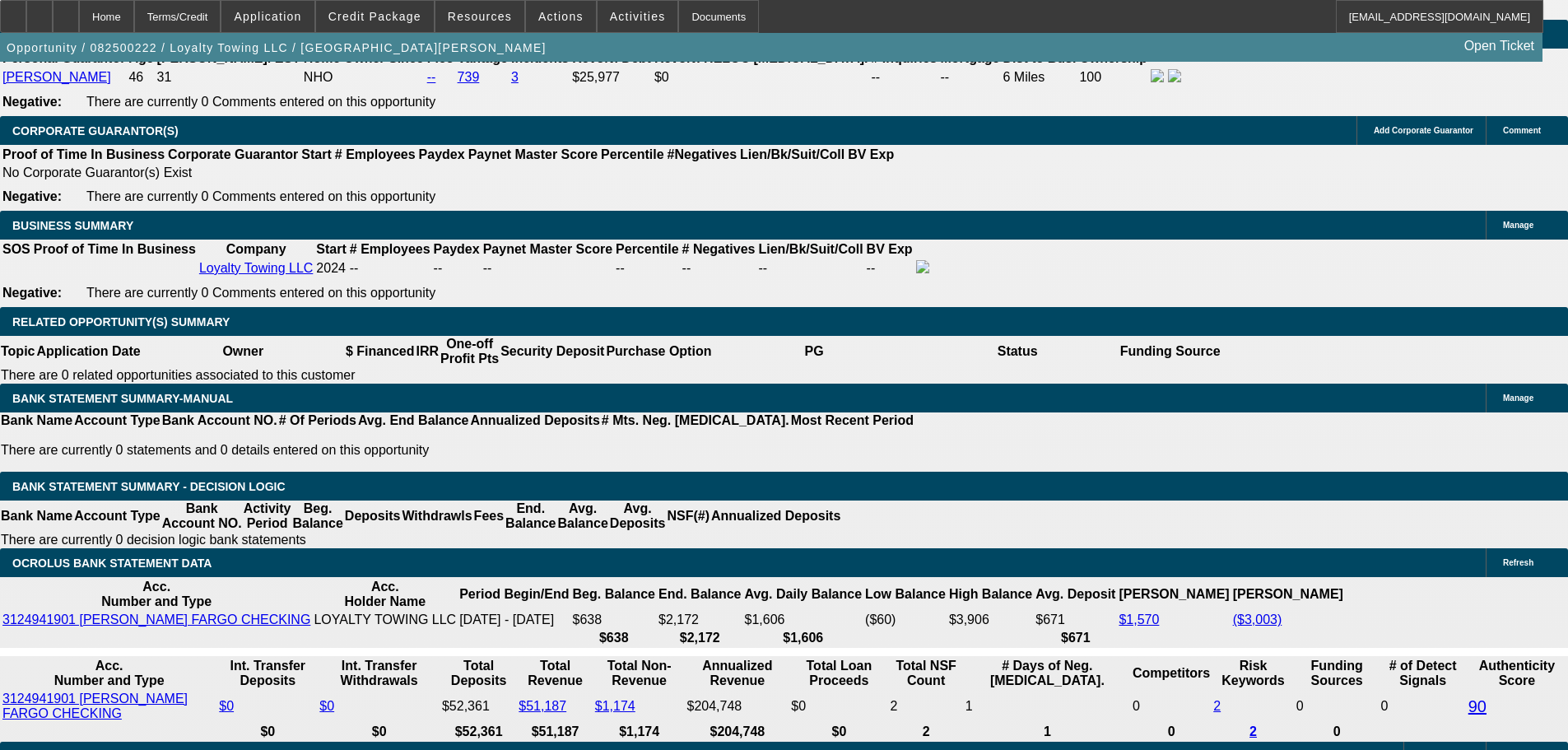
select select "0.1"
type input "$9,164.65"
type input "$2,664.17"
type input "$5,328.34"
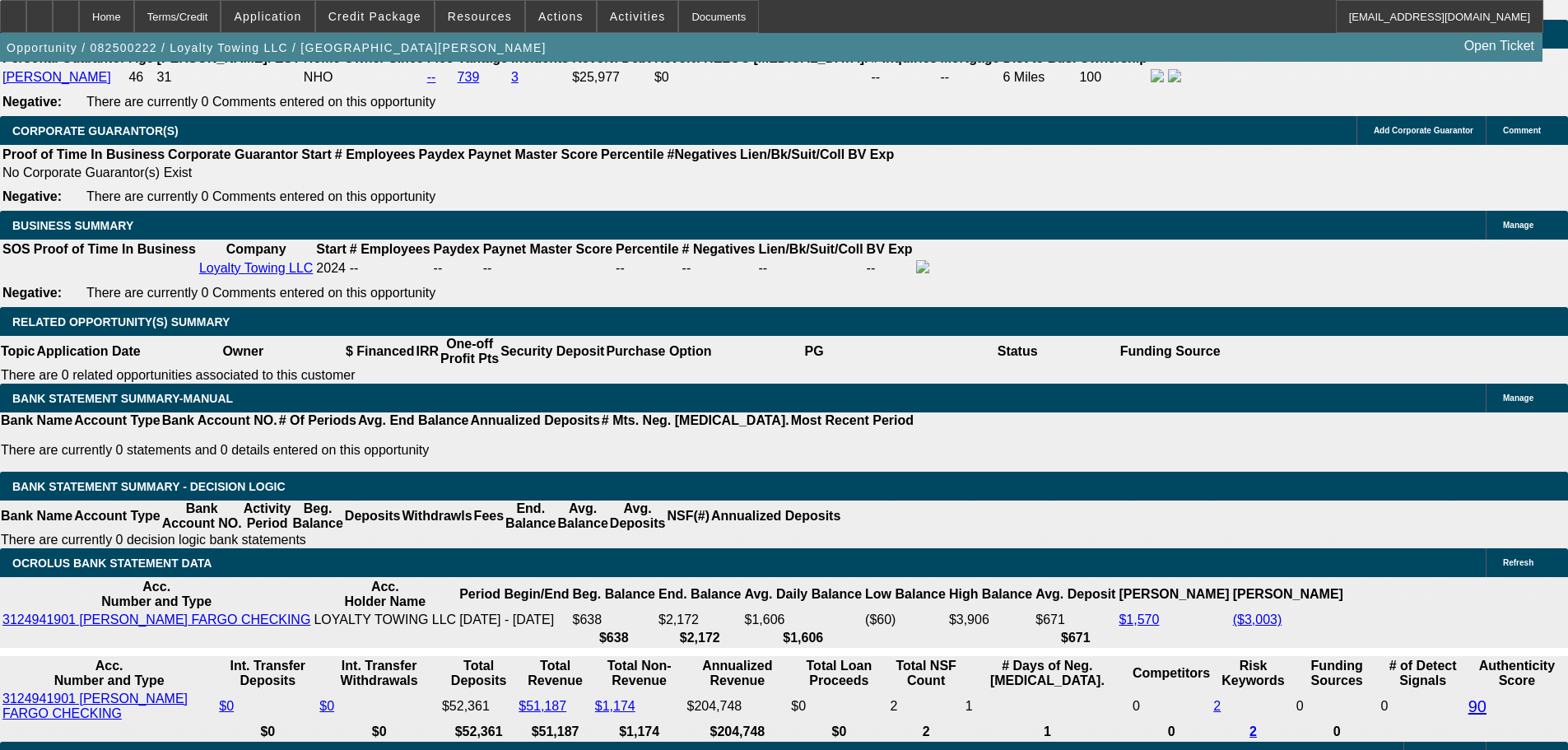
select select "0.15"
type input "$13,746.97"
type input "$2,516.16"
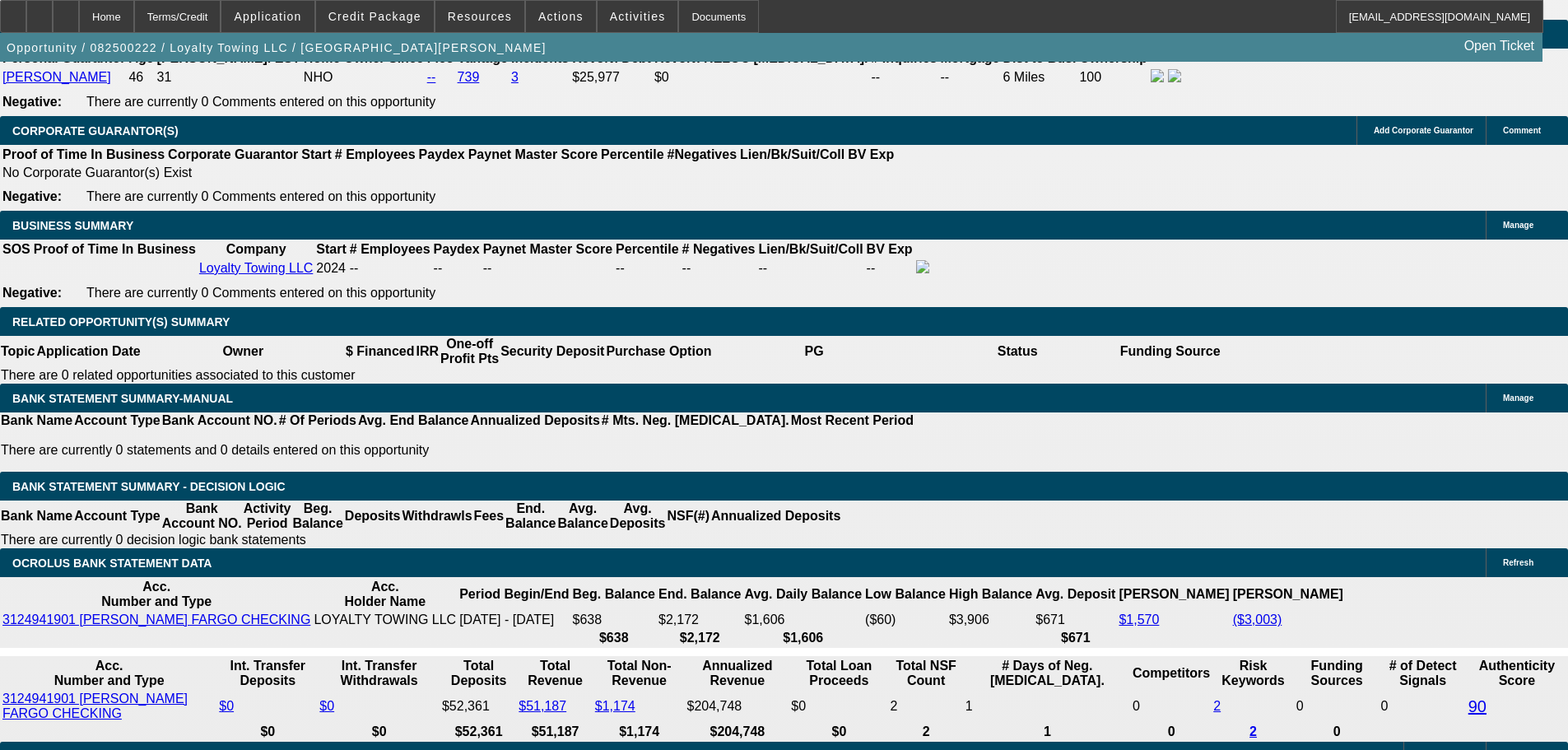
type input "$5,032.32"
drag, startPoint x: 468, startPoint y: 302, endPoint x: 504, endPoint y: 297, distance: 36.3
type input "$15,646.50"
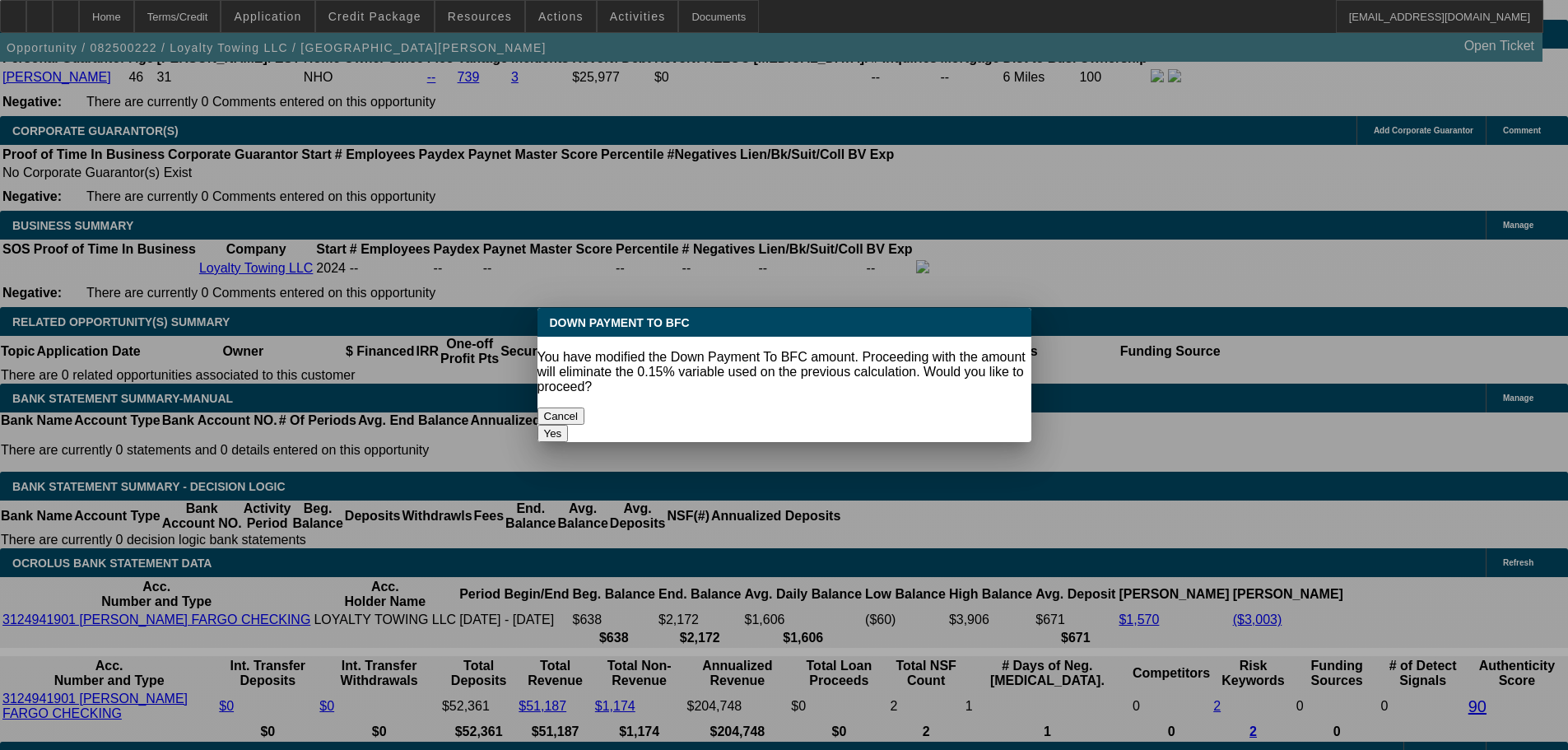
click at [569, 425] on button "Yes" at bounding box center [552, 433] width 32 height 17
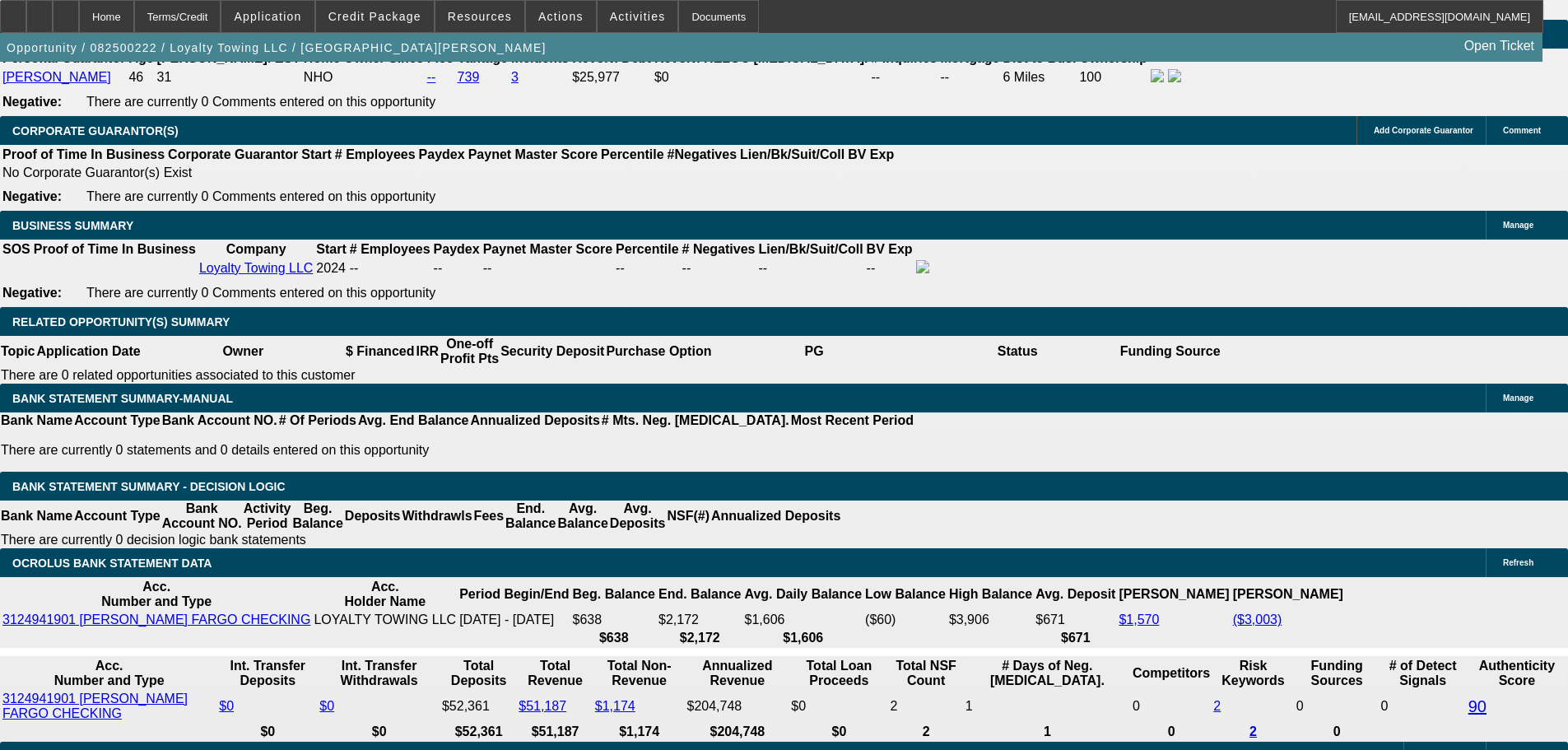
select select "0"
type input "$2,454.81"
type input "$4,909.62"
drag, startPoint x: 292, startPoint y: 440, endPoint x: 554, endPoint y: 397, distance: 265.5
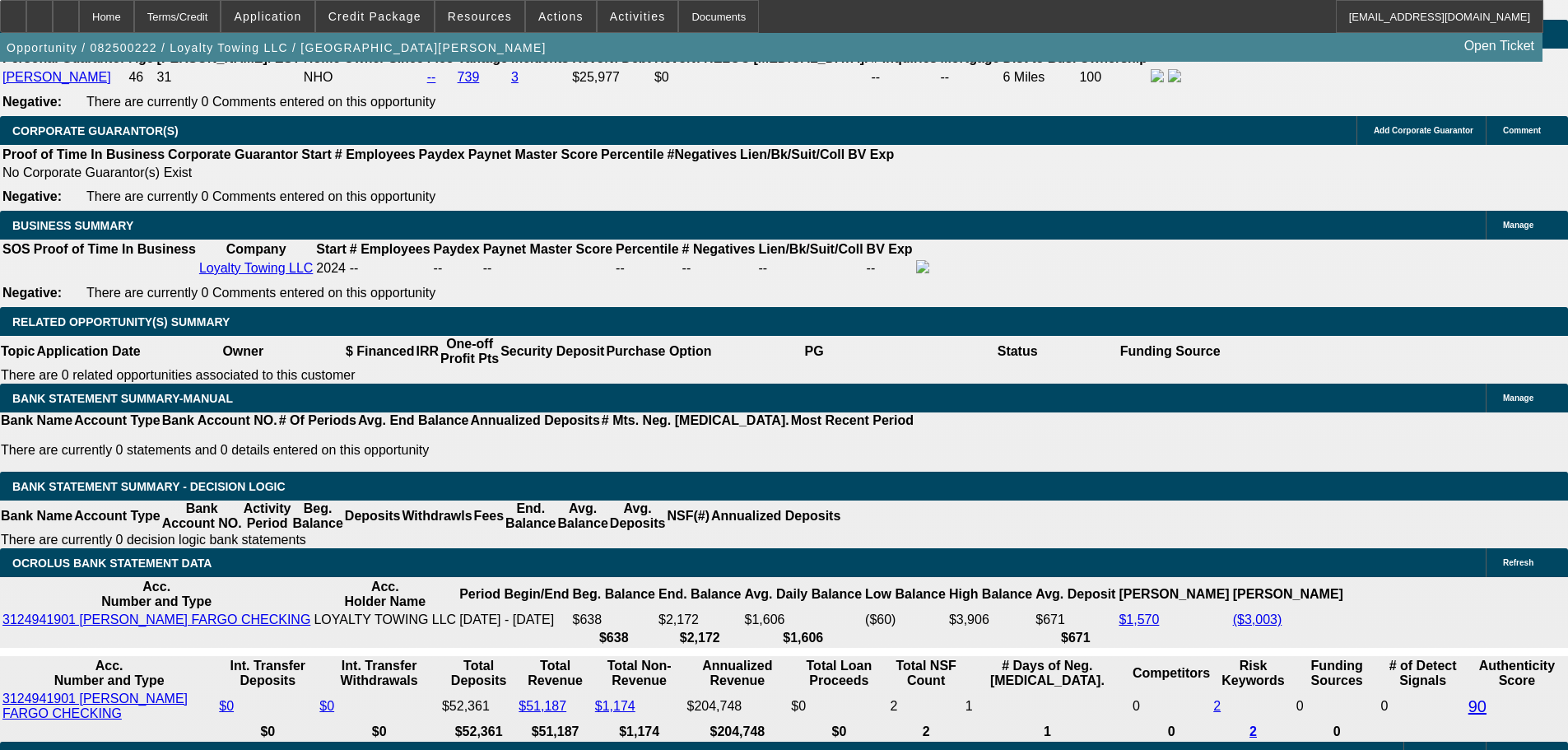
type input "24"
type input "$48.00"
type input "2495"
type input "19.1"
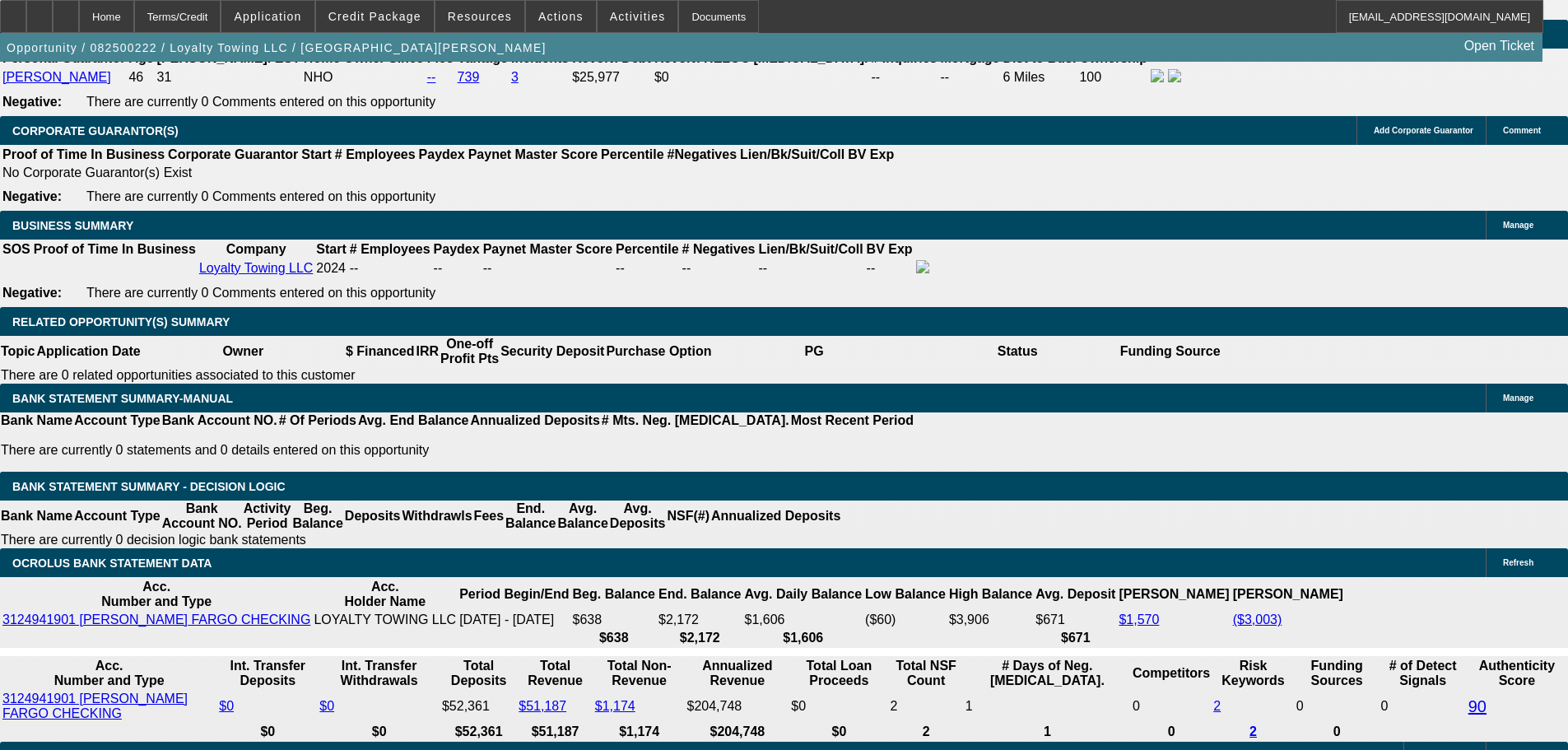
type input "$4,990.00"
type input "$2,495.00"
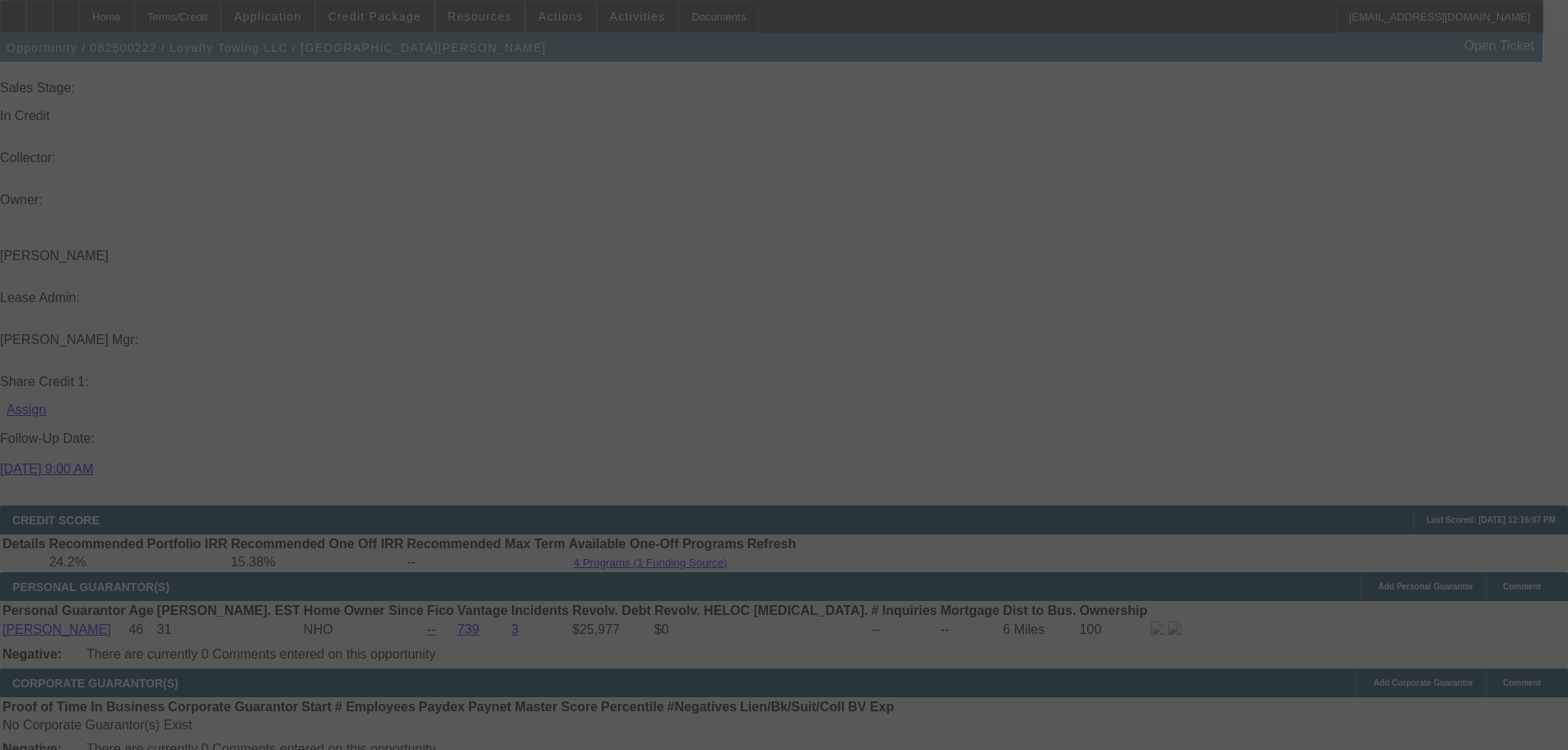
scroll to position [2148, 0]
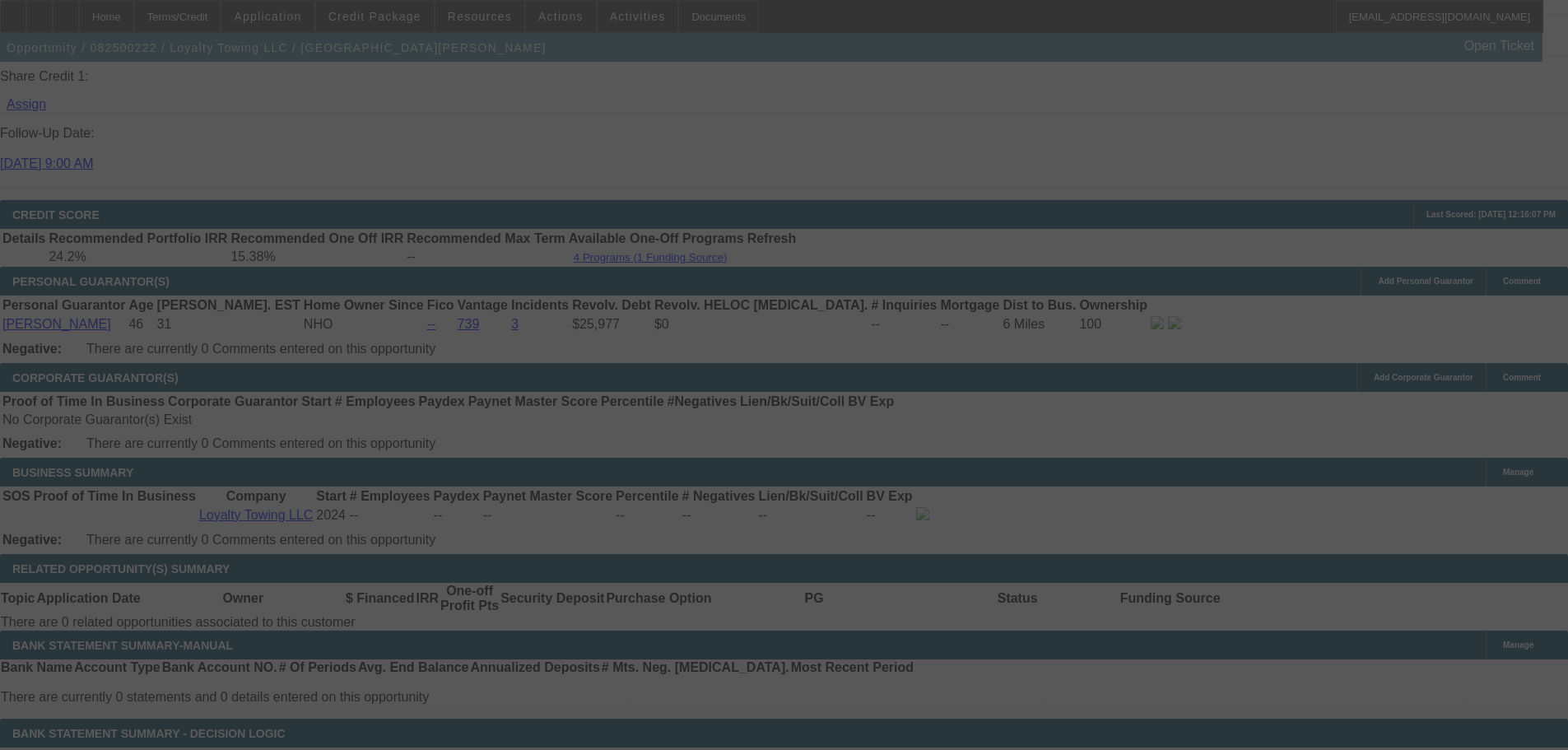
select select "0"
select select "2"
select select "0.1"
select select "4"
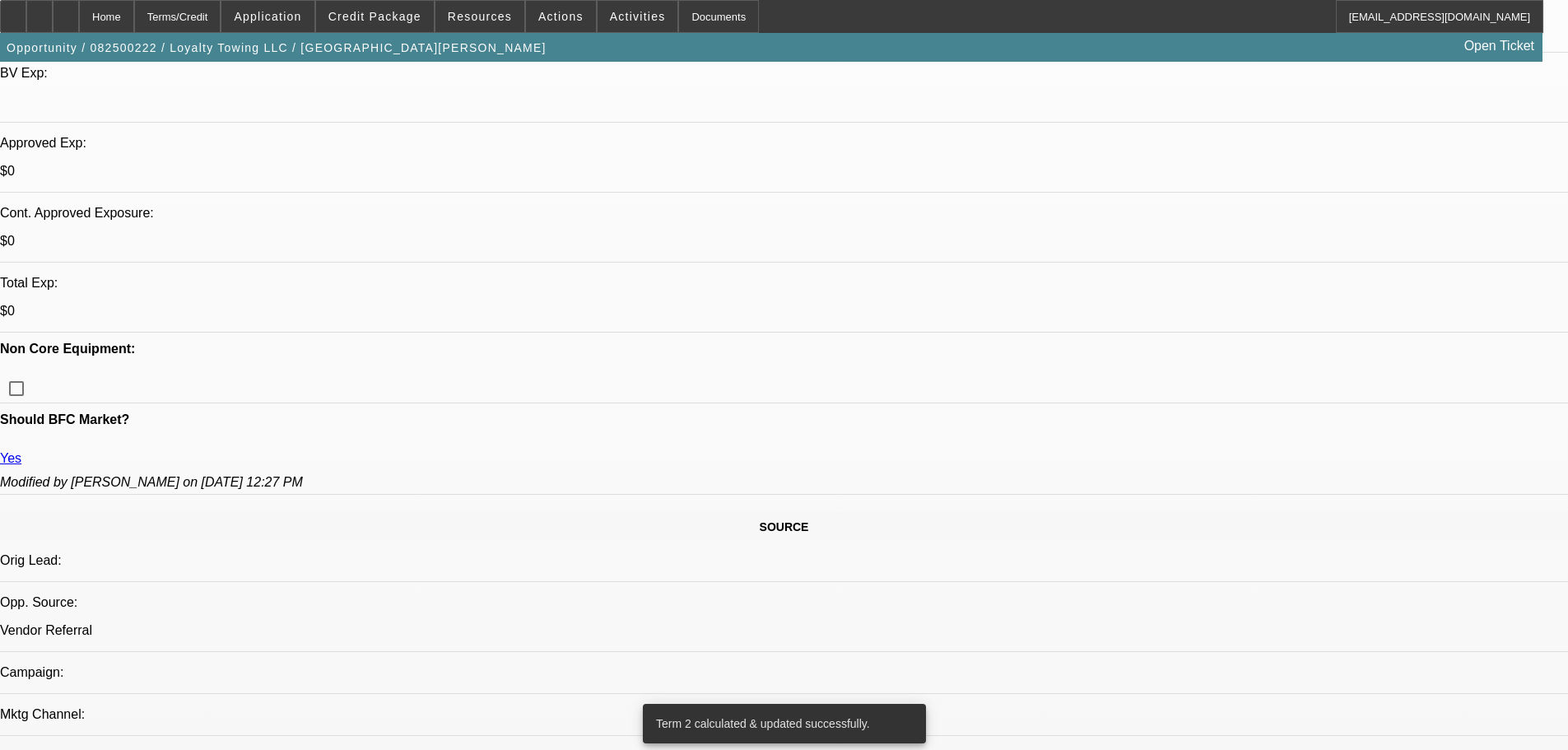
scroll to position [338, 0]
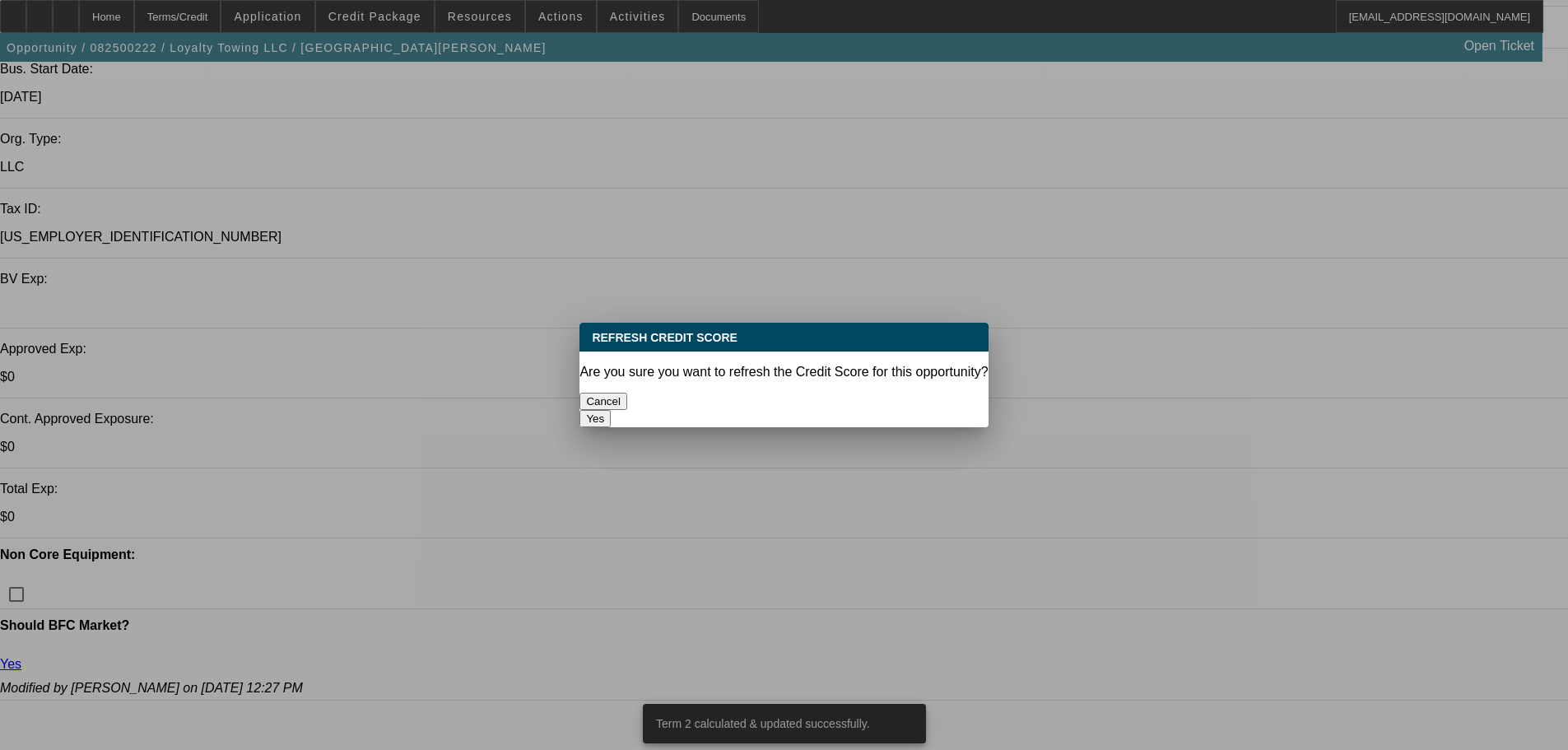
scroll to position [0, 0]
click at [611, 410] on button "Yes" at bounding box center [595, 418] width 32 height 17
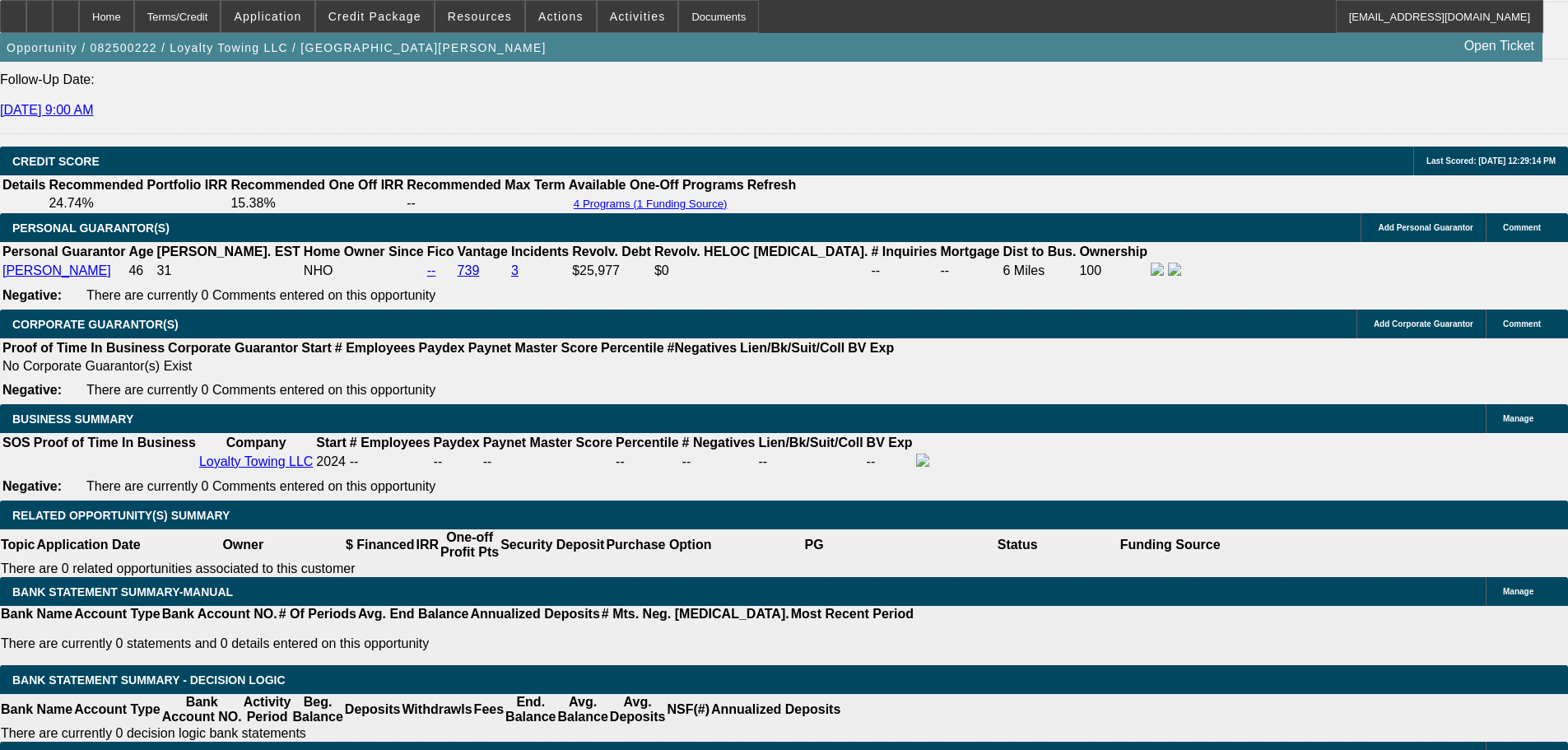
scroll to position [2395, 0]
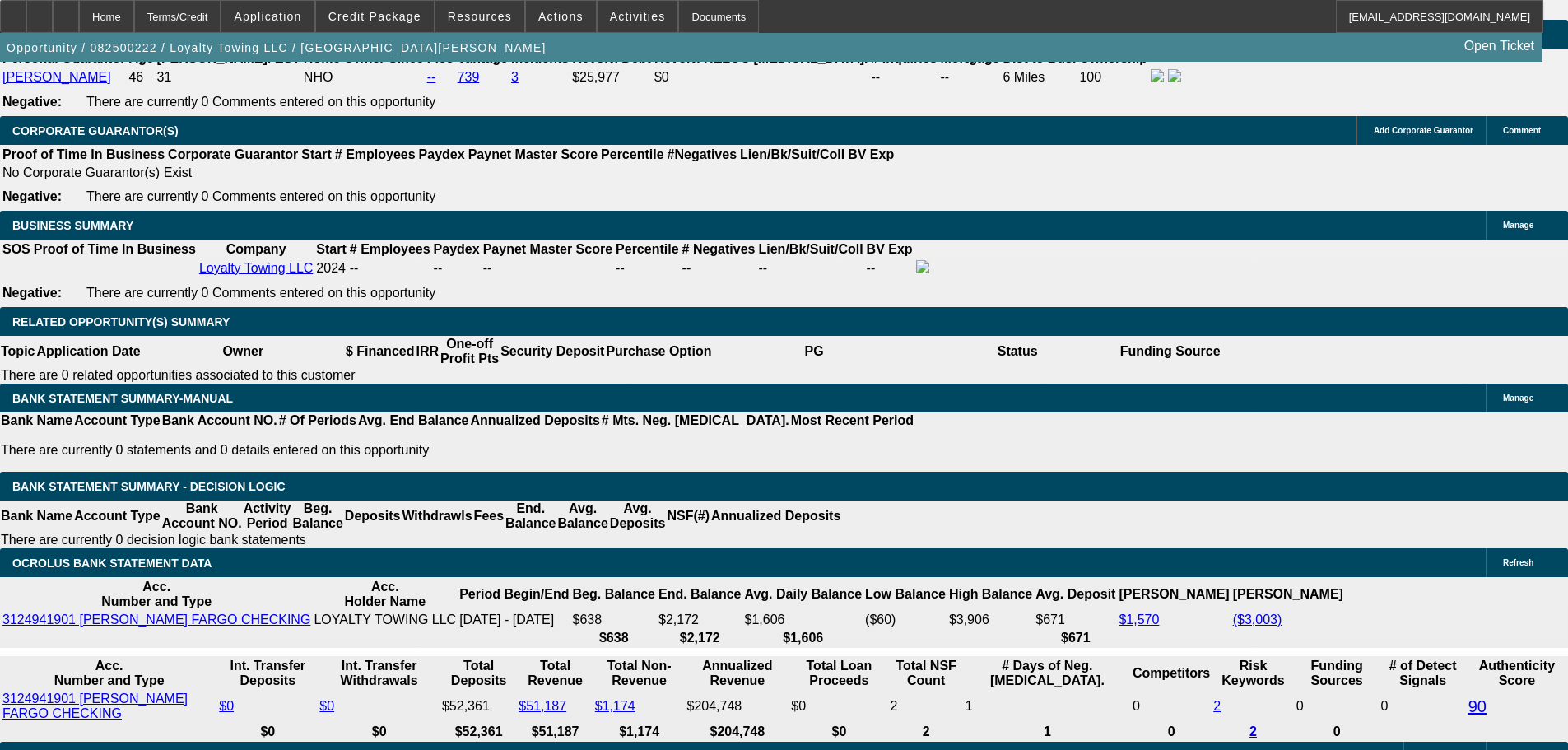
drag, startPoint x: 241, startPoint y: 440, endPoint x: 439, endPoint y: 434, distance: 198.1
type input "2"
type input "$4.00"
type input "UNKNOWN"
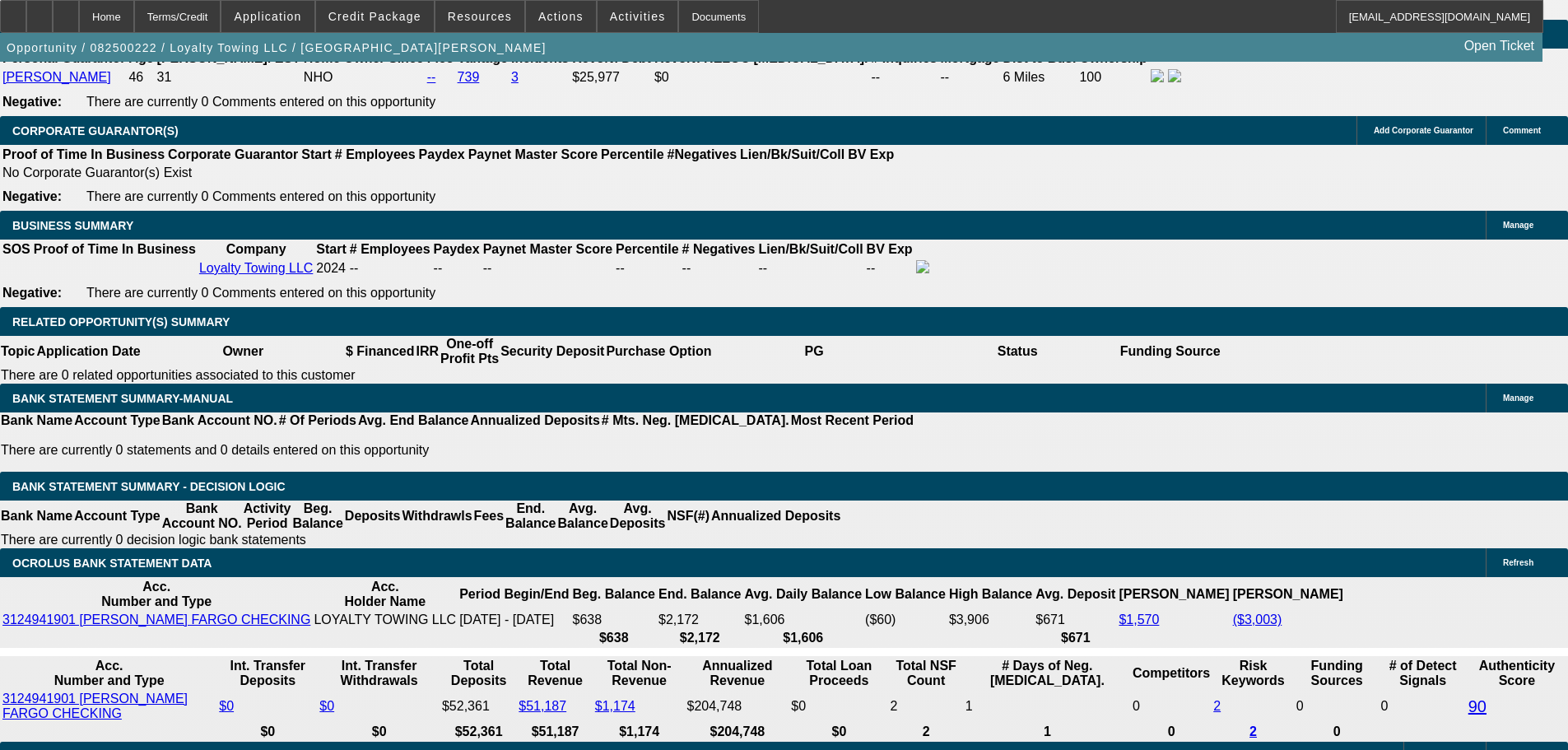
type input "2475"
type input "18.6"
type input "$4,950.00"
type input "$2,475.00"
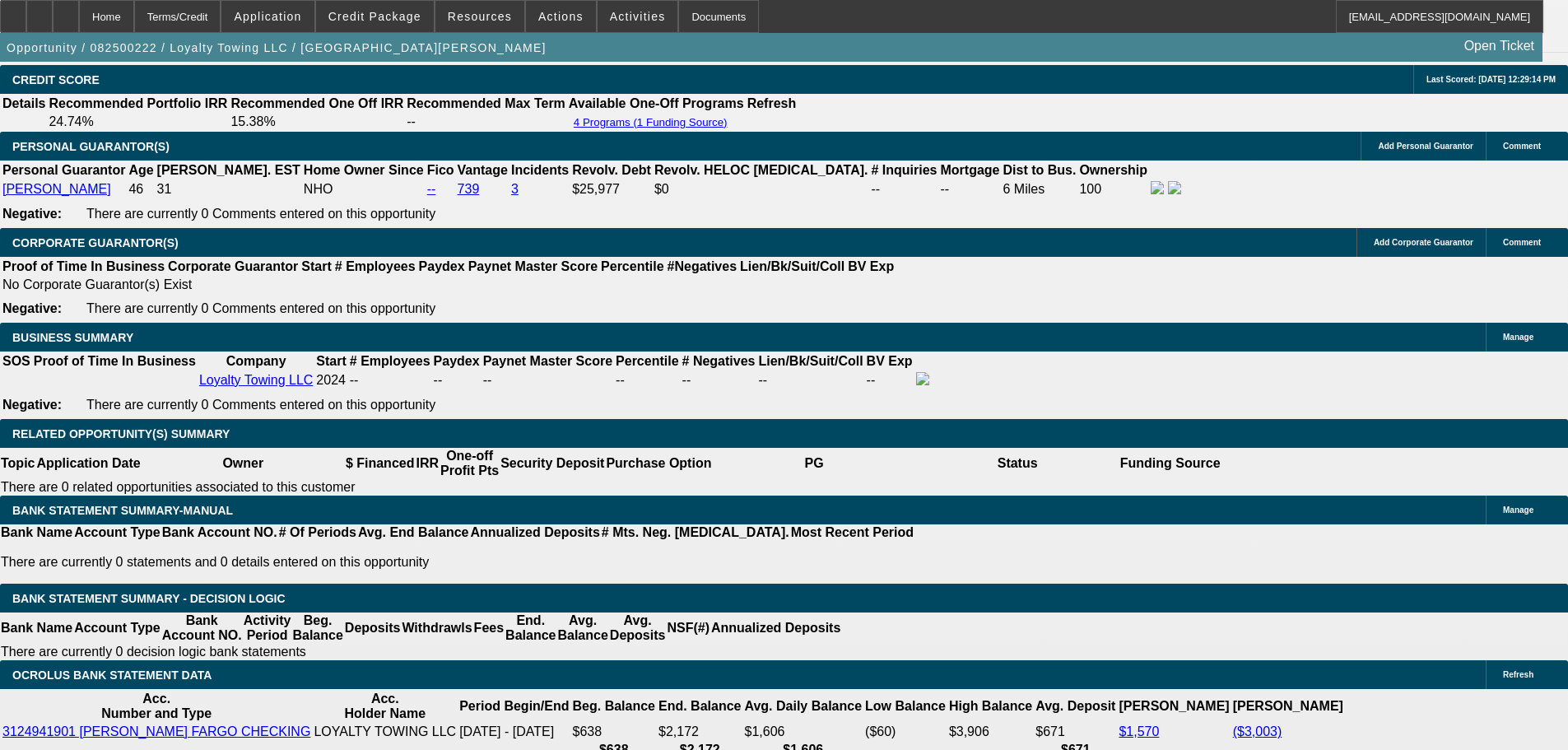
scroll to position [2066, 0]
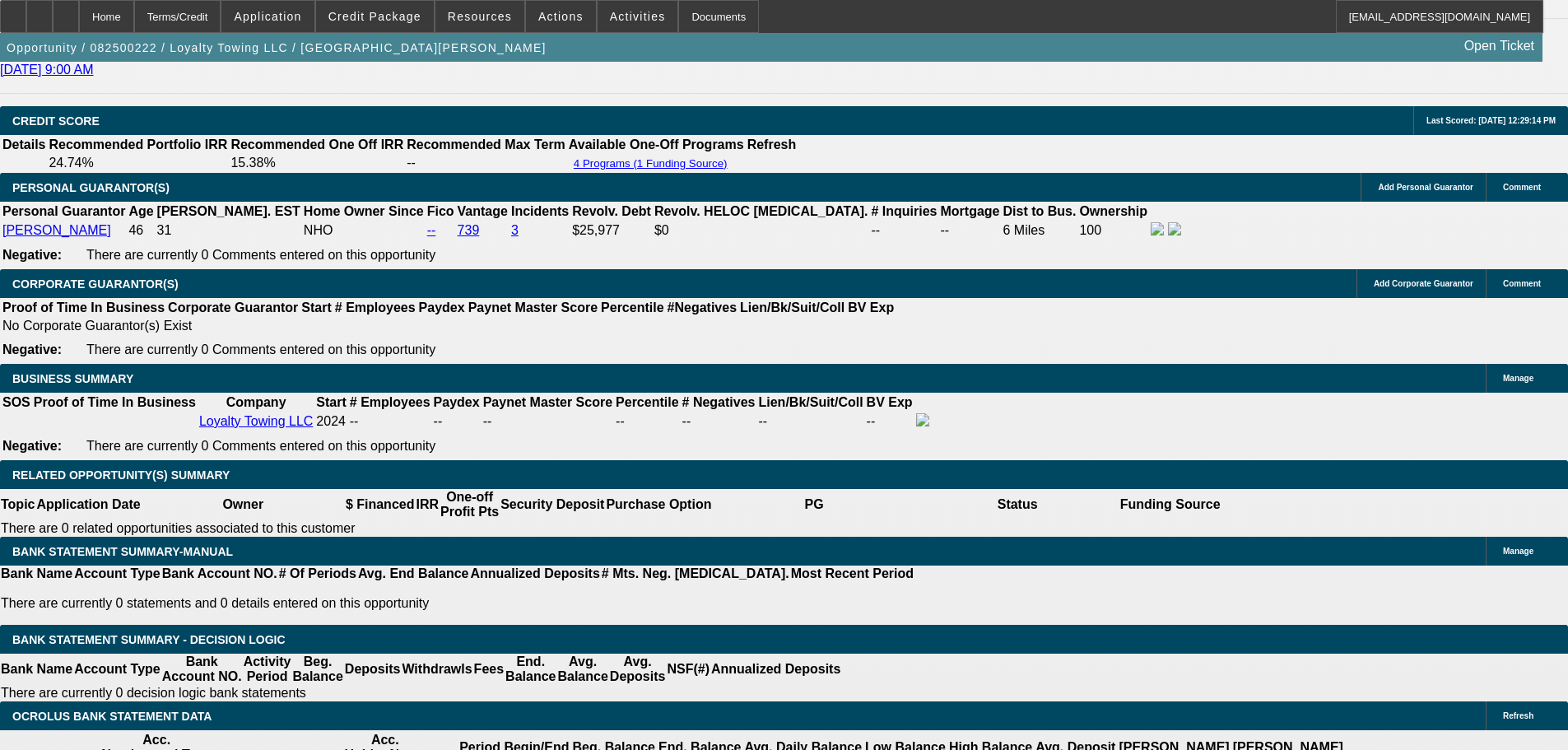
scroll to position [2395, 0]
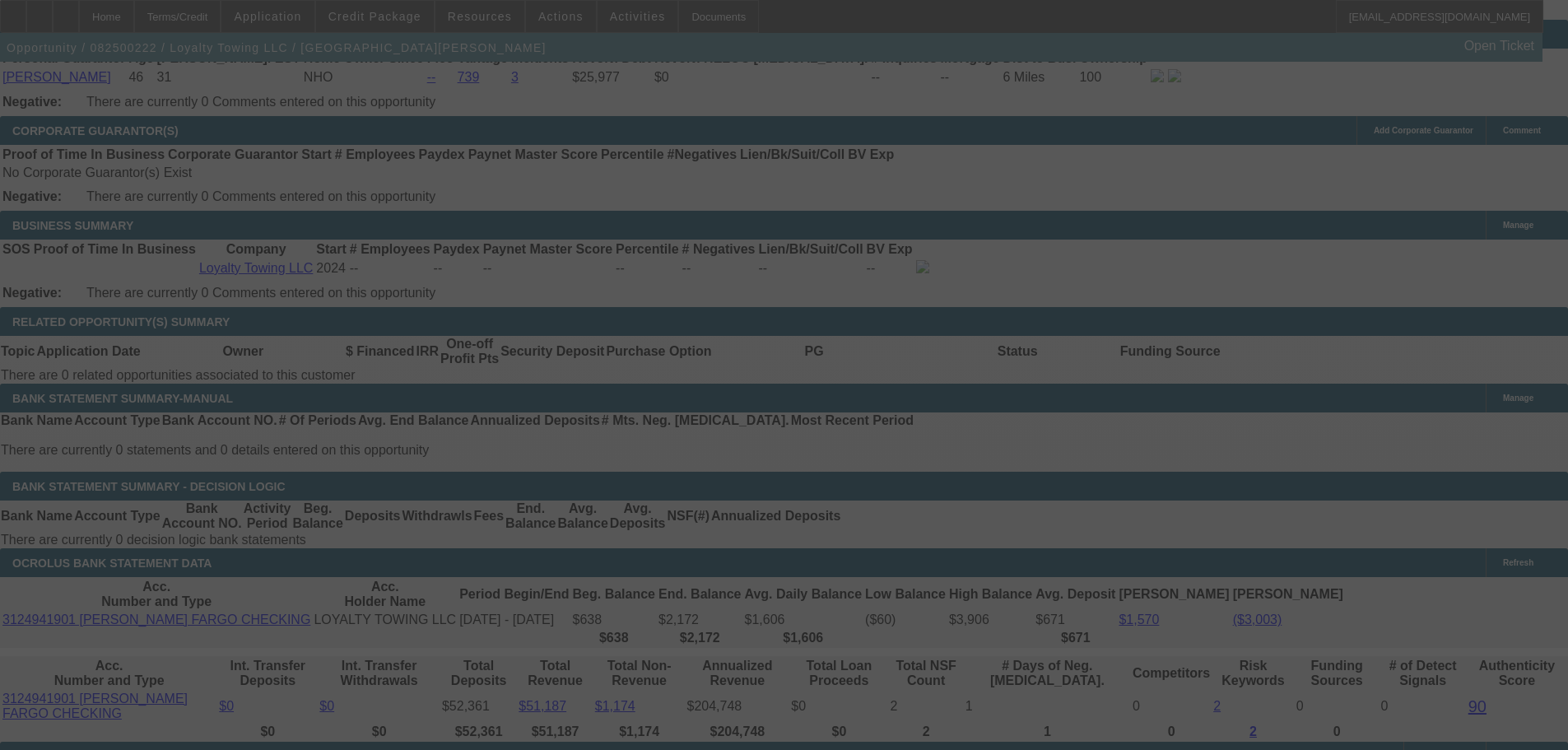
select select "0"
select select "2"
select select "0.1"
select select "4"
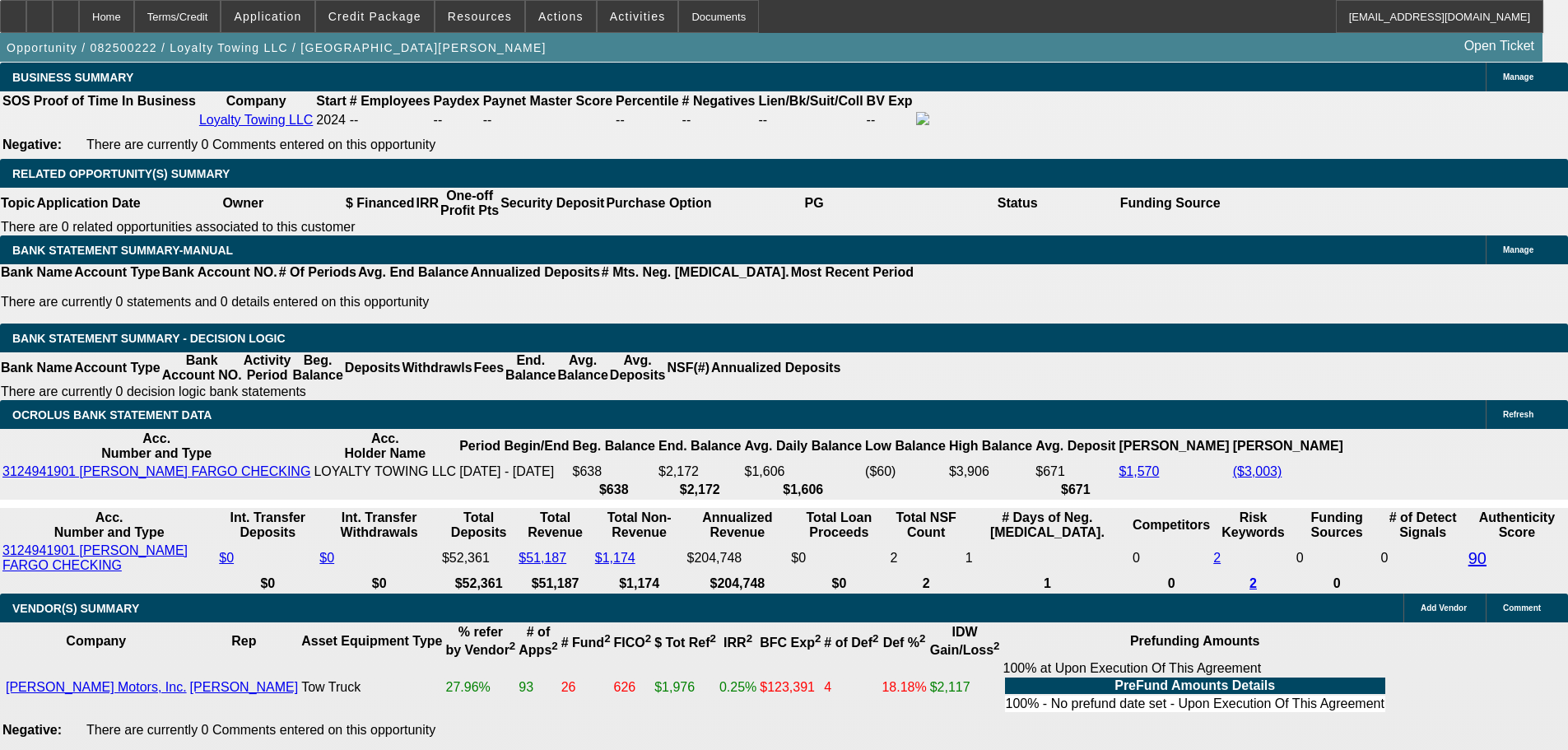
scroll to position [2716, 0]
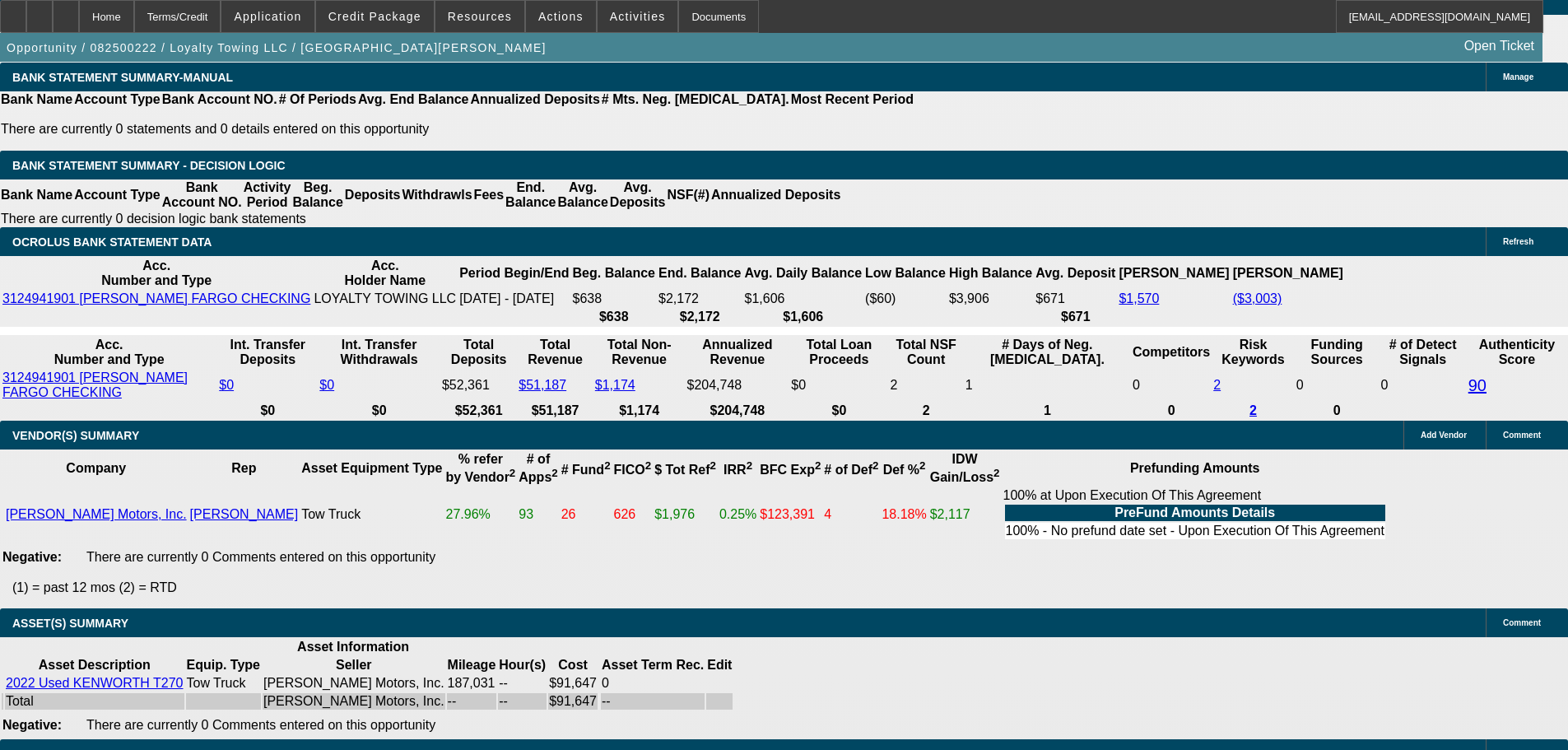
select select "3"
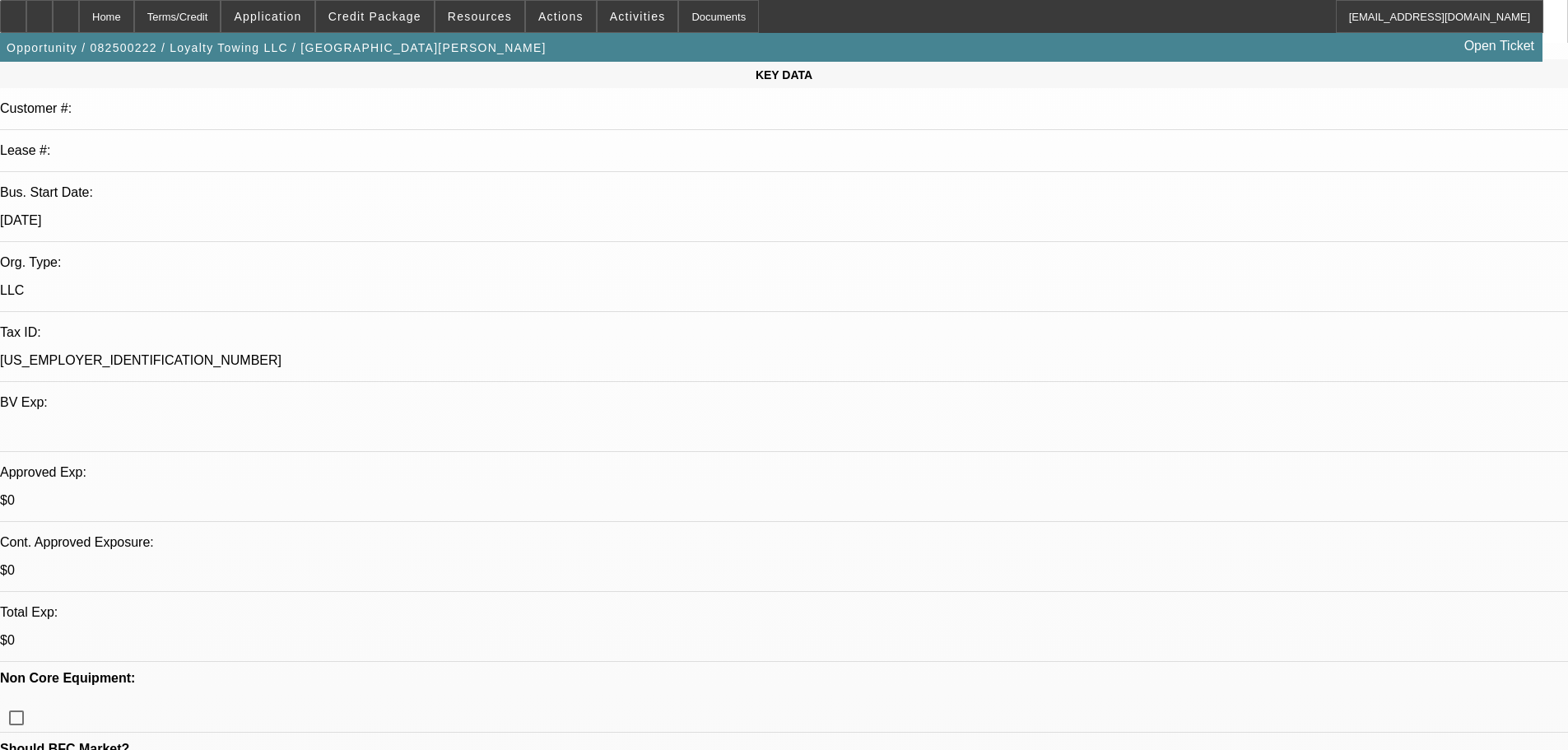
scroll to position [329, 0]
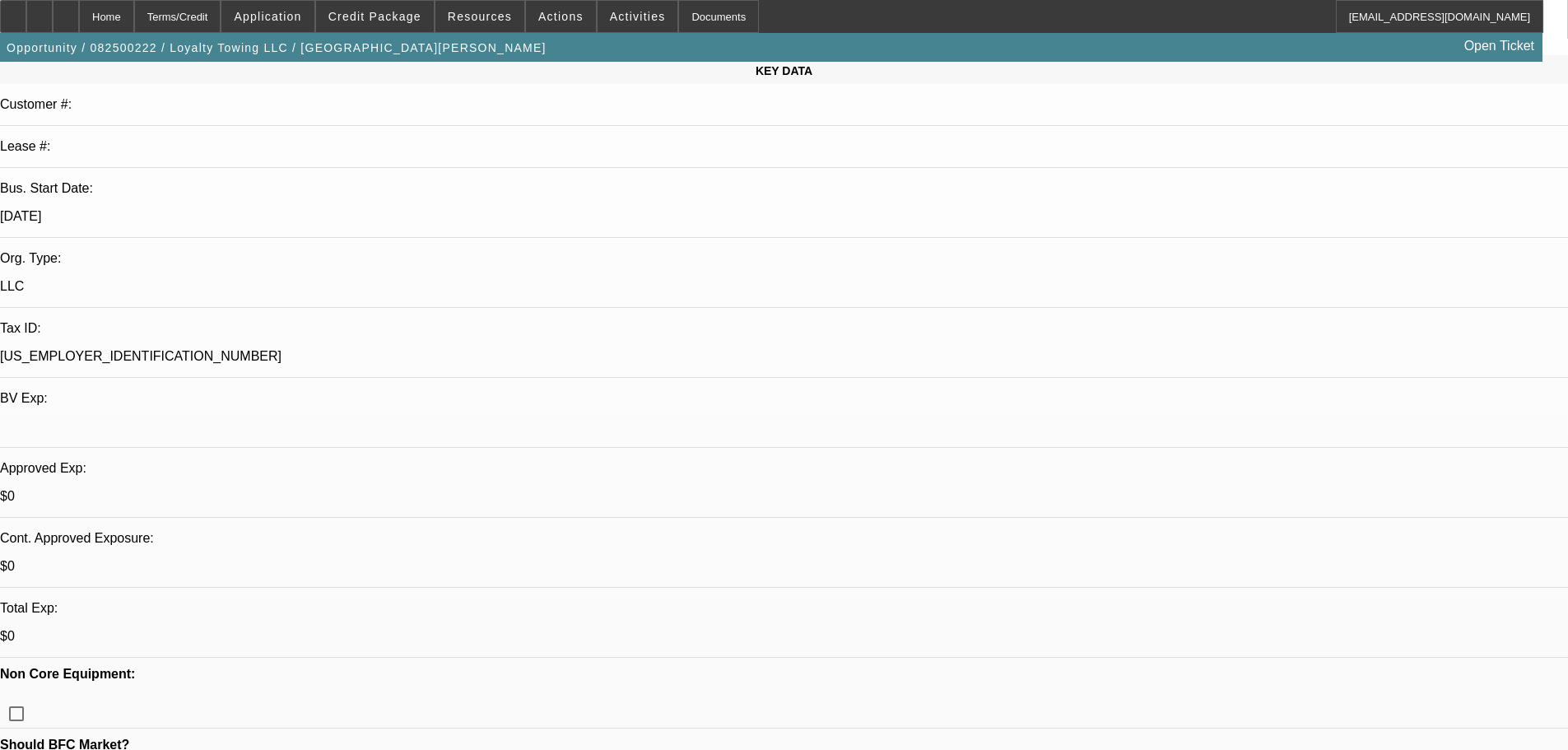
scroll to position [247, 0]
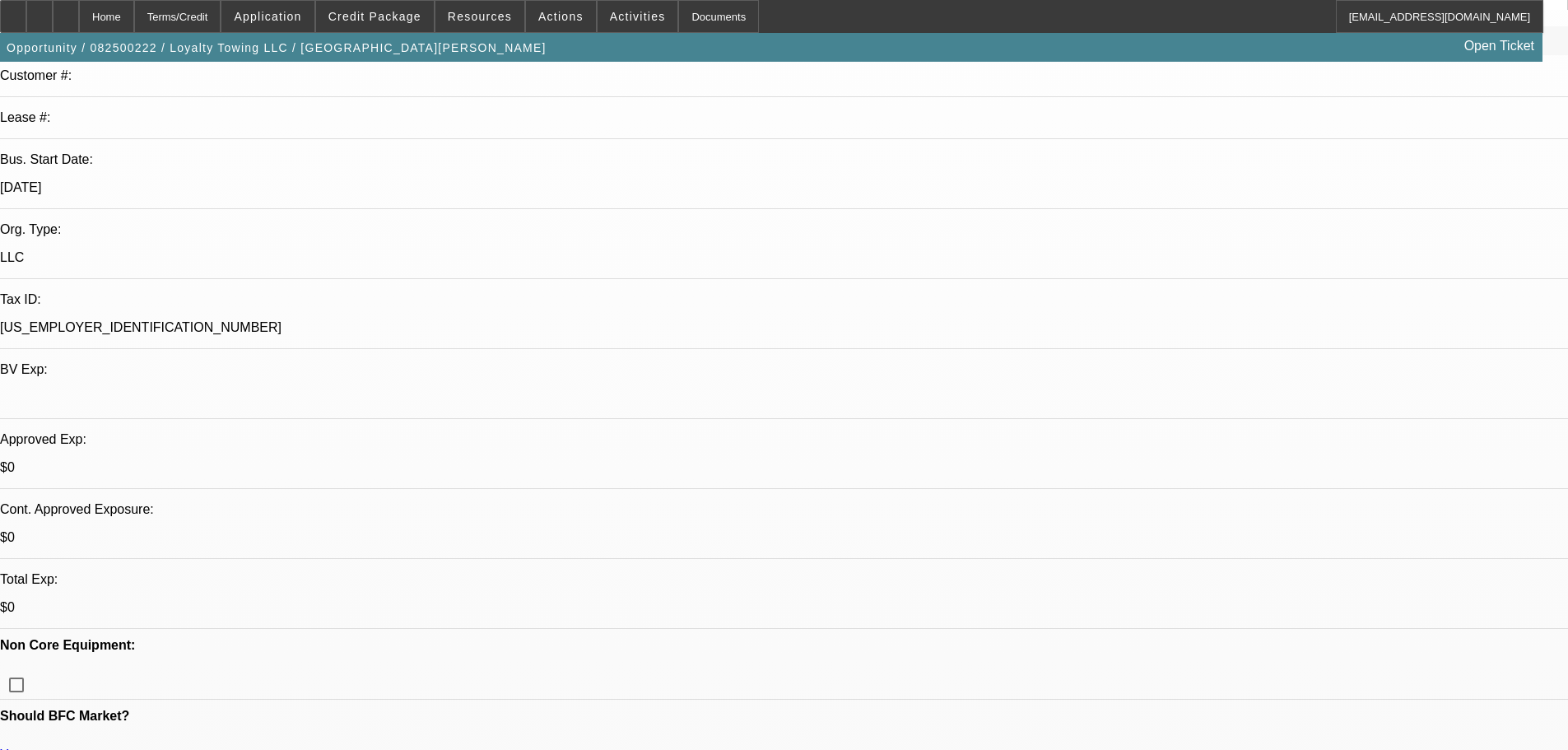
type textarea "APPROVED, GPS REQUIRED."
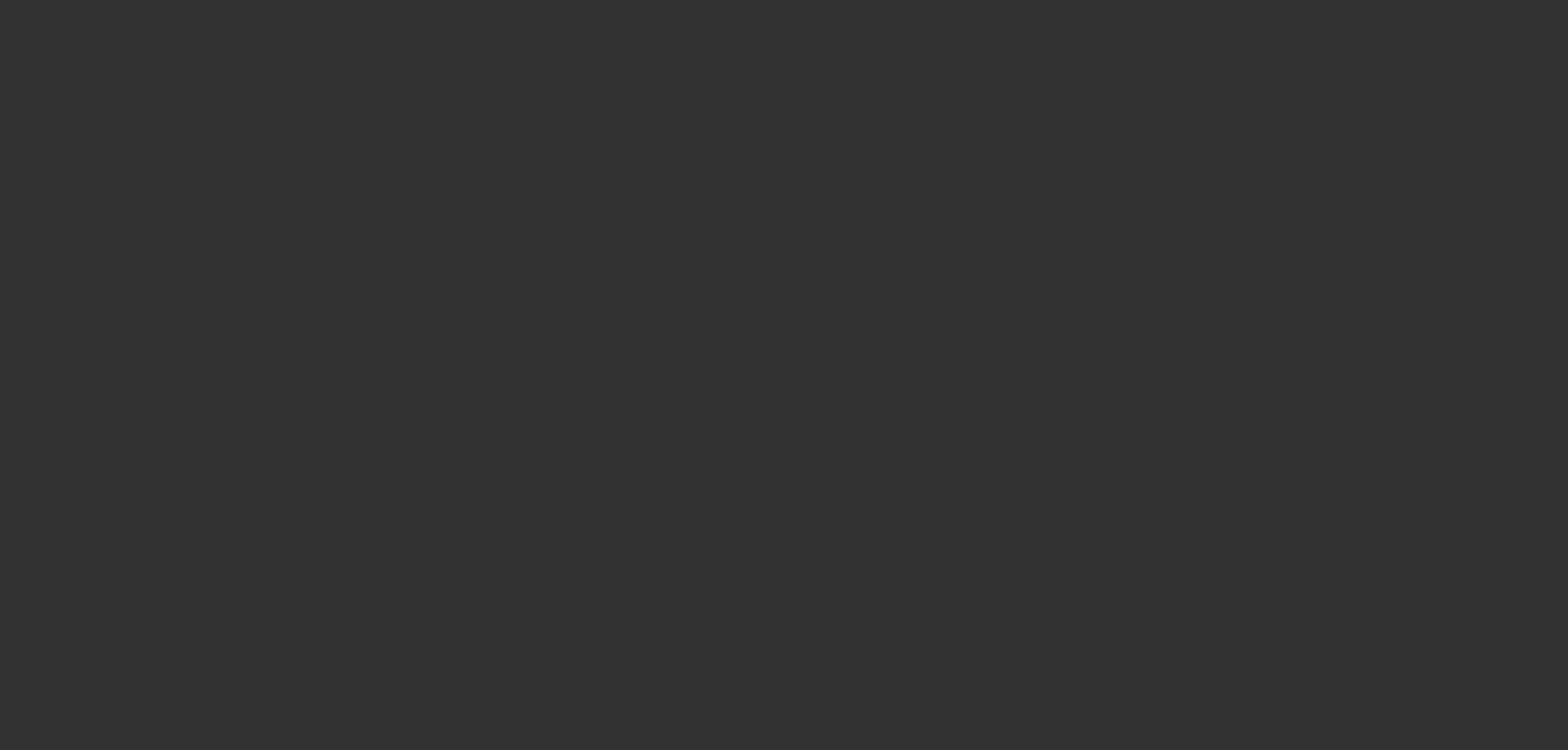
scroll to position [0, 0]
select select "0"
select select "2"
select select "0.1"
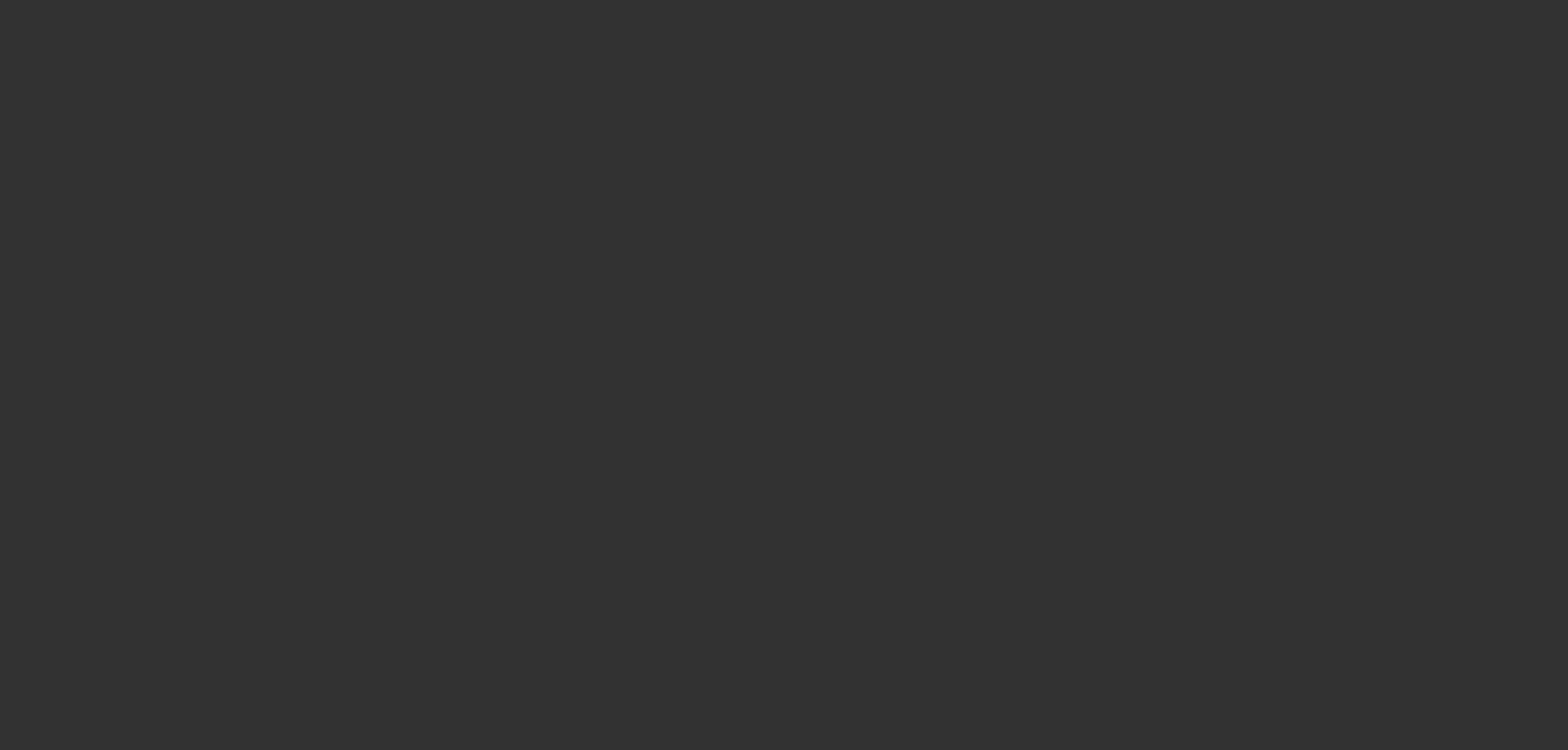
select select "4"
select select "0"
select select "2"
select select "0.1"
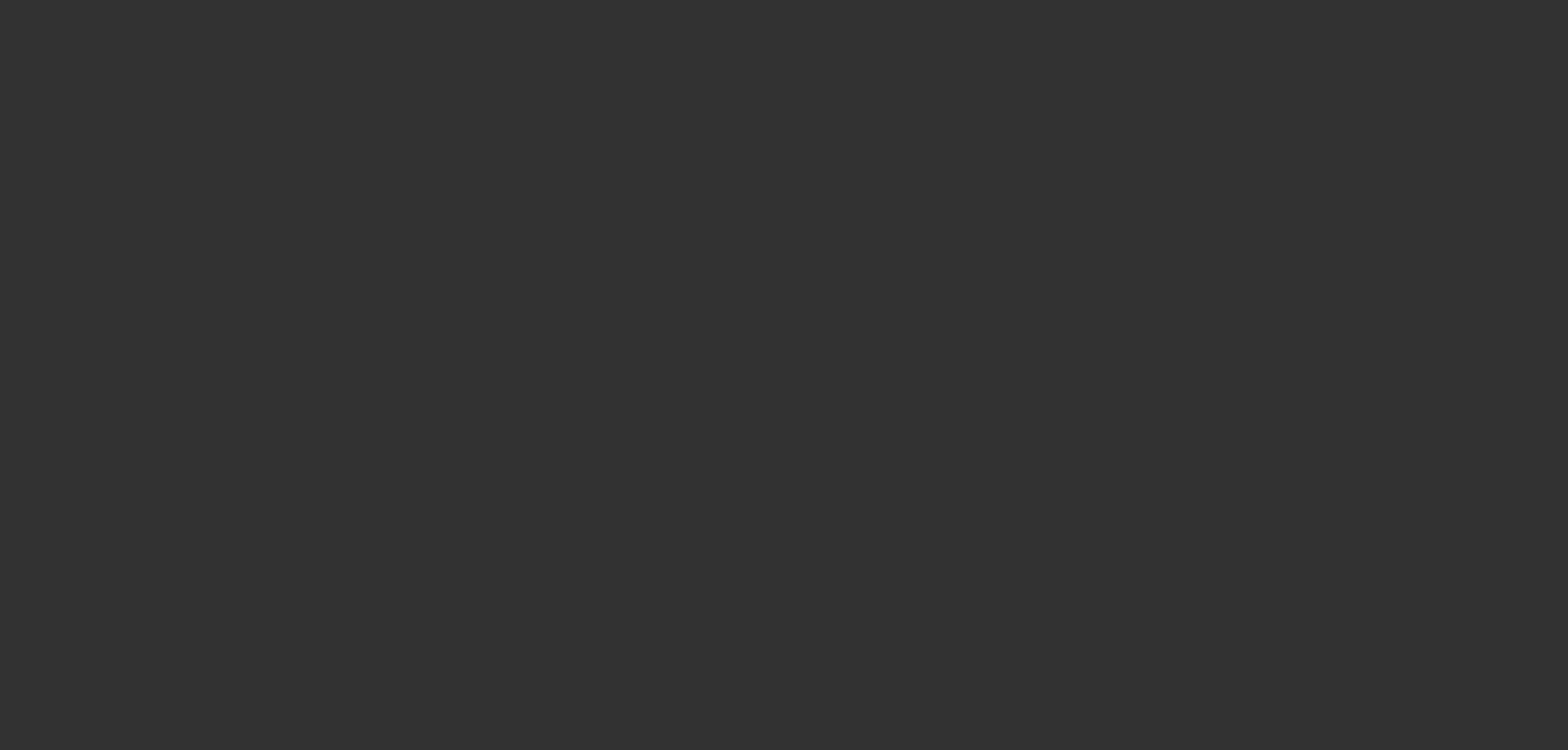
select select "4"
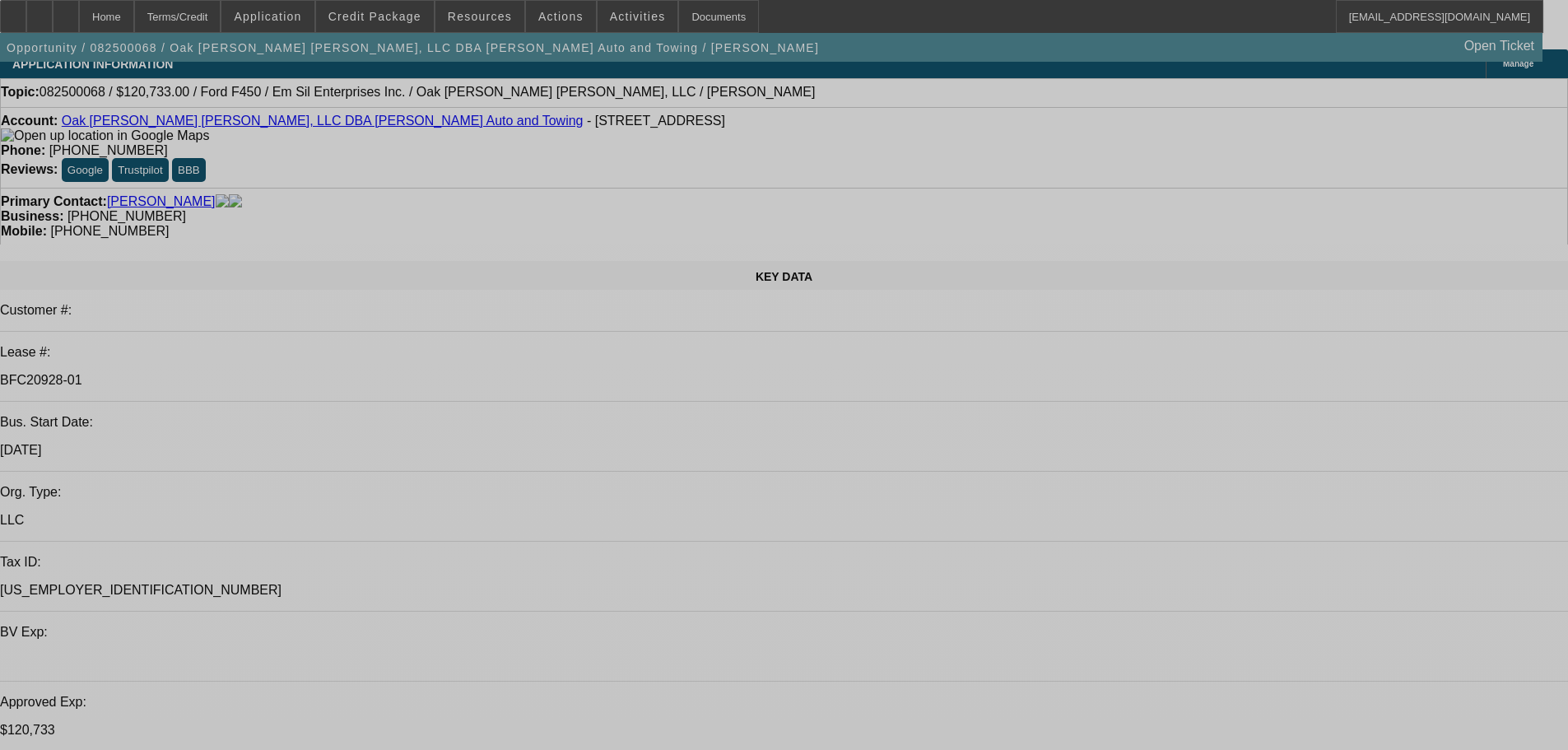
select select "0"
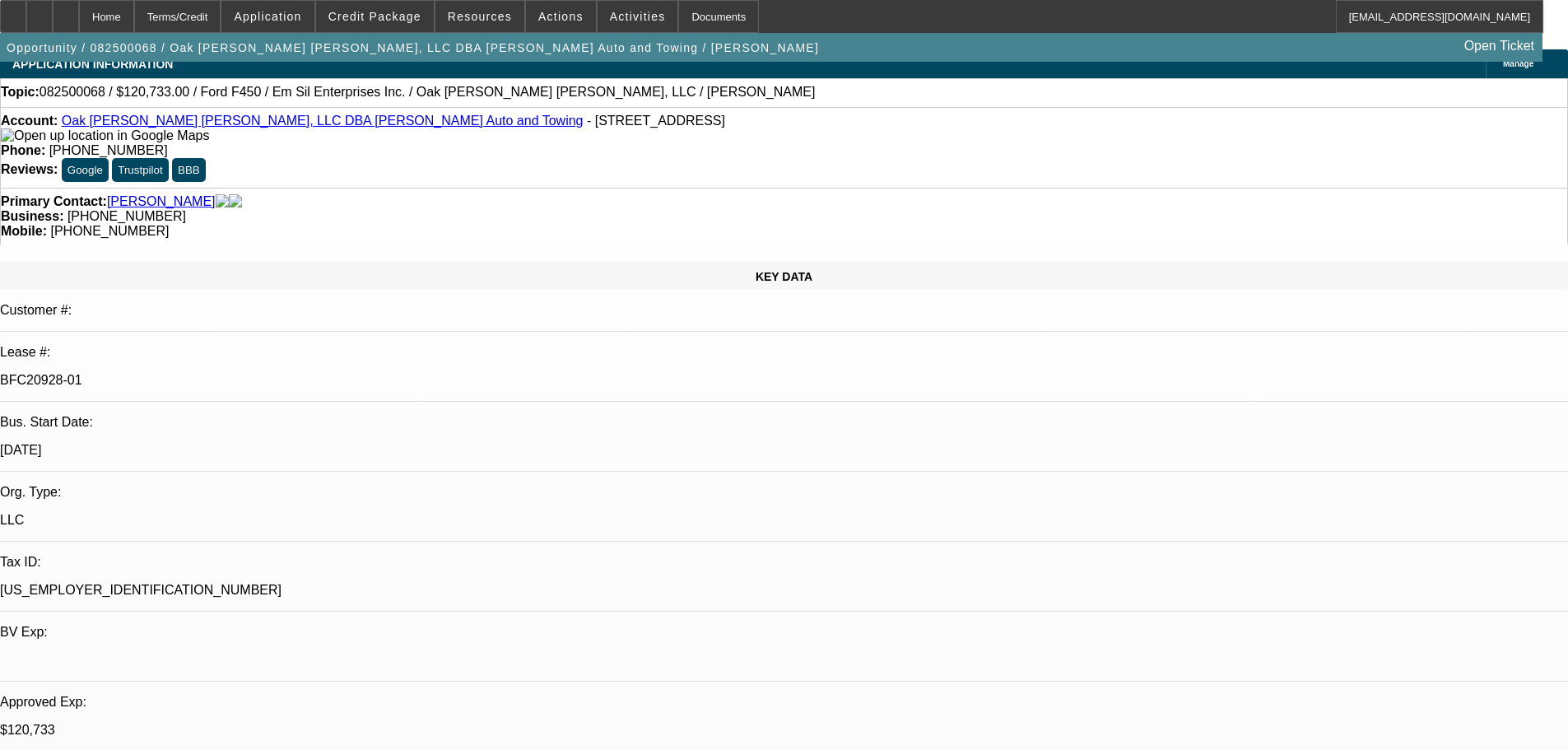
select select "2"
select select "0"
select select "6"
select select "0"
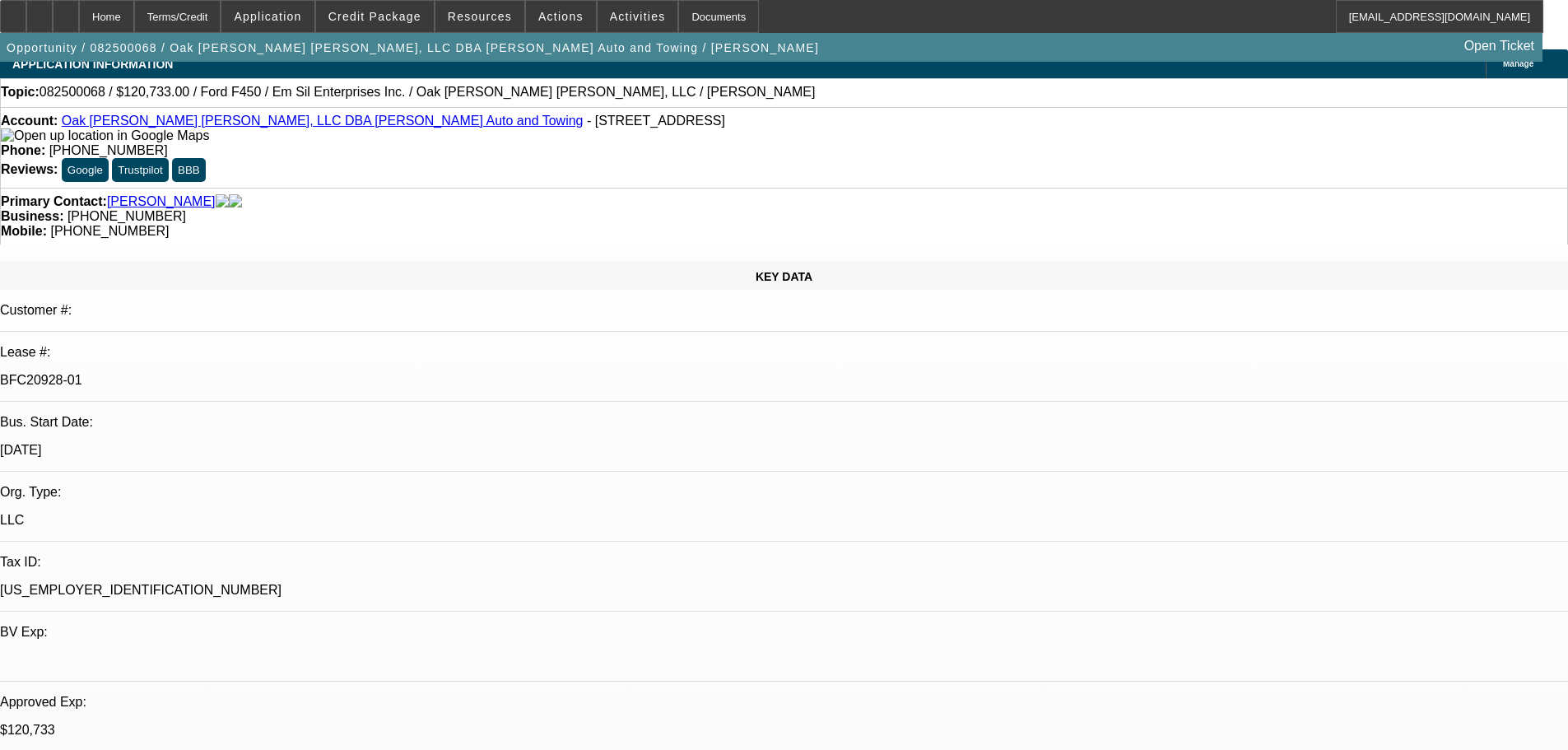
select select "2"
select select "0"
select select "6"
select select "0"
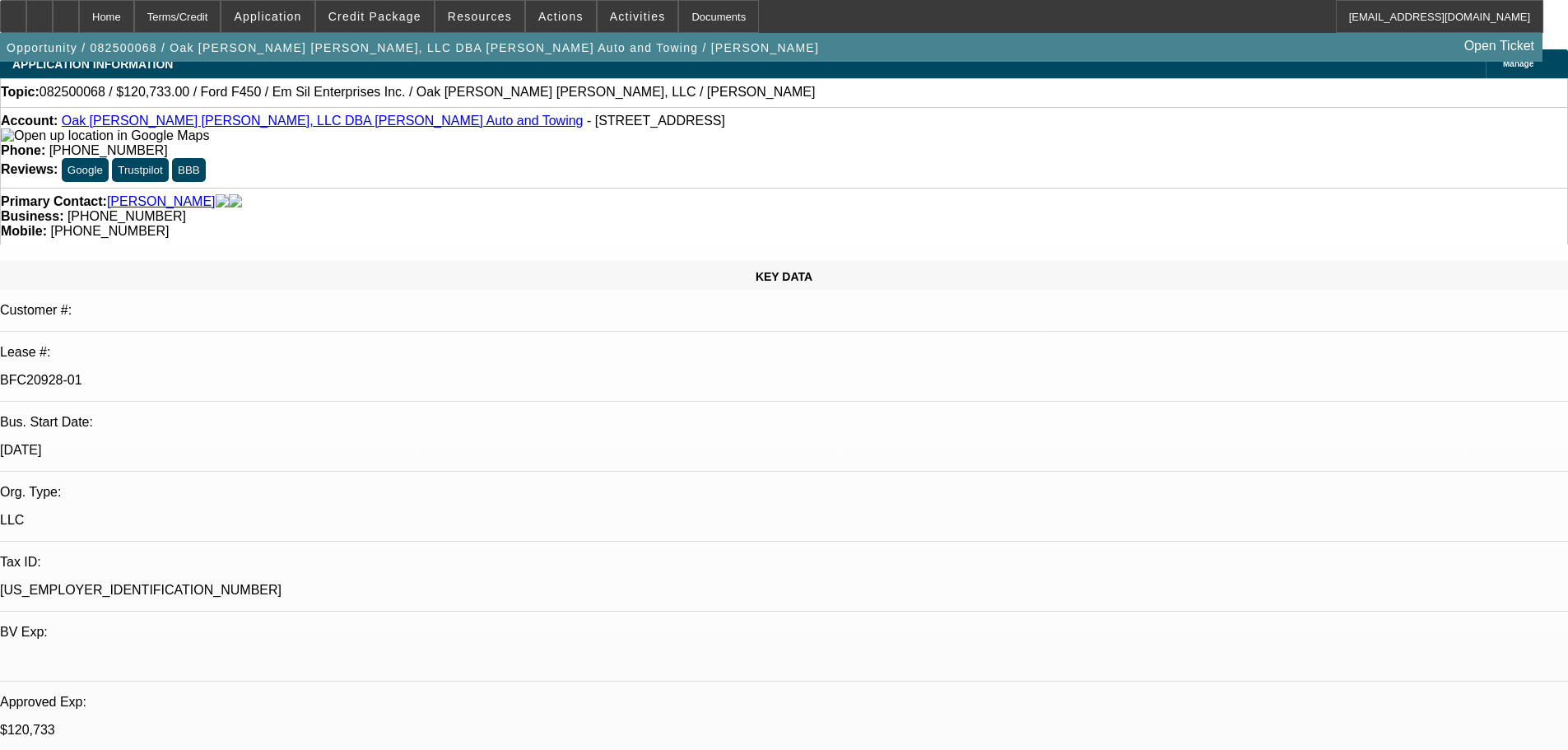
select select "0"
select select "2"
select select "0"
select select "6"
select select "0"
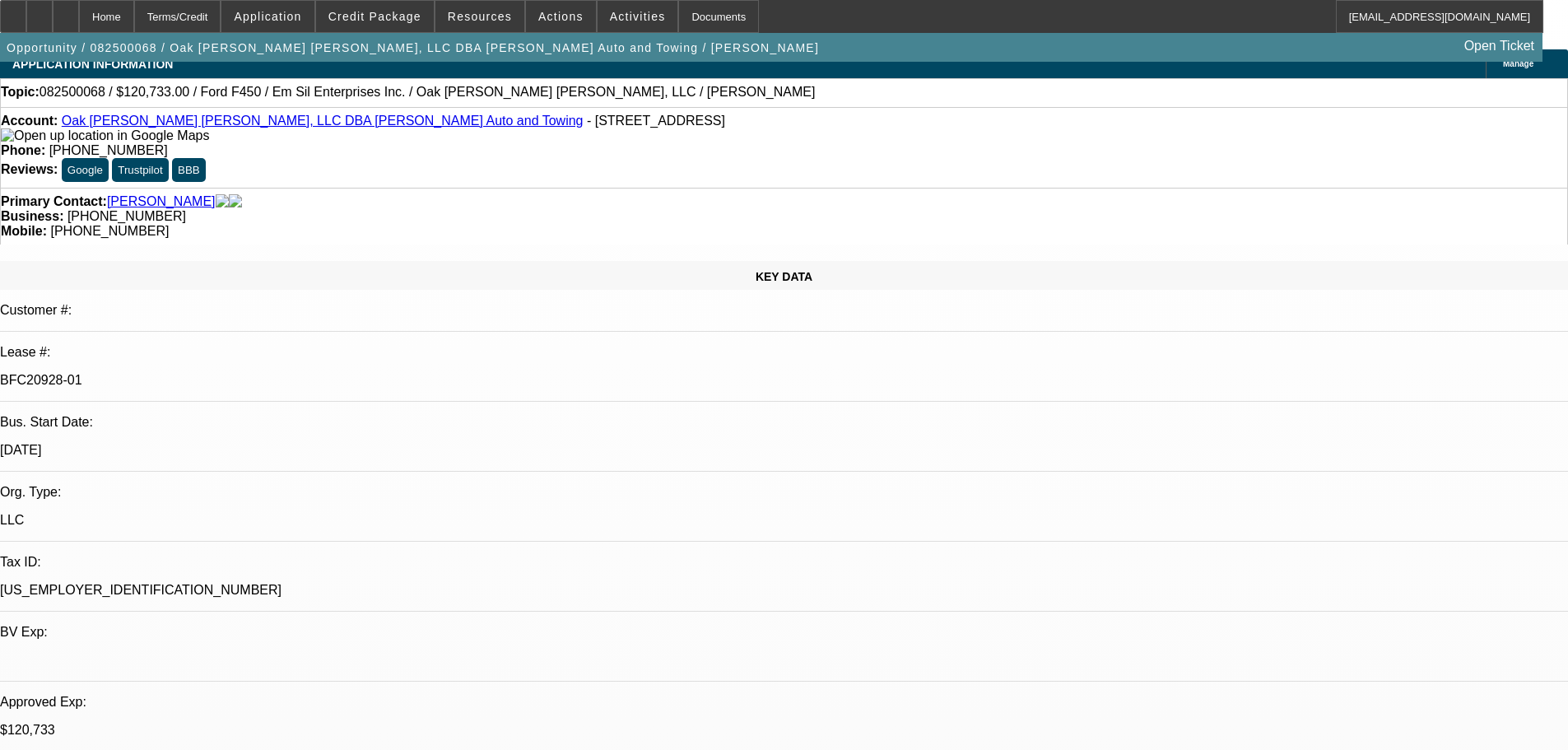
select select "0"
select select "2"
select select "0"
select select "6"
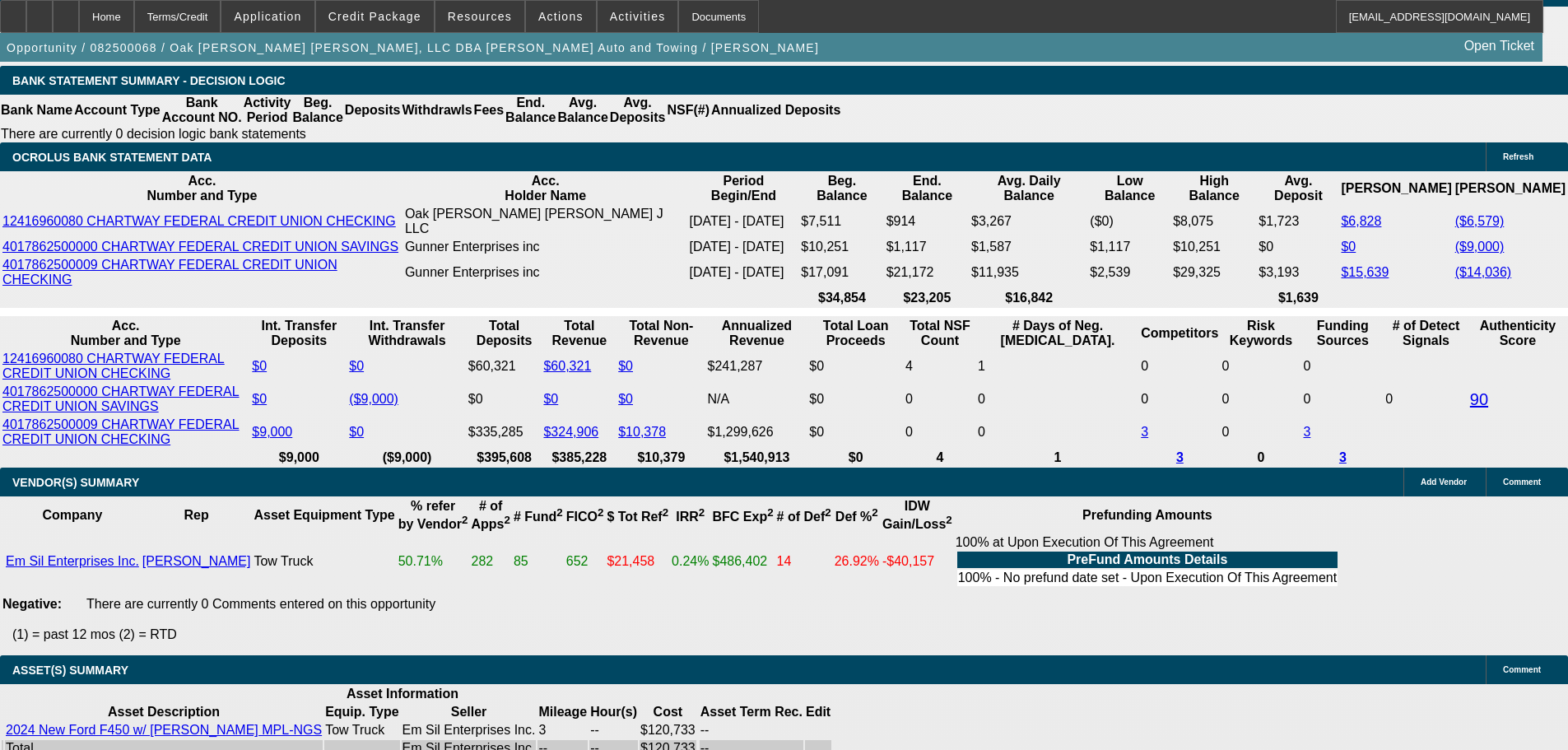
scroll to position [2766, 0]
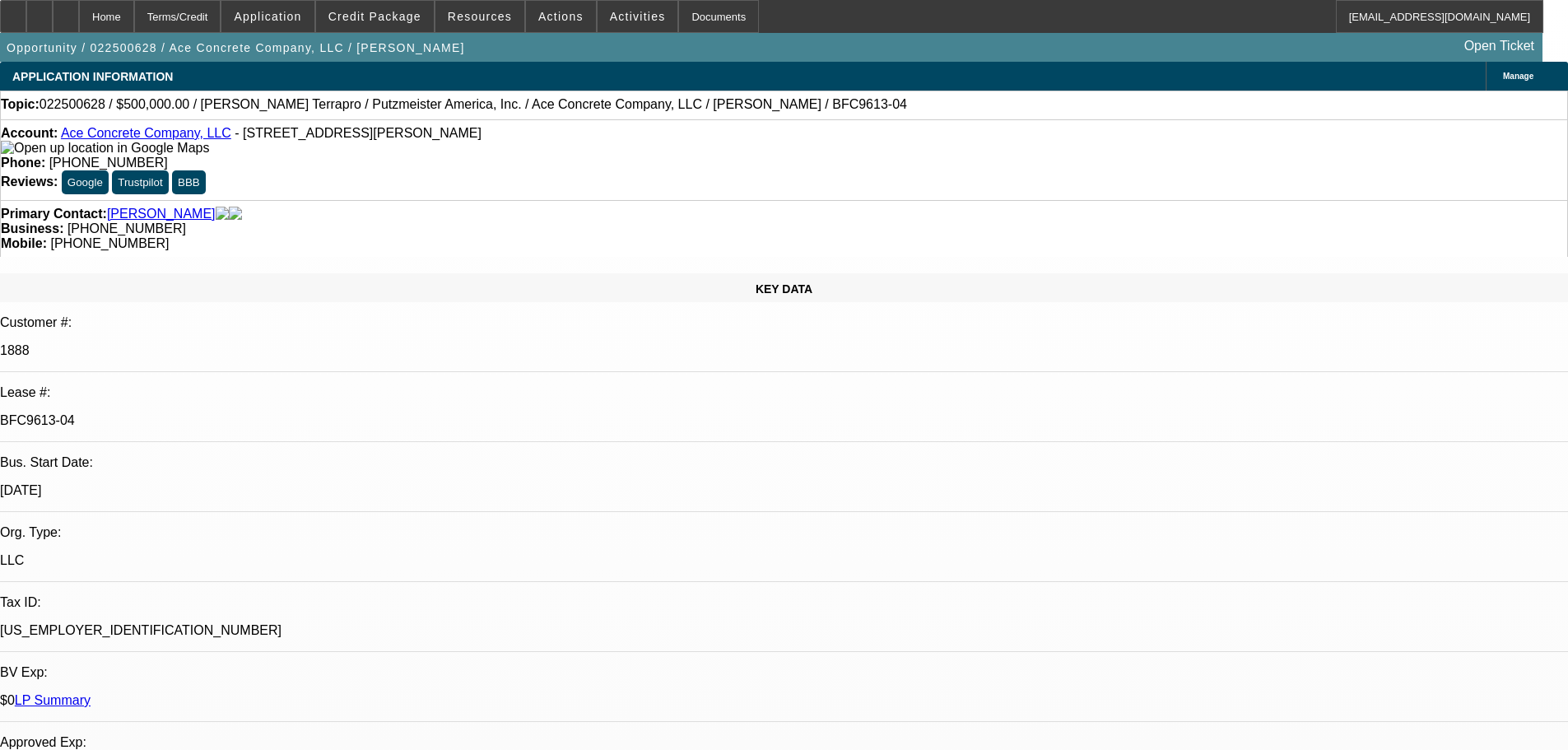
select select "0"
select select "3"
select select "0"
select select "6"
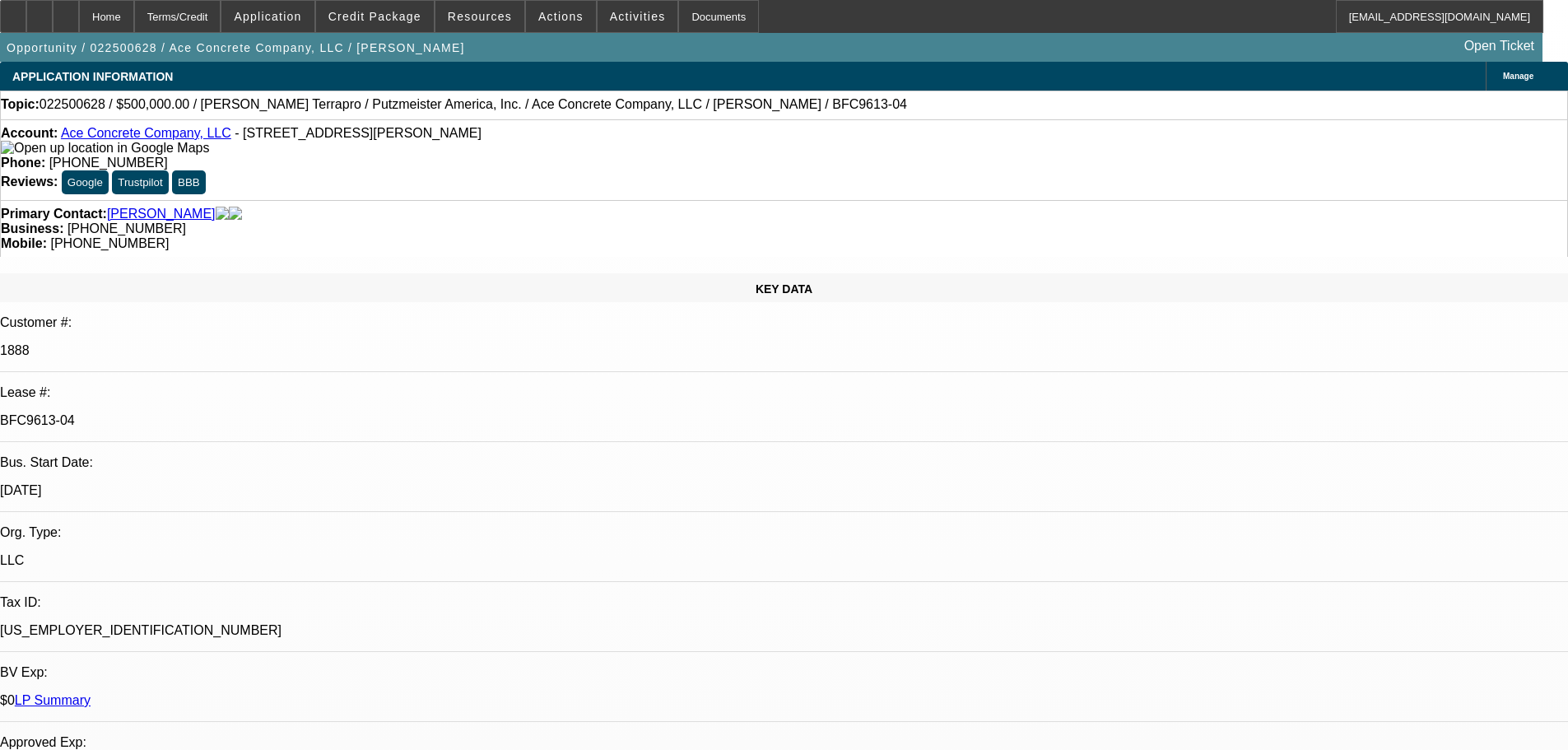
select select "0"
select select "3"
select select "0"
select select "6"
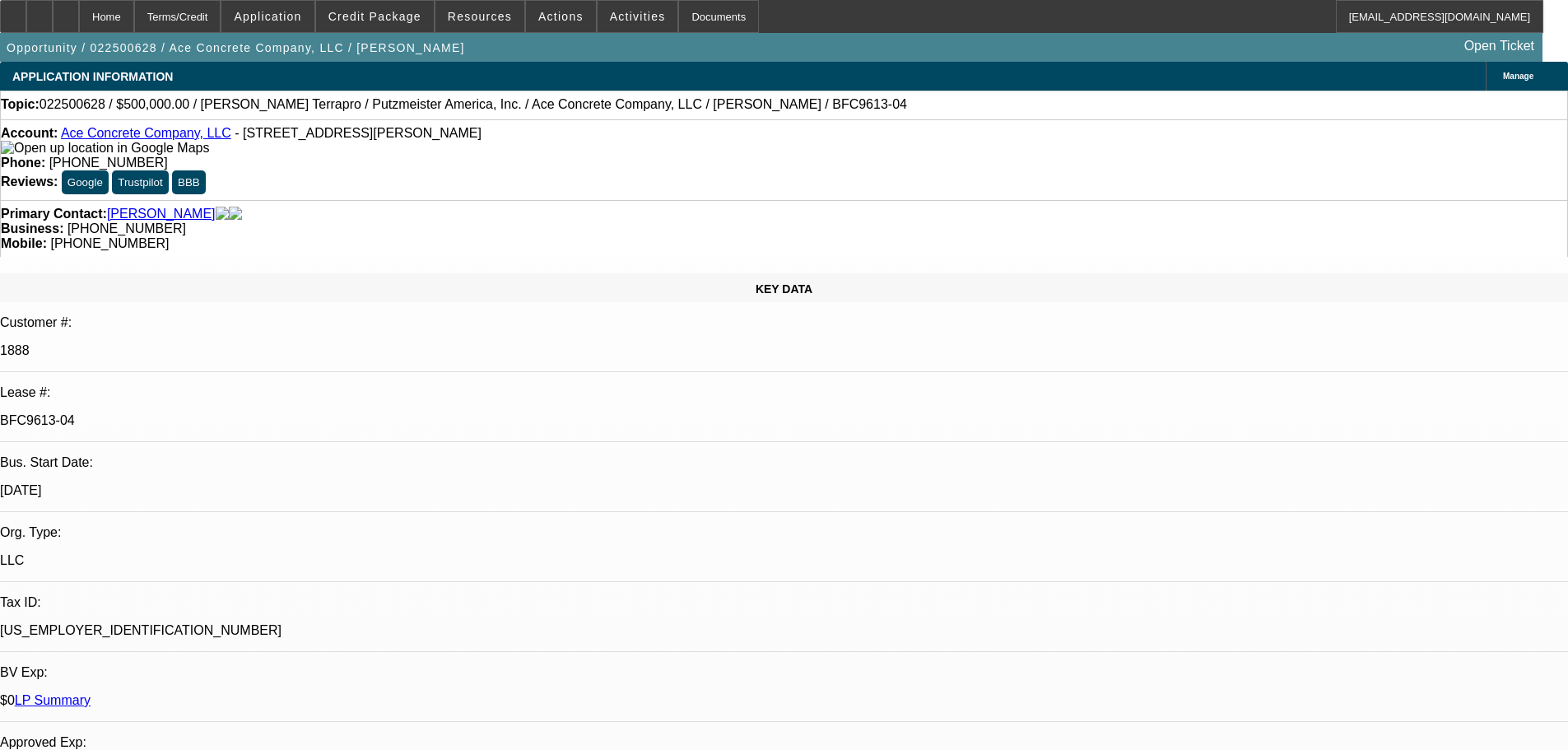
select select "0"
select select "2"
select select "0"
select select "6"
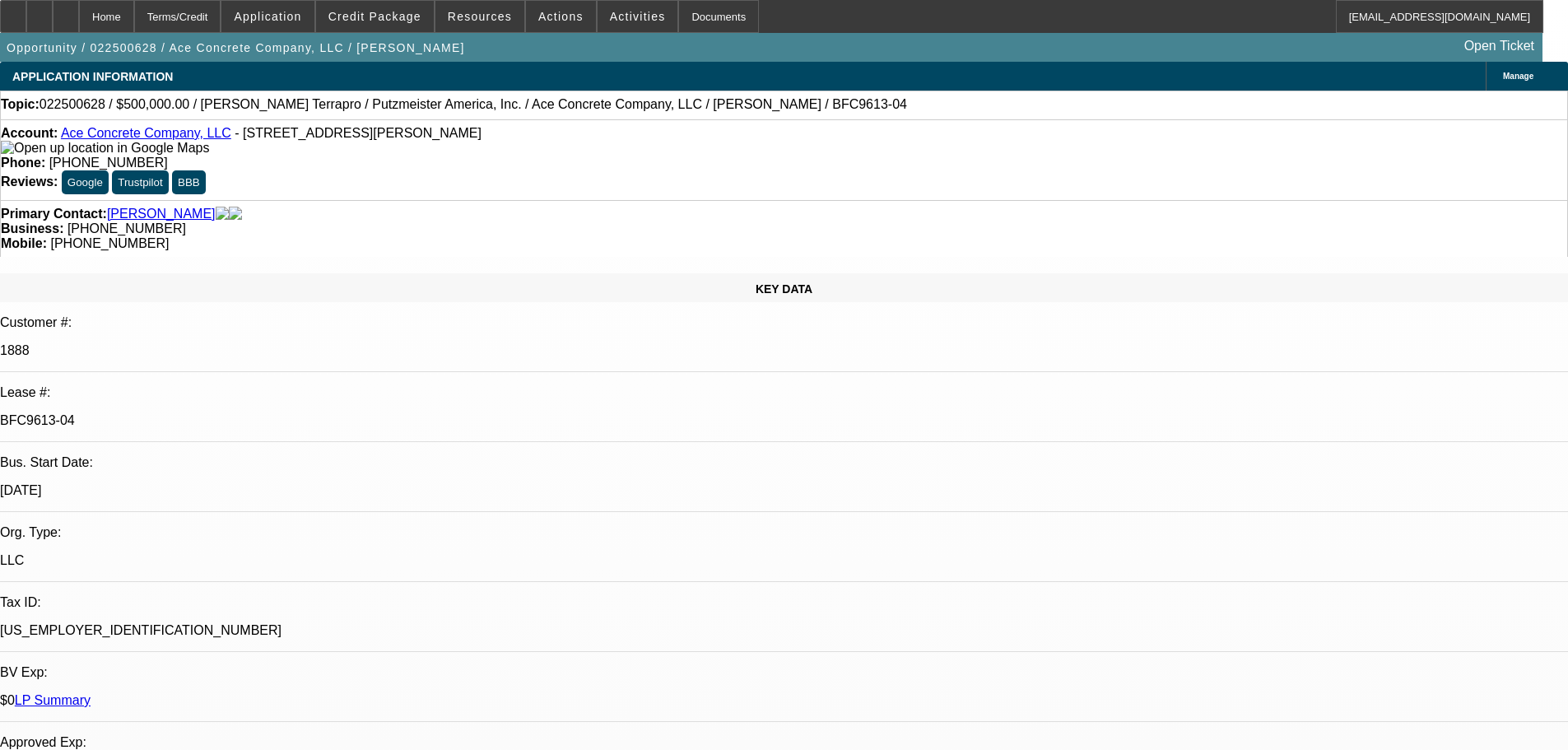
select select "0"
select select "2"
select select "0"
select select "6"
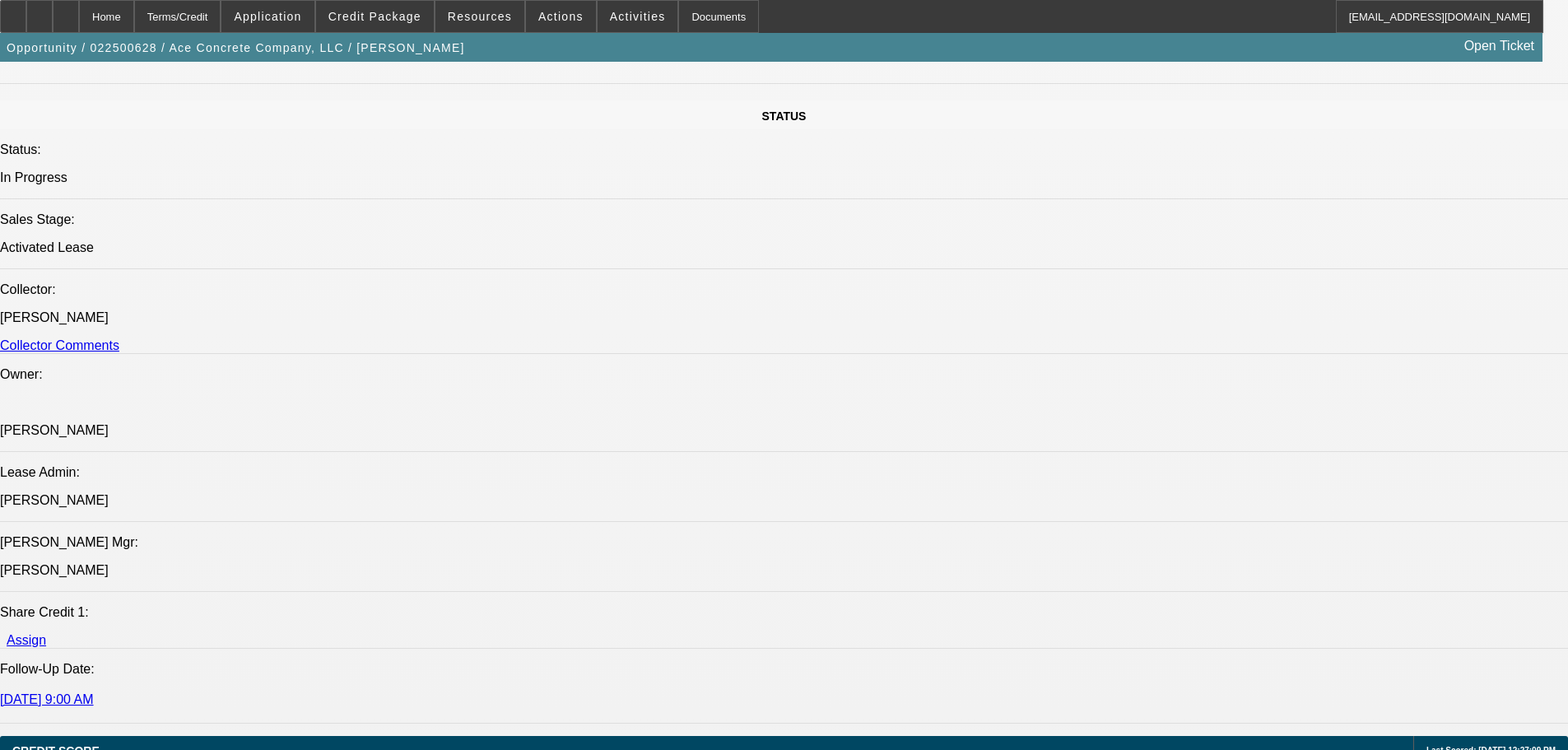
scroll to position [1758, 0]
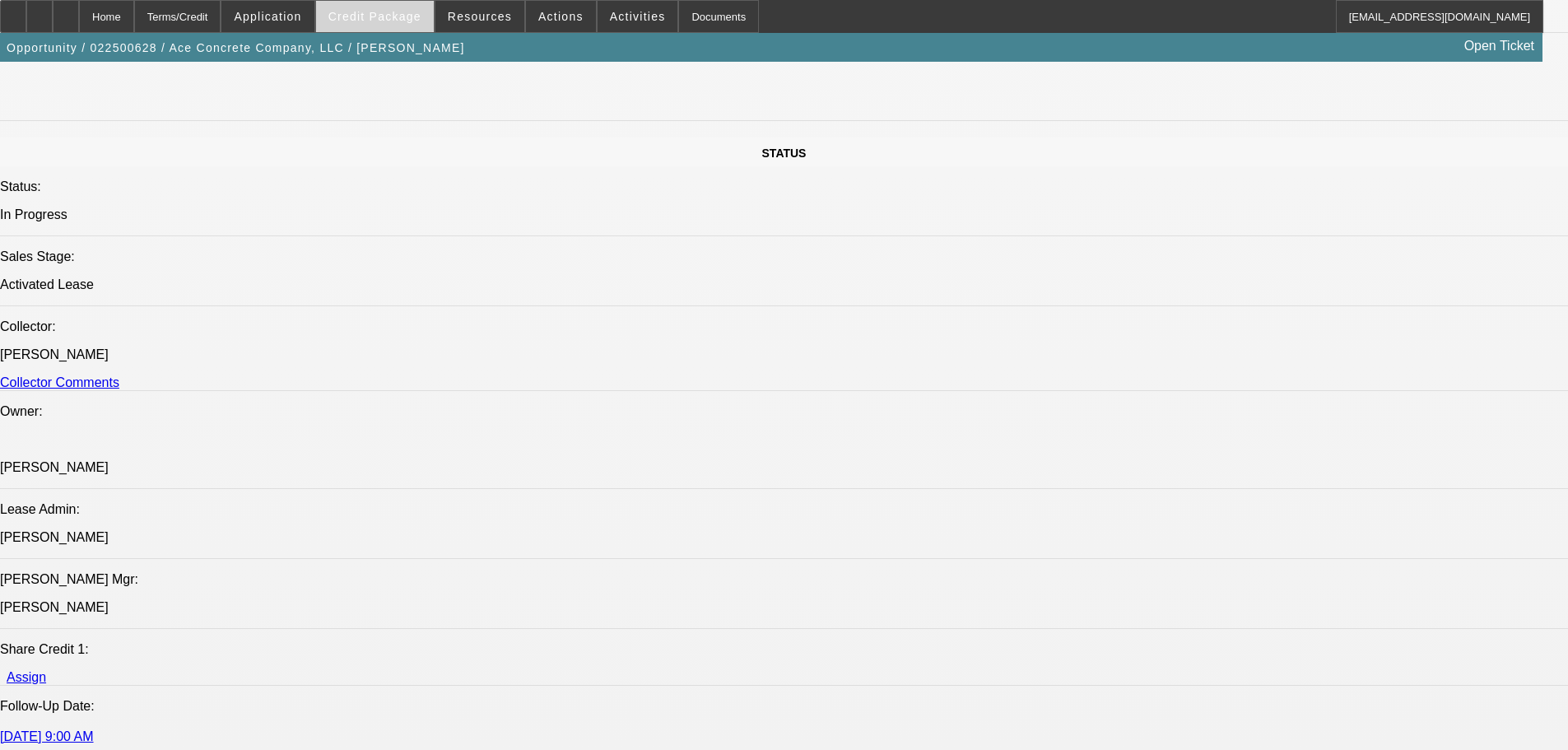
click at [376, 16] on span "Credit Package" at bounding box center [375, 16] width 93 height 14
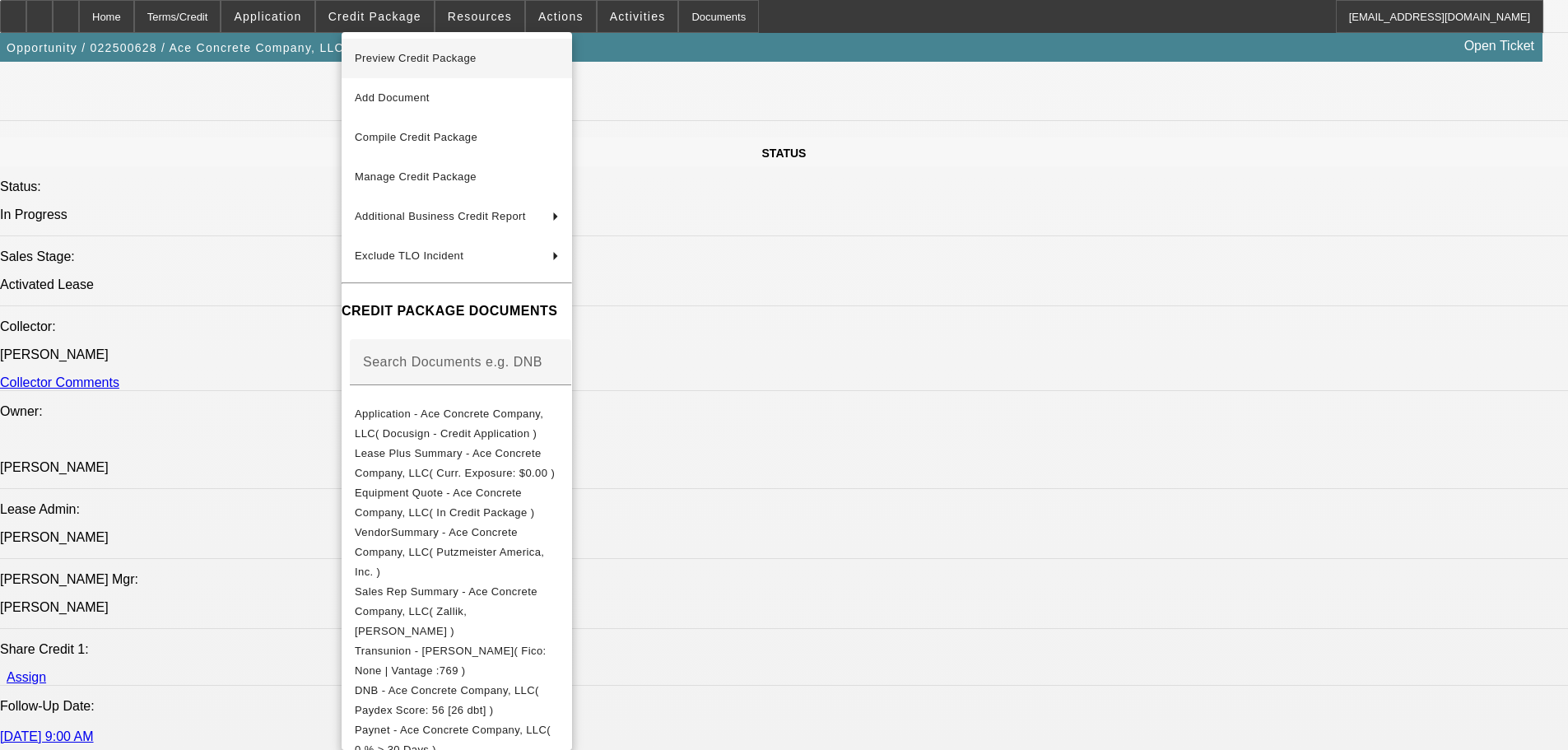
click at [390, 60] on span "Preview Credit Package" at bounding box center [415, 58] width 122 height 13
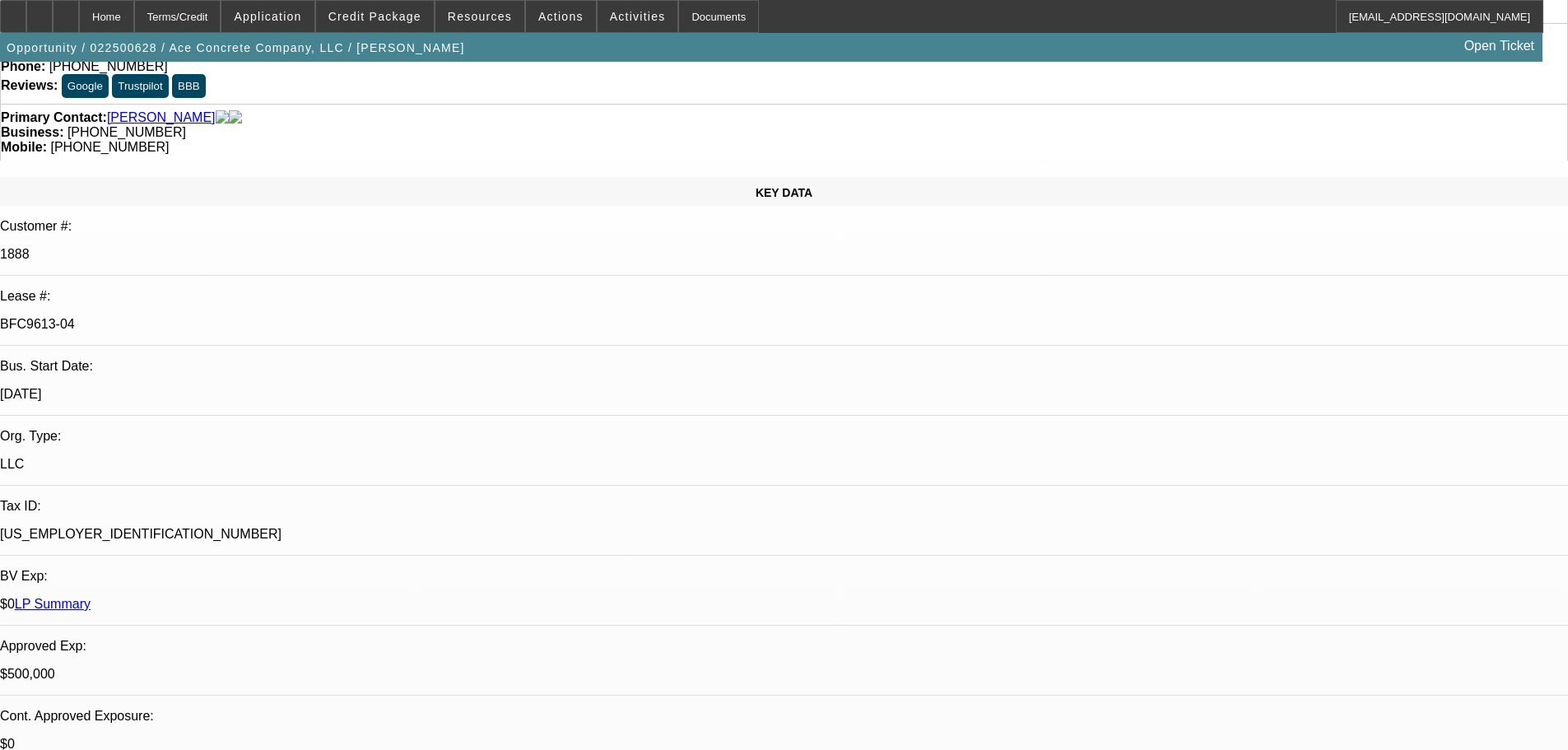
scroll to position [0, 0]
